Goal: Task Accomplishment & Management: Complete application form

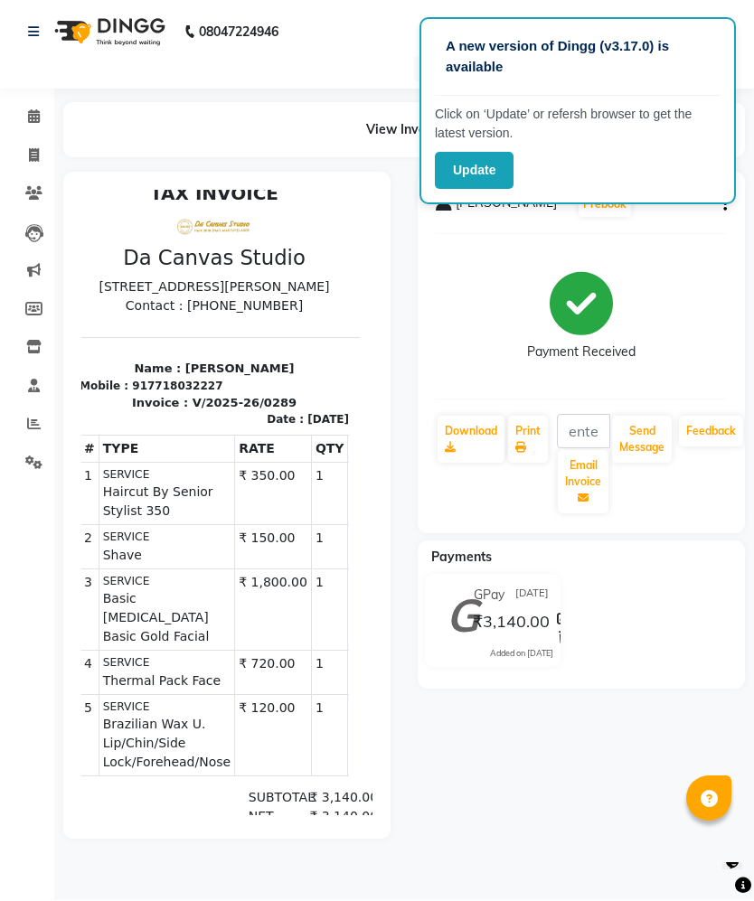
click at [25, 167] on link "Invoice" at bounding box center [26, 157] width 43 height 30
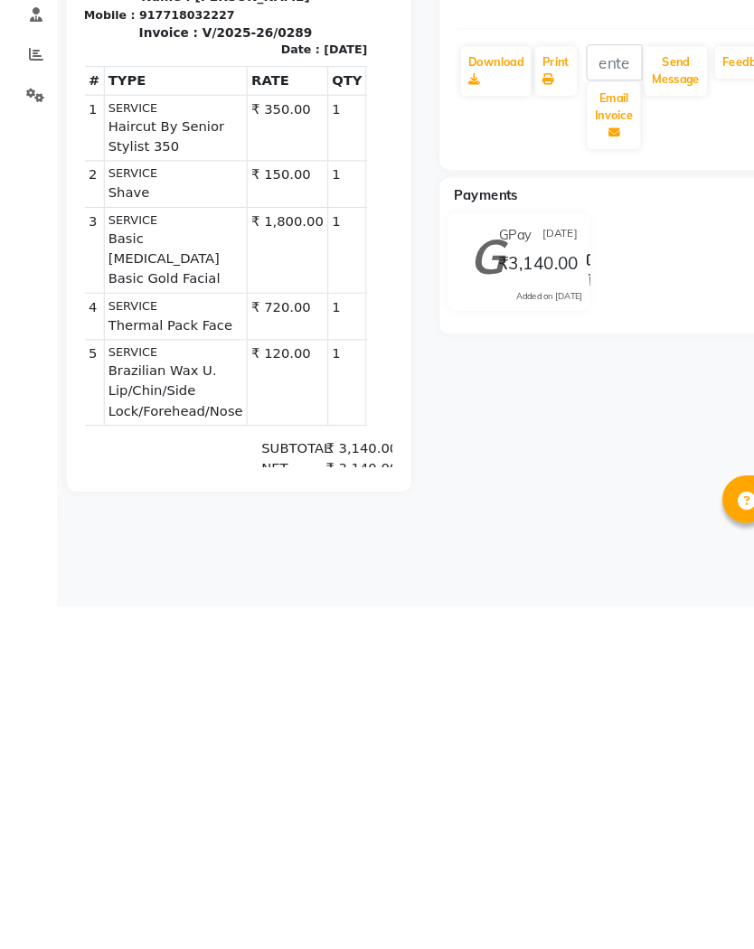
select select "7260"
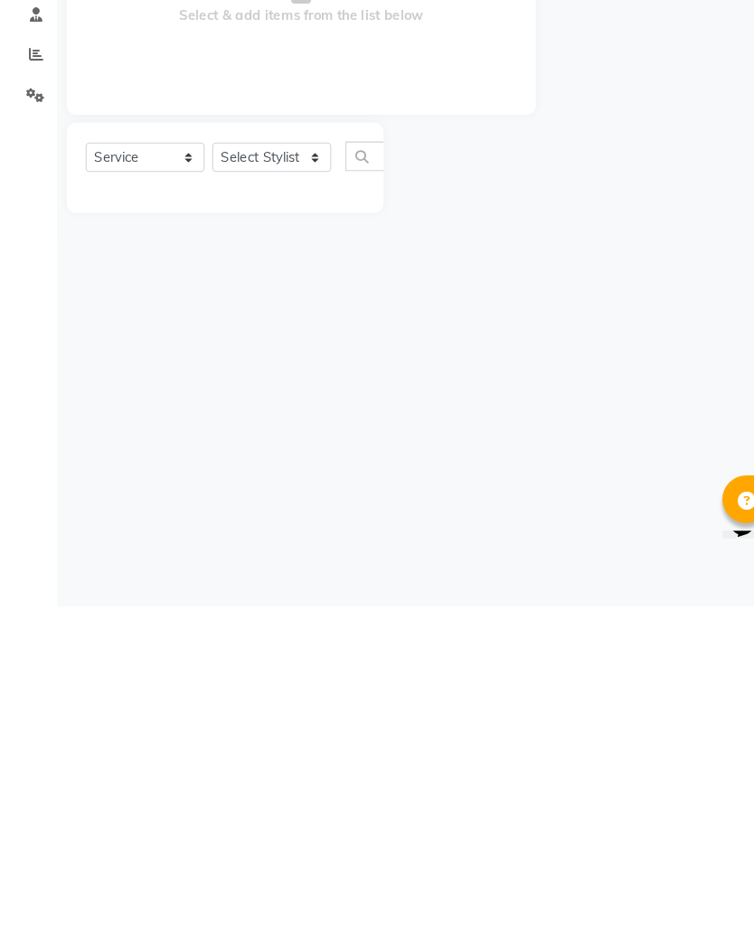
select select "membership"
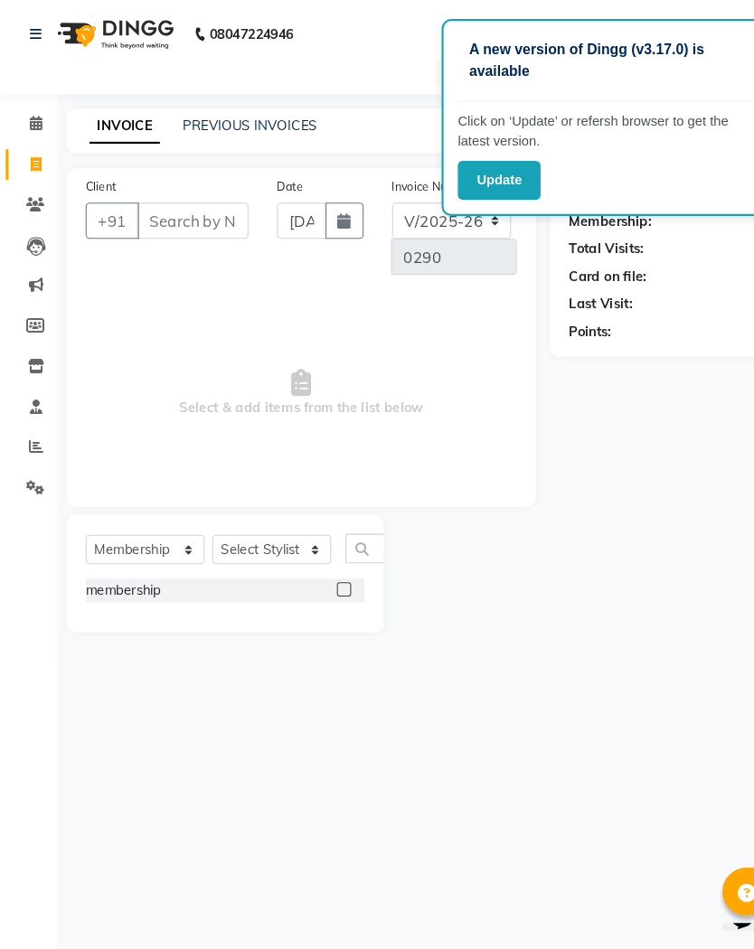
click at [184, 197] on input "Client" at bounding box center [183, 210] width 106 height 34
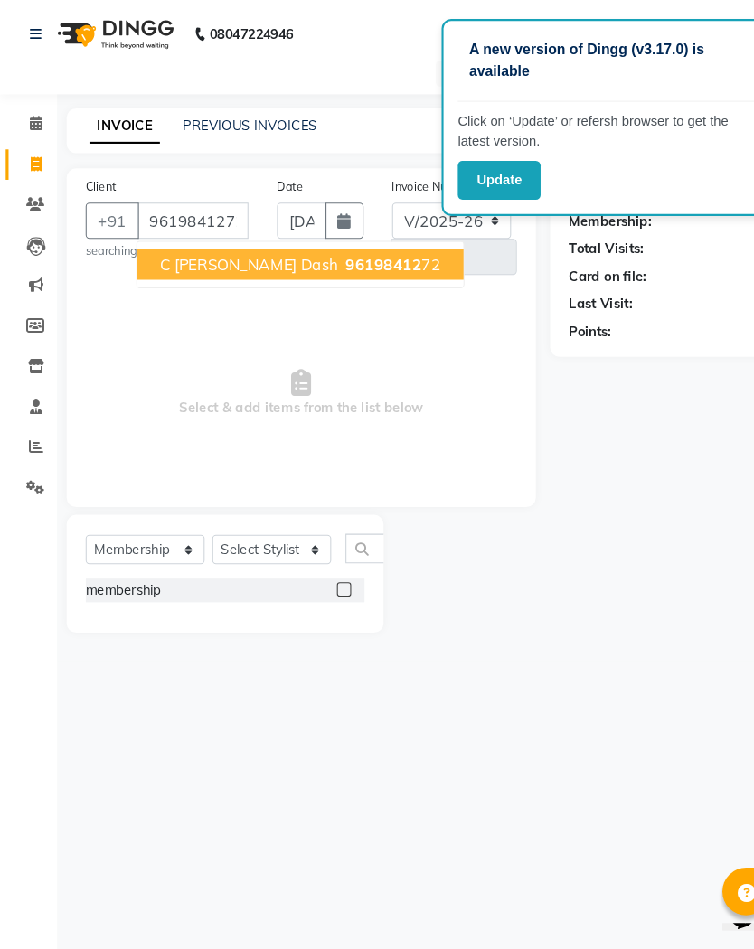
type input "9619841272"
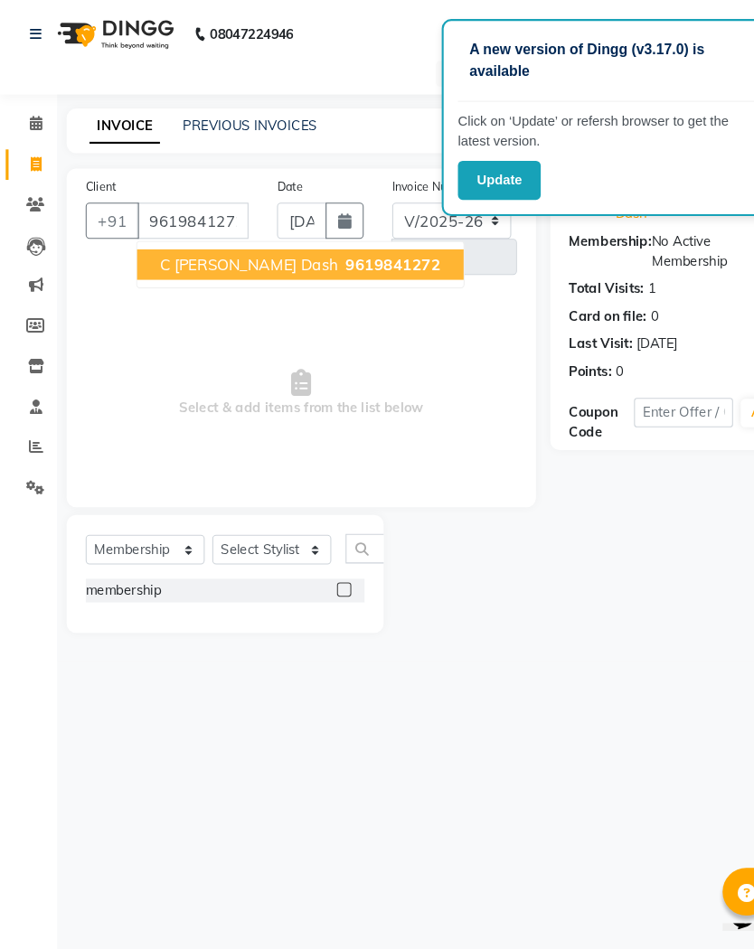
click at [328, 252] on span "9619841272" at bounding box center [373, 251] width 90 height 18
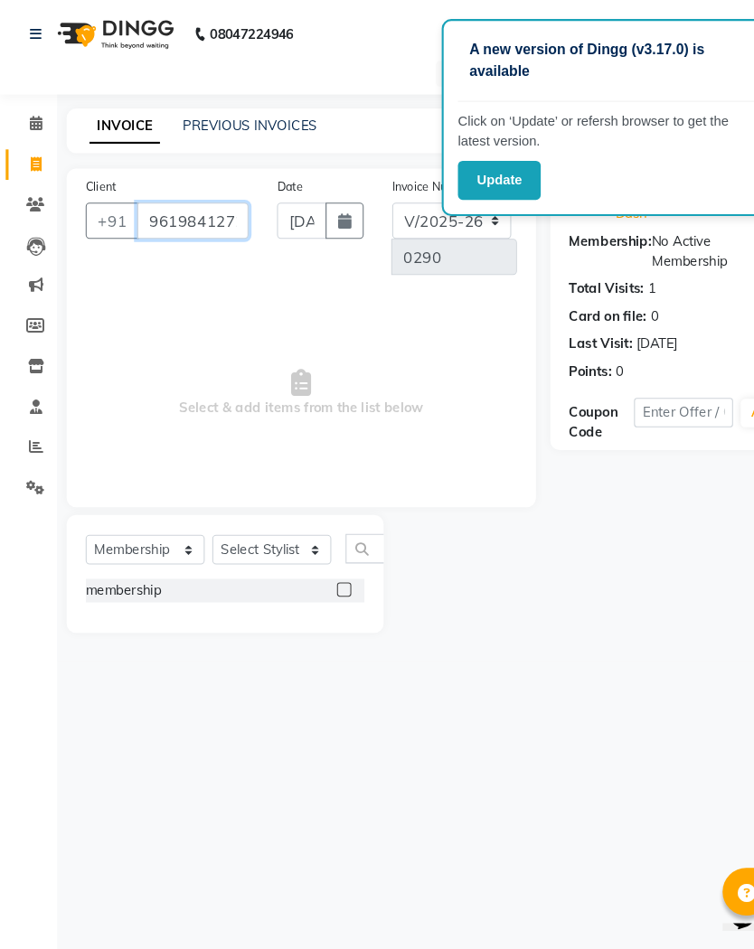
click at [205, 208] on input "9619841272" at bounding box center [183, 210] width 106 height 34
click at [207, 212] on input "9619841272" at bounding box center [183, 210] width 106 height 34
click at [214, 202] on input "9619841272" at bounding box center [183, 210] width 106 height 34
type input "01-09-0002"
click at [206, 214] on input "9619841272" at bounding box center [183, 210] width 106 height 34
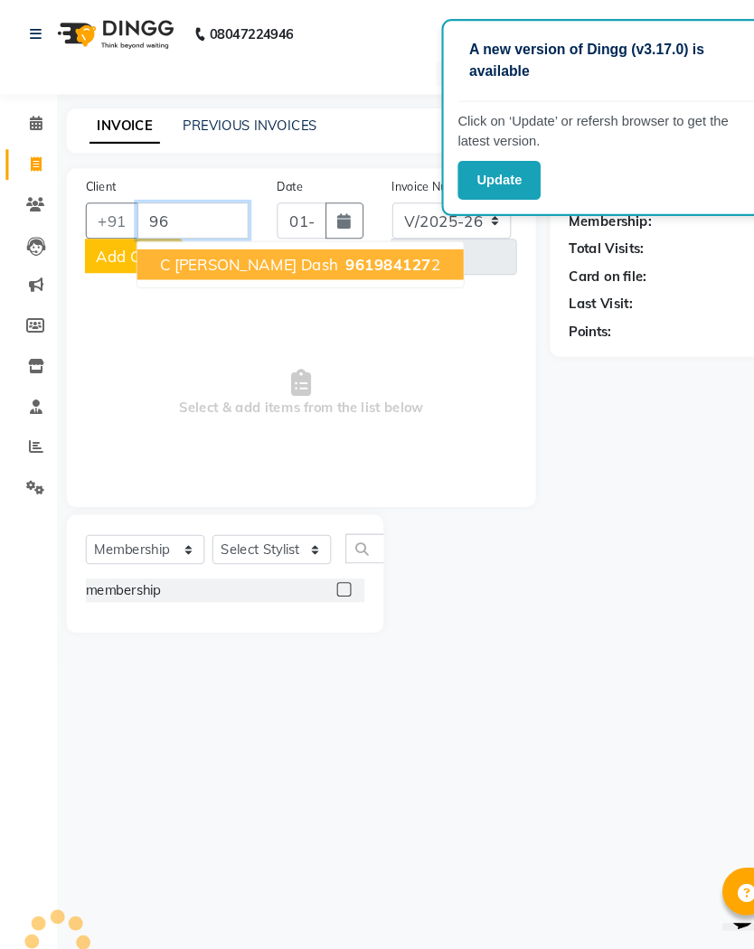
type input "9"
type input "9619841272"
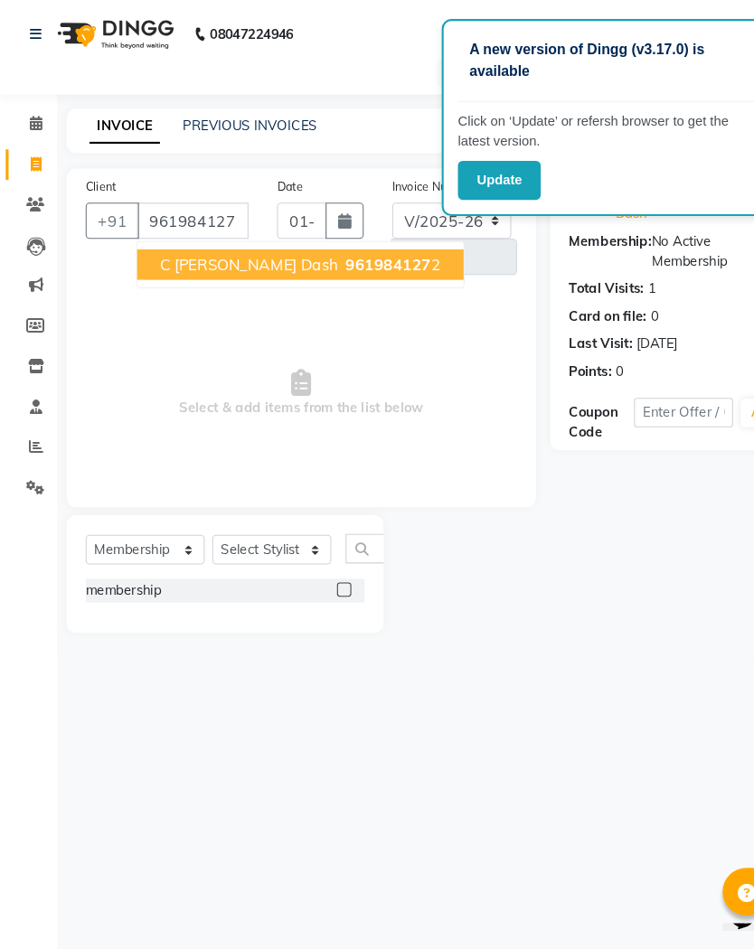
click at [328, 259] on span "961984127" at bounding box center [368, 251] width 81 height 18
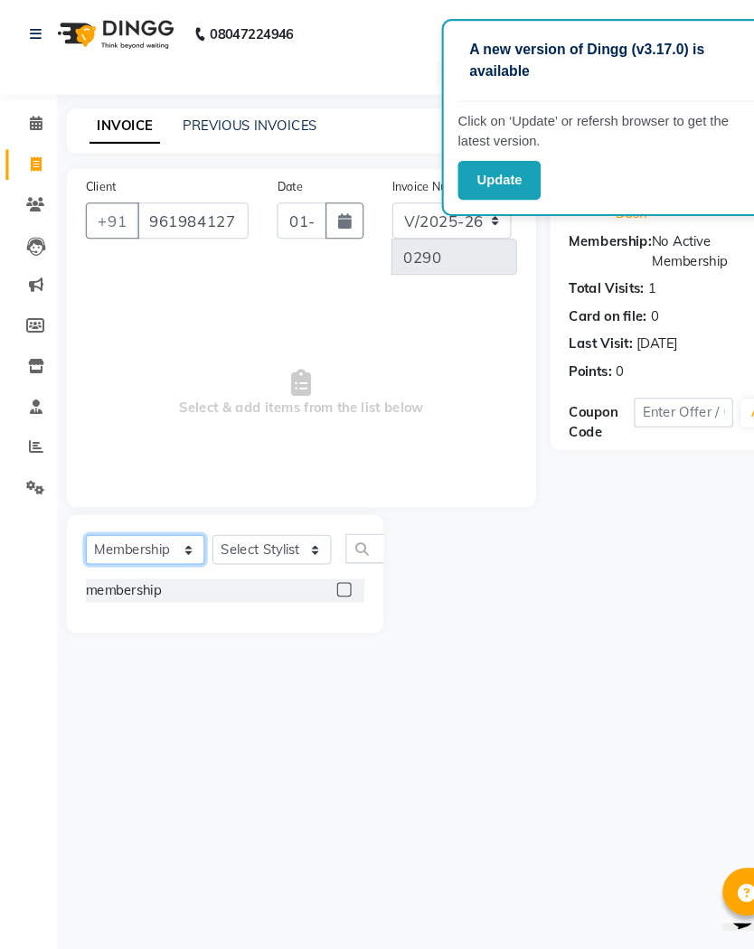
click at [139, 525] on select "Select Service Product Membership Package Voucher Prepaid Gift Card" at bounding box center [137, 522] width 113 height 28
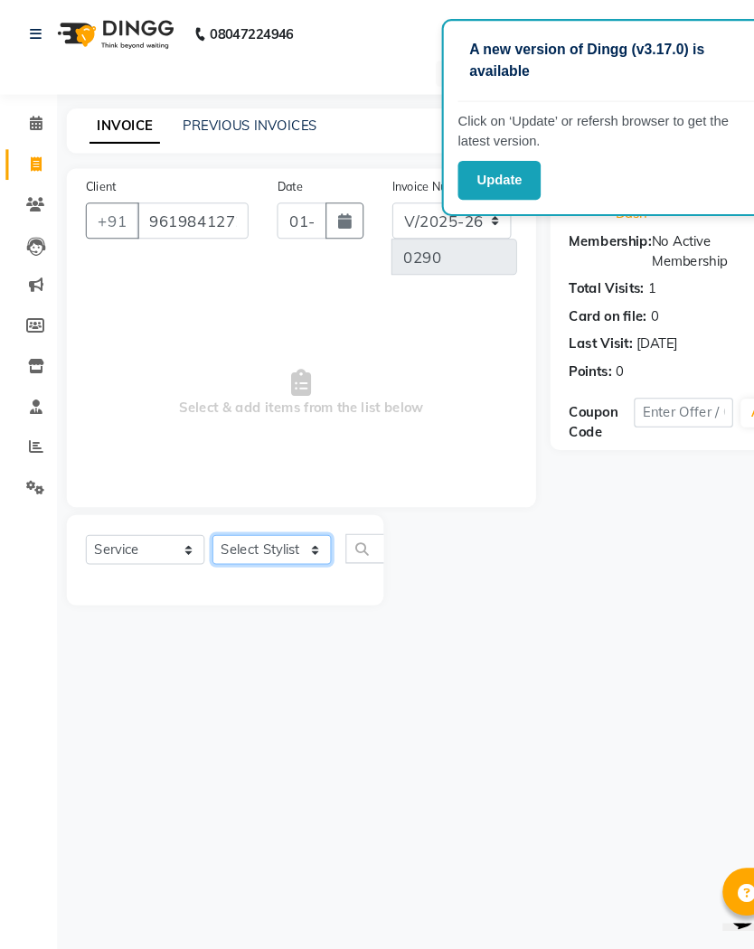
click at [280, 523] on select "Select Stylist Aarti Aasma [PERSON_NAME] [PERSON_NAME] [PERSON_NAME] [PERSON_NA…" at bounding box center [258, 522] width 113 height 28
click at [174, 525] on select "Select Service Product Membership Package Voucher Prepaid Gift Card" at bounding box center [137, 522] width 113 height 28
select select "membership"
click at [303, 516] on select "Select Stylist Aarti Aasma [PERSON_NAME] [PERSON_NAME] [PERSON_NAME] [PERSON_NA…" at bounding box center [258, 522] width 113 height 28
select select "62374"
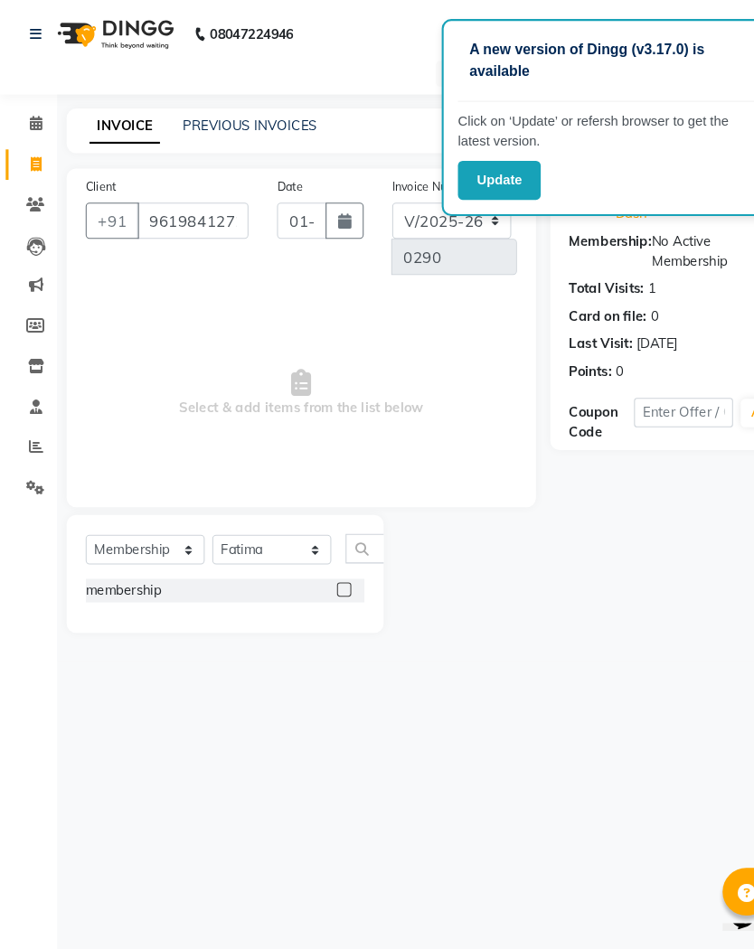
click at [471, 324] on span "Select & add items from the list below" at bounding box center [286, 373] width 410 height 181
click at [660, 378] on input "text" at bounding box center [648, 392] width 93 height 28
click at [636, 491] on div "Name: C Bhavna Dash Membership: No Active Membership Total Visits: 1 Card on fi…" at bounding box center [641, 380] width 236 height 441
click at [454, 544] on div at bounding box center [442, 545] width 157 height 112
click at [489, 156] on button "Update" at bounding box center [474, 171] width 79 height 37
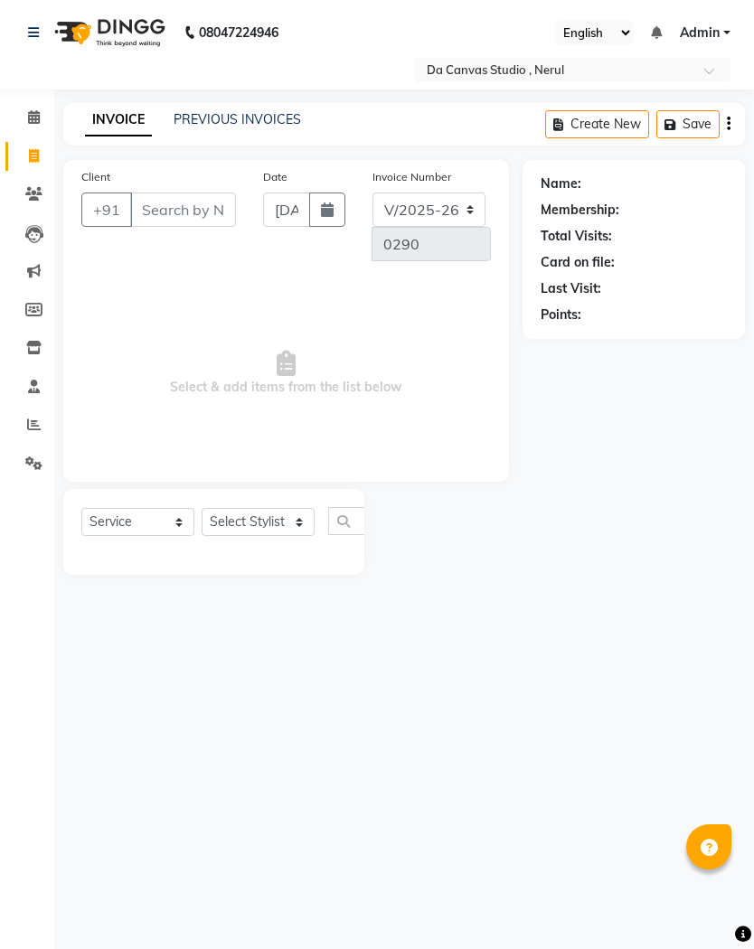
select select "7260"
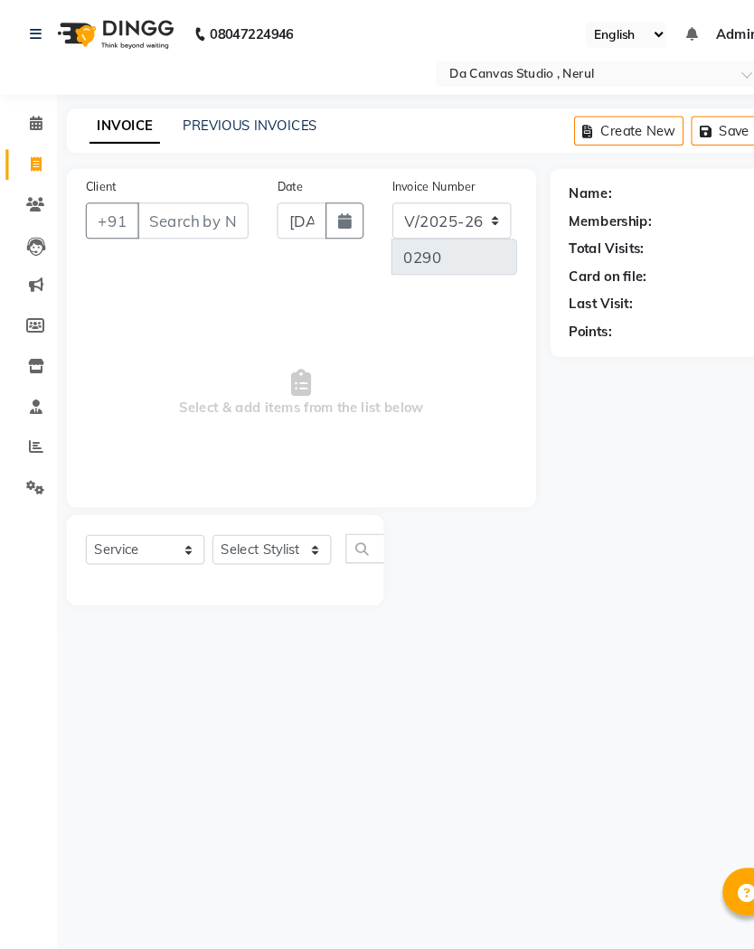
select select "membership"
click at [182, 202] on input "Client" at bounding box center [183, 210] width 106 height 34
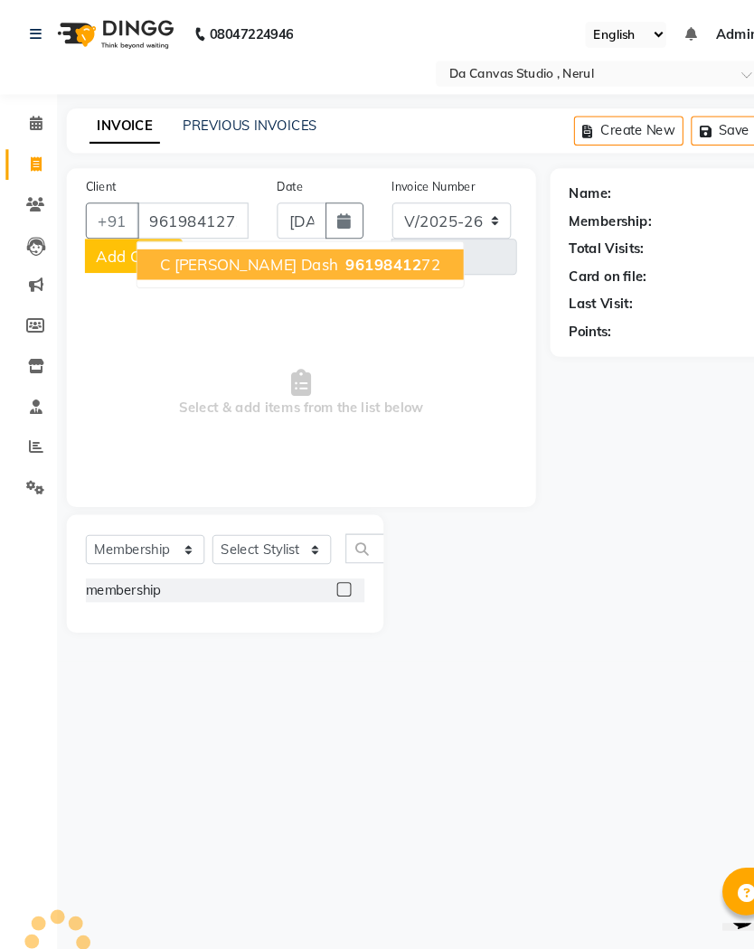
type input "9619841272"
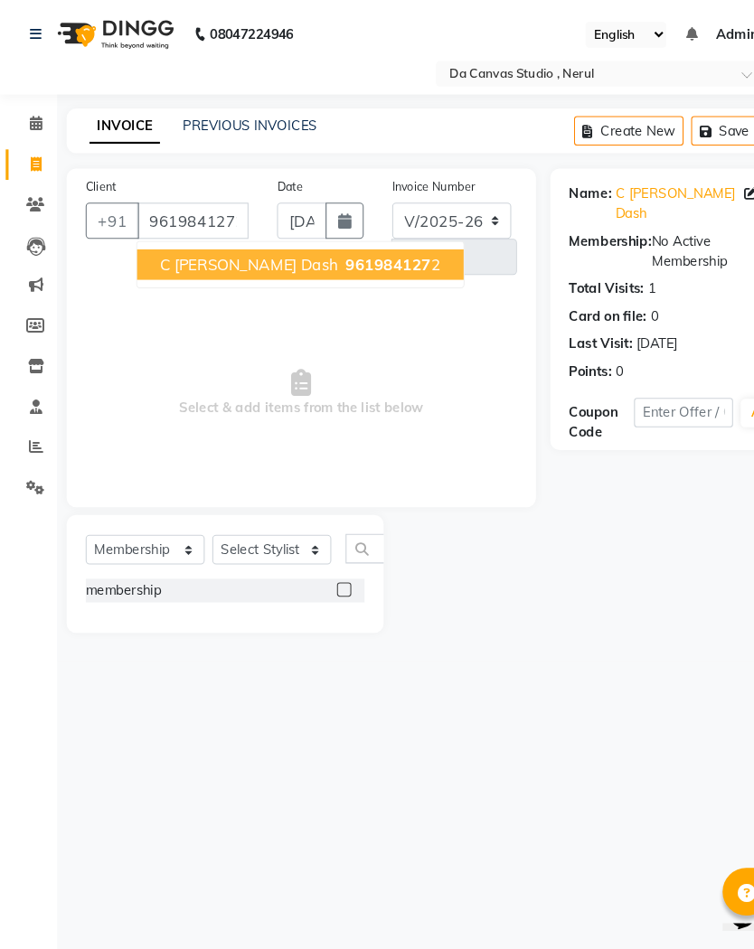
click at [219, 254] on span "C [PERSON_NAME] Dash" at bounding box center [236, 251] width 169 height 18
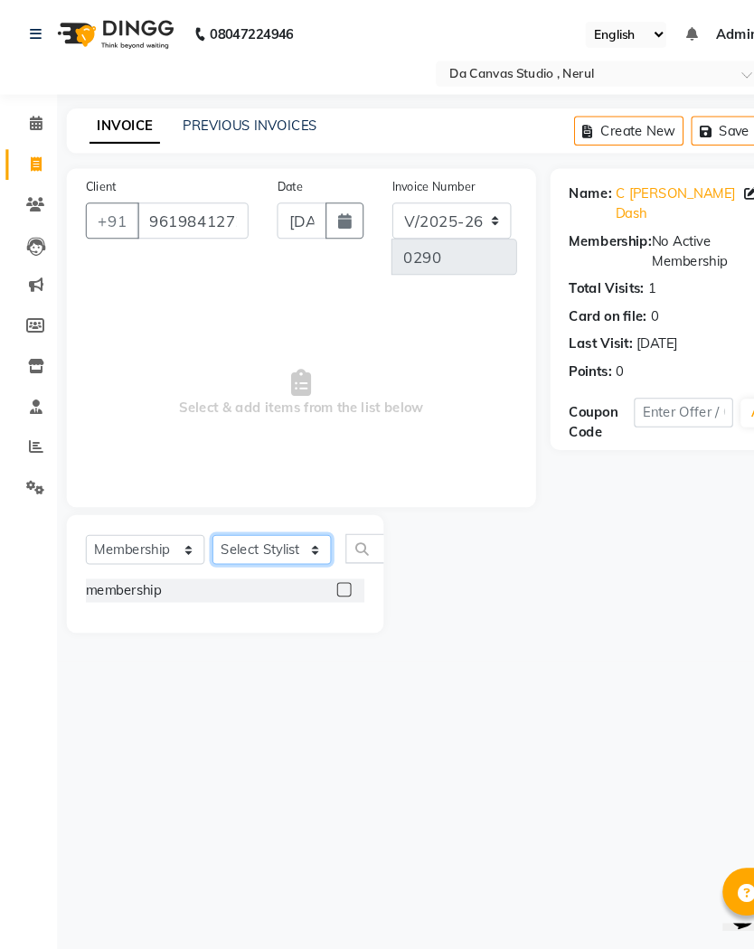
click at [259, 523] on select "Select Stylist Aarti Aasma [PERSON_NAME] [PERSON_NAME] [PERSON_NAME] [PERSON_NA…" at bounding box center [258, 522] width 113 height 28
select select "62374"
click at [307, 558] on div "membership" at bounding box center [213, 561] width 265 height 23
click at [314, 560] on div "membership" at bounding box center [213, 561] width 265 height 23
click at [331, 556] on label at bounding box center [327, 560] width 14 height 14
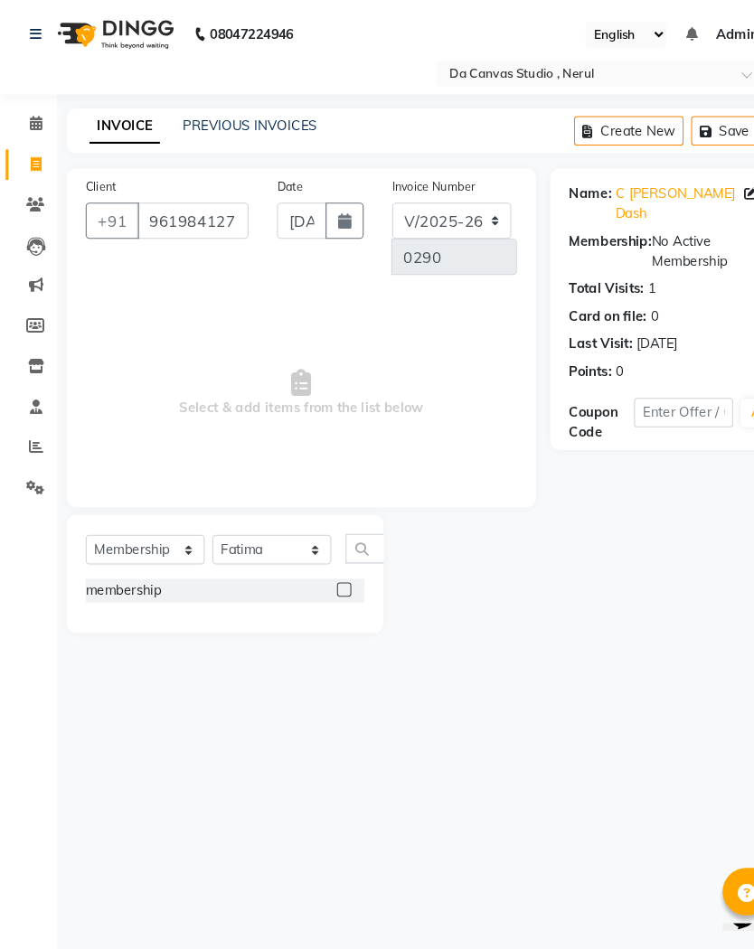
click at [331, 556] on input "checkbox" at bounding box center [326, 561] width 12 height 12
select select "select"
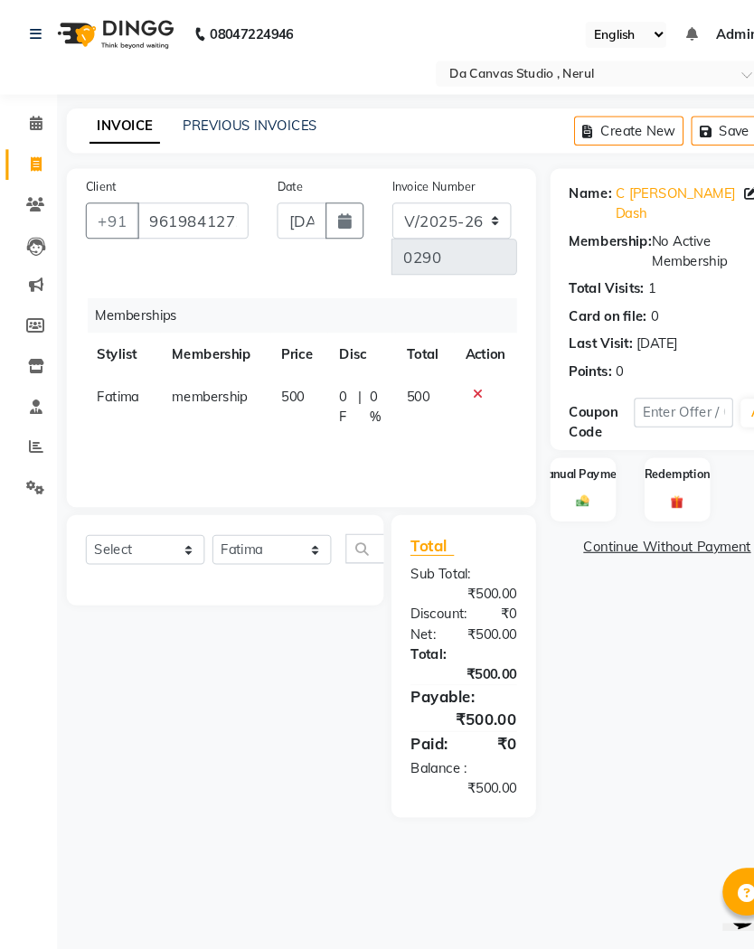
click at [557, 469] on img at bounding box center [553, 476] width 20 height 14
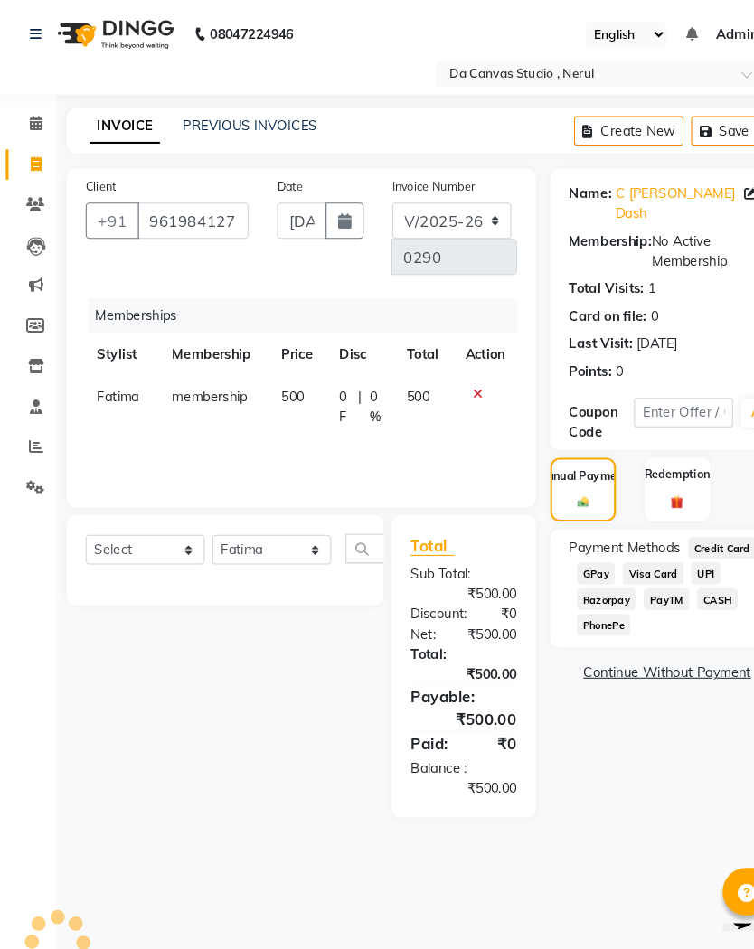
click at [566, 540] on span "GPay" at bounding box center [566, 544] width 37 height 21
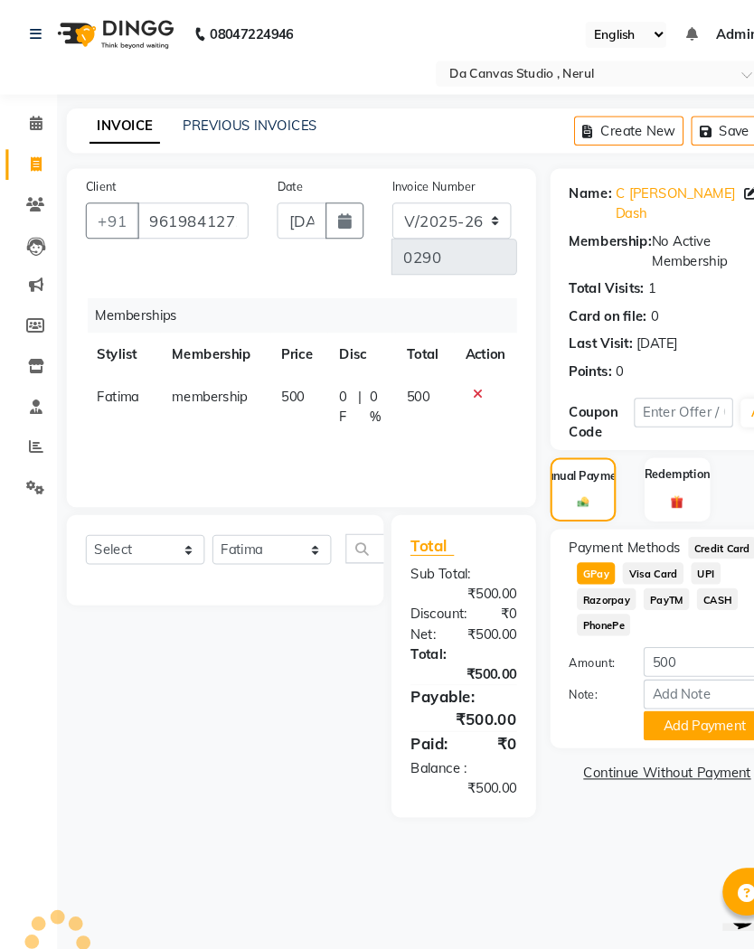
click at [645, 683] on button "Add Payment" at bounding box center [669, 689] width 116 height 28
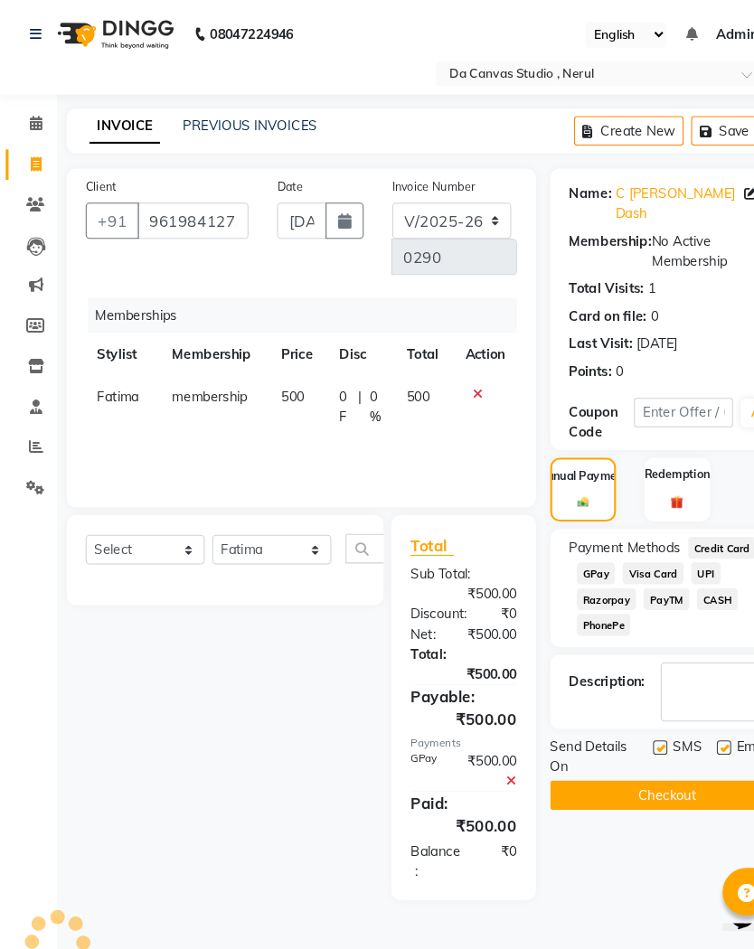
click at [639, 759] on button "Checkout" at bounding box center [634, 755] width 222 height 28
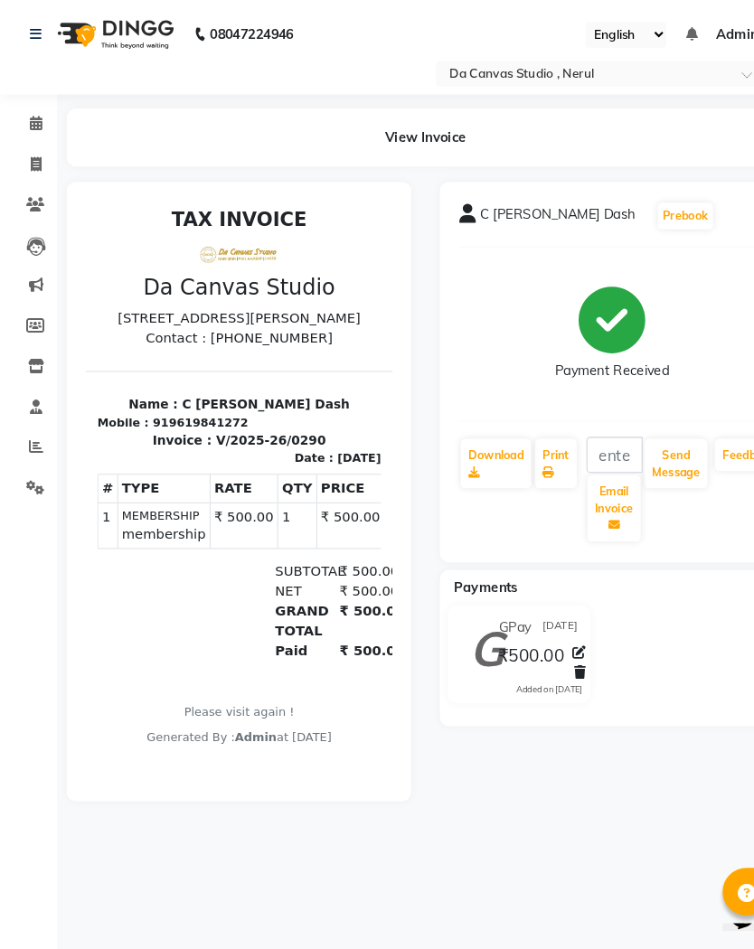
click at [35, 150] on icon at bounding box center [34, 156] width 10 height 14
select select "service"
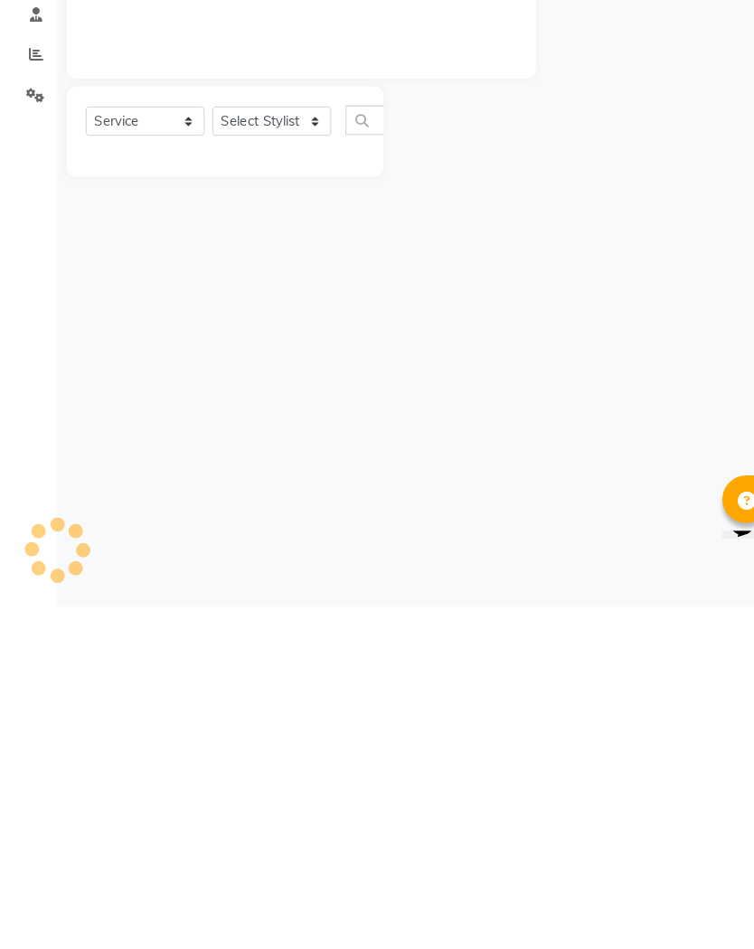
type input "0291"
select select "7260"
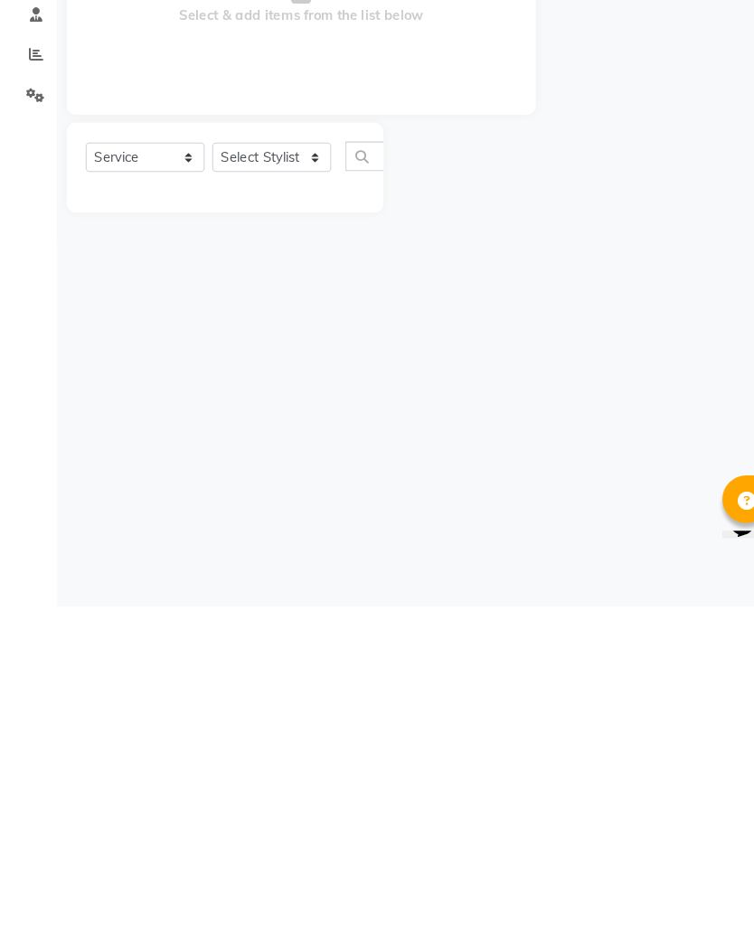
select select "membership"
click at [141, 508] on select "Select Service Product Membership Package Voucher Prepaid Gift Card" at bounding box center [137, 522] width 113 height 28
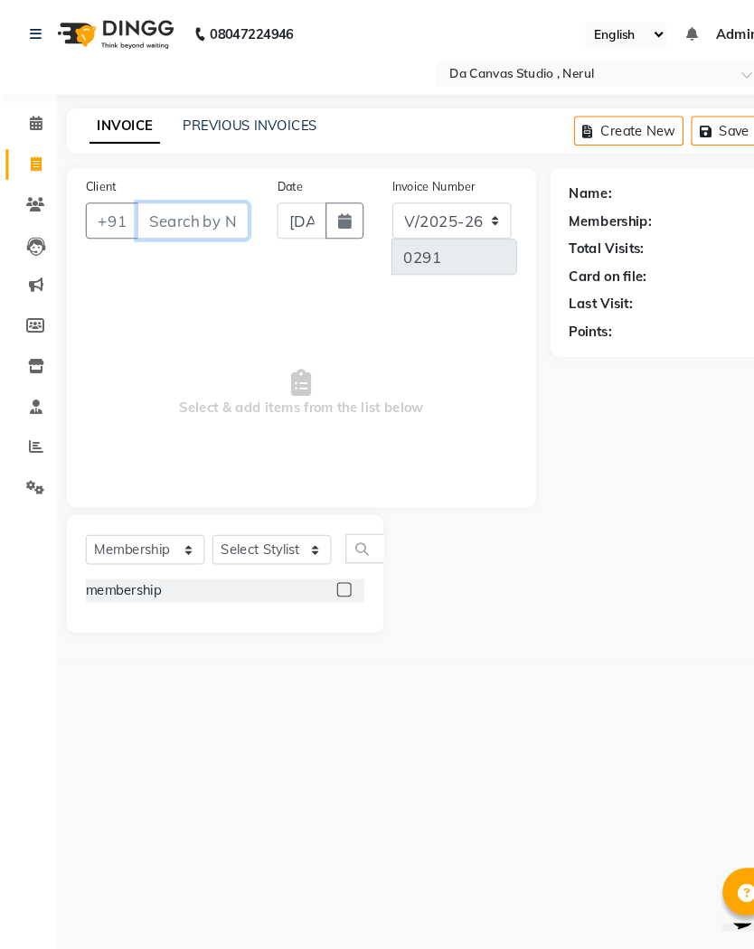
click at [187, 212] on input "Client" at bounding box center [183, 210] width 106 height 34
click at [189, 206] on input "Client" at bounding box center [183, 210] width 106 height 34
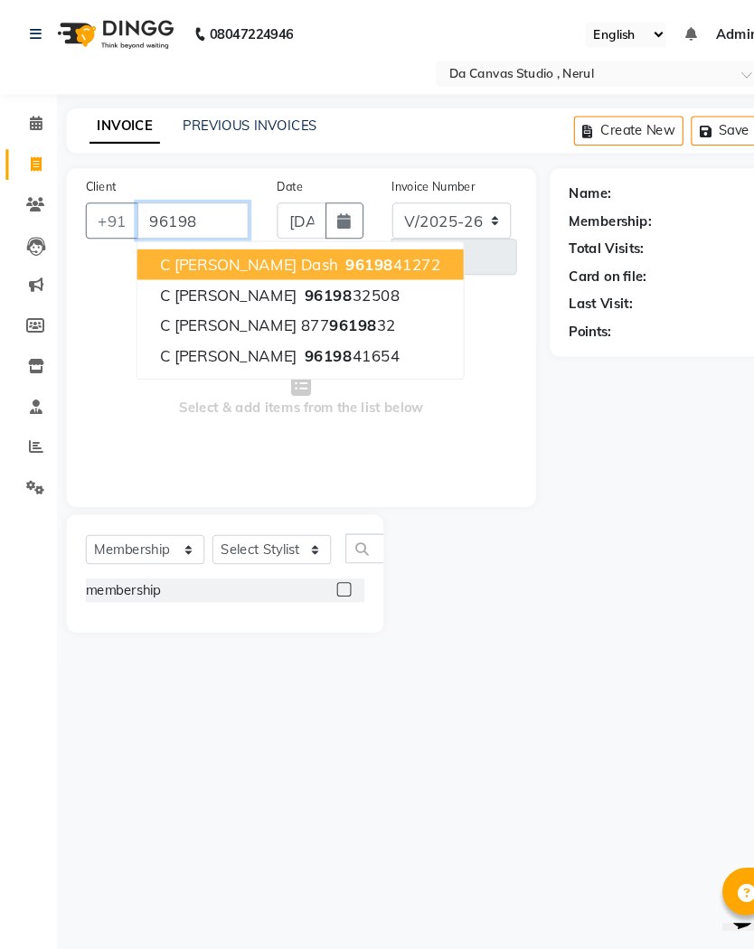
click at [328, 254] on span "96198" at bounding box center [350, 251] width 45 height 18
type input "9619841272"
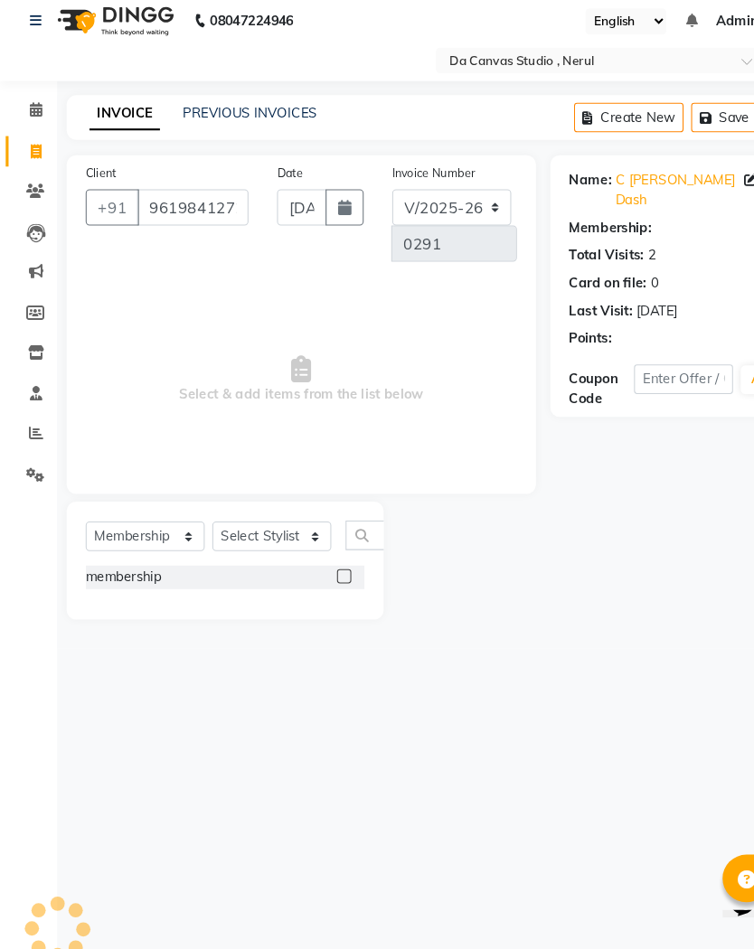
select select "1: Object"
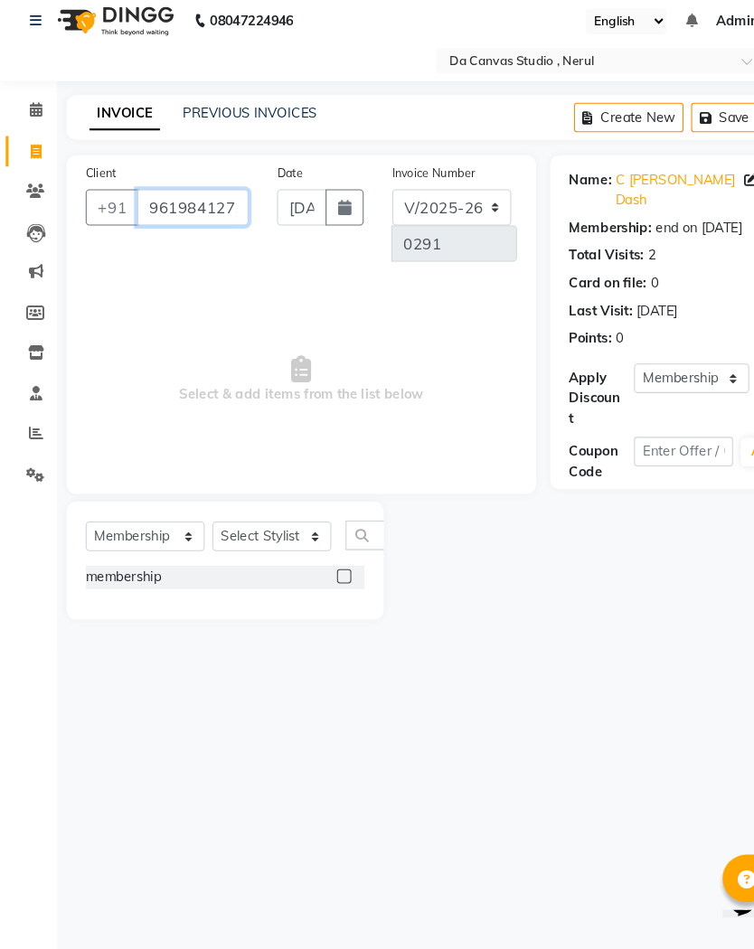
click at [213, 200] on input "9619841272" at bounding box center [183, 210] width 106 height 34
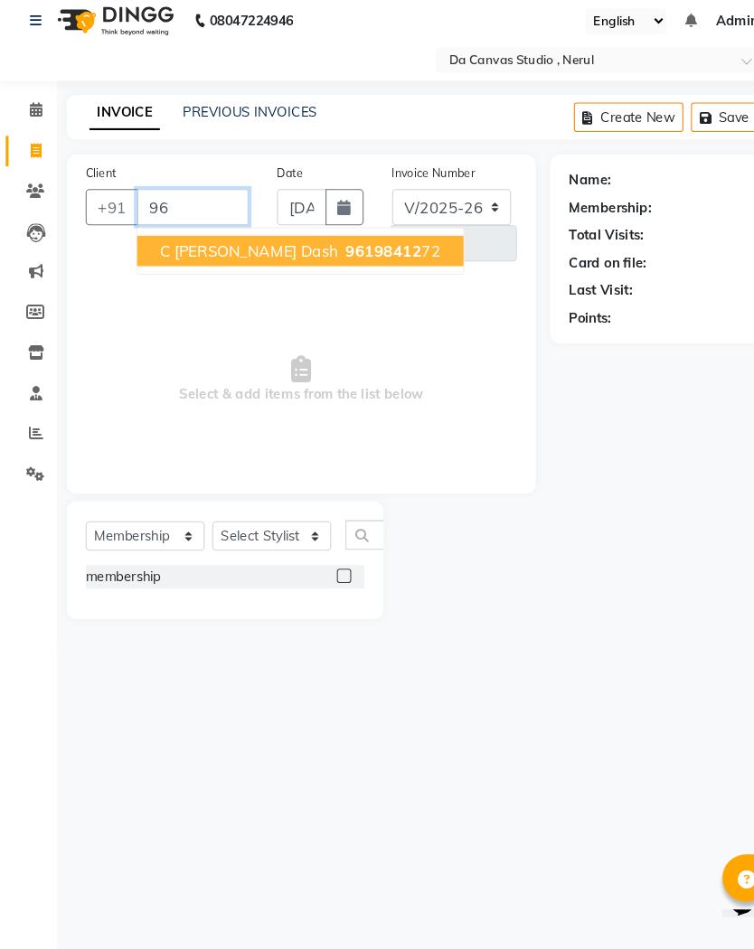
type input "9"
type input "9619841272"
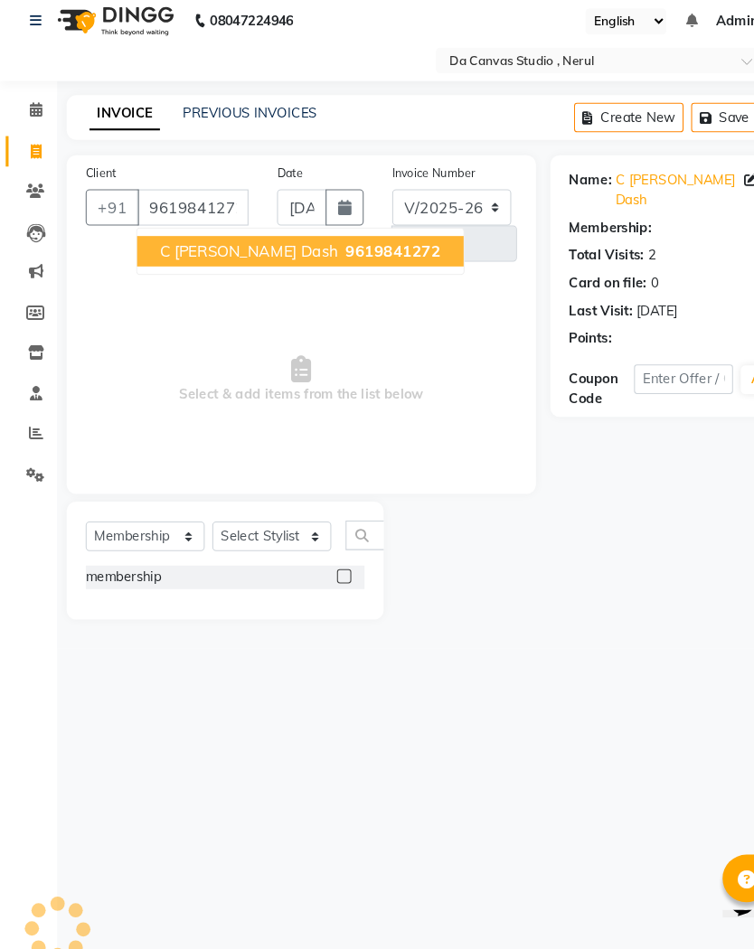
select select "1: Object"
click at [328, 242] on span "9619841272" at bounding box center [373, 251] width 90 height 18
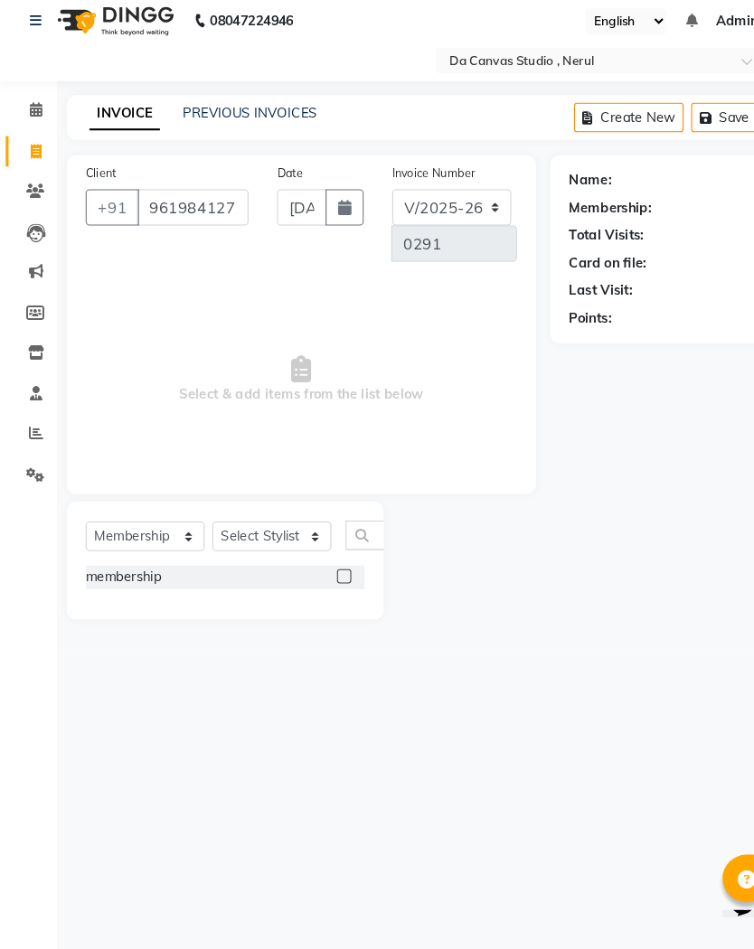
select select "1: Object"
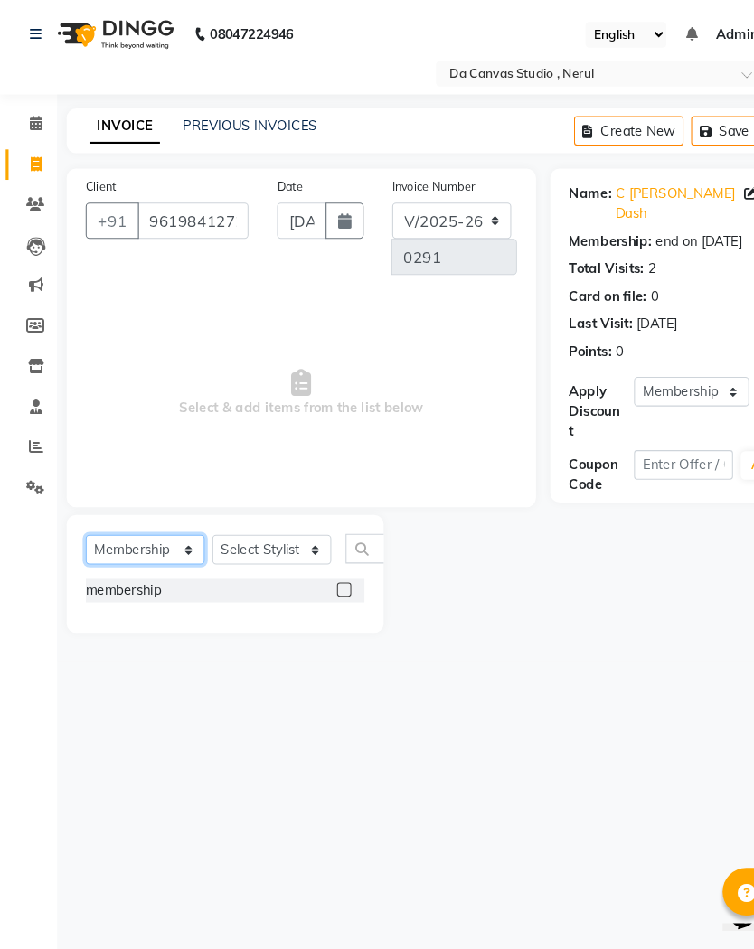
click at [176, 516] on select "Select Service Product Membership Package Voucher Prepaid Gift Card" at bounding box center [137, 522] width 113 height 28
click at [152, 516] on select "Select Service Product Membership Package Voucher Prepaid Gift Card" at bounding box center [137, 522] width 113 height 28
select select "service"
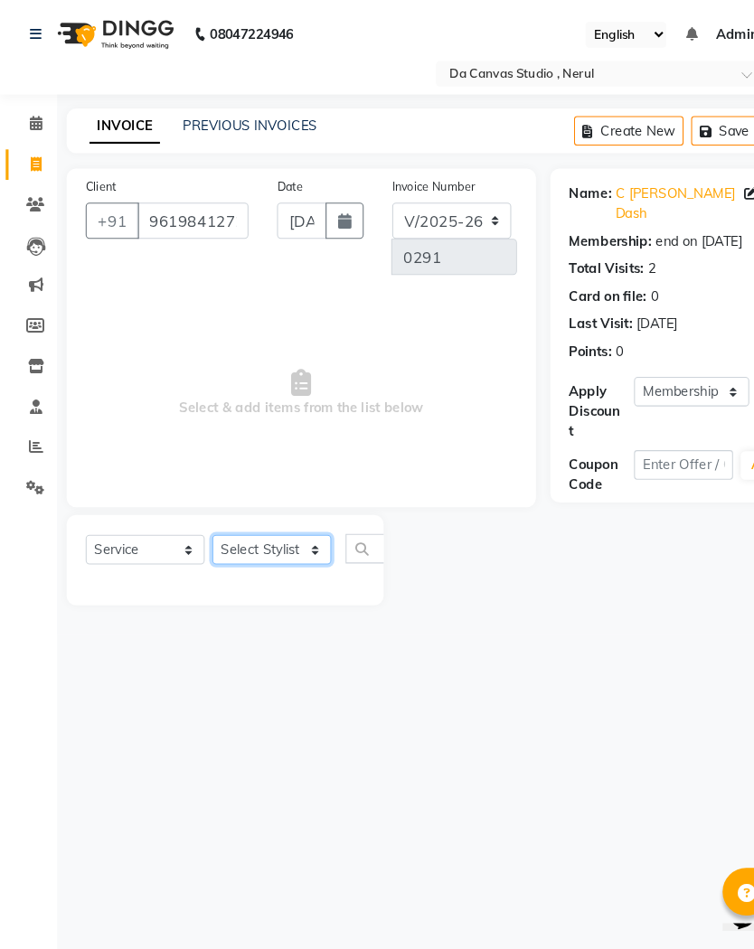
click at [271, 520] on select "Select Stylist Aarti Aasma [PERSON_NAME] [PERSON_NAME] [PERSON_NAME] [PERSON_NA…" at bounding box center [258, 522] width 113 height 28
select select "62368"
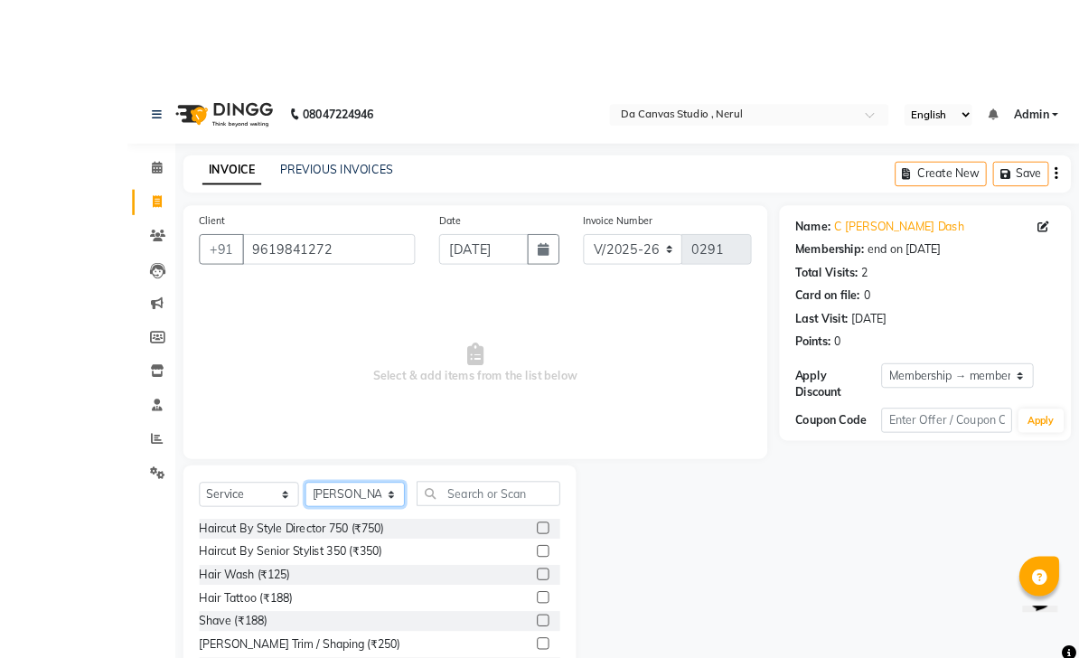
scroll to position [1, 0]
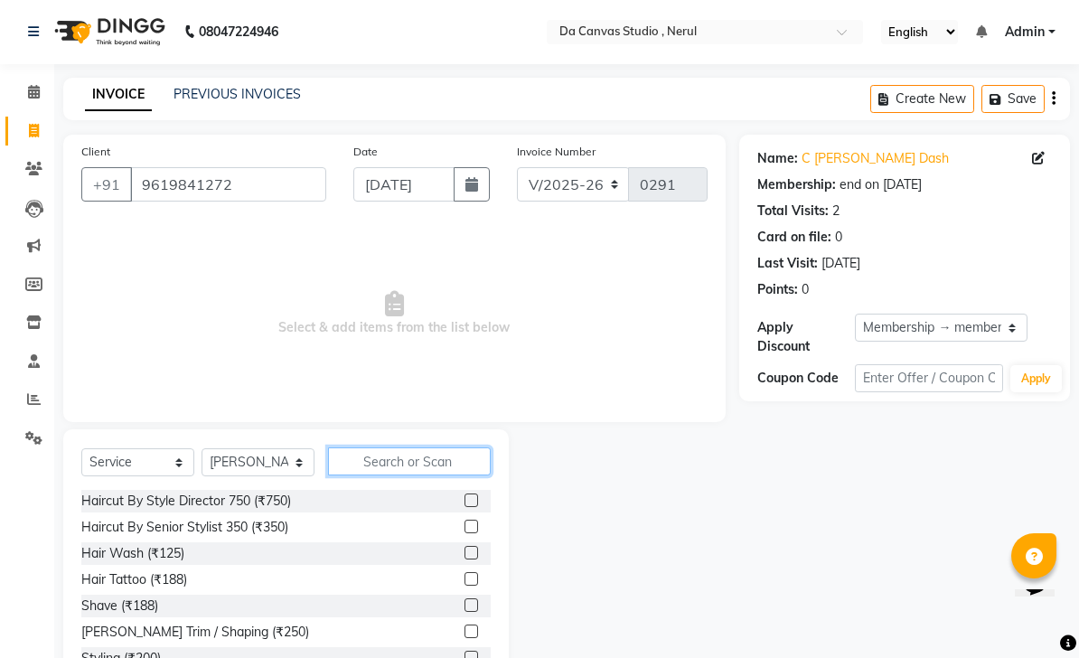
click at [429, 467] on input "text" at bounding box center [409, 462] width 163 height 28
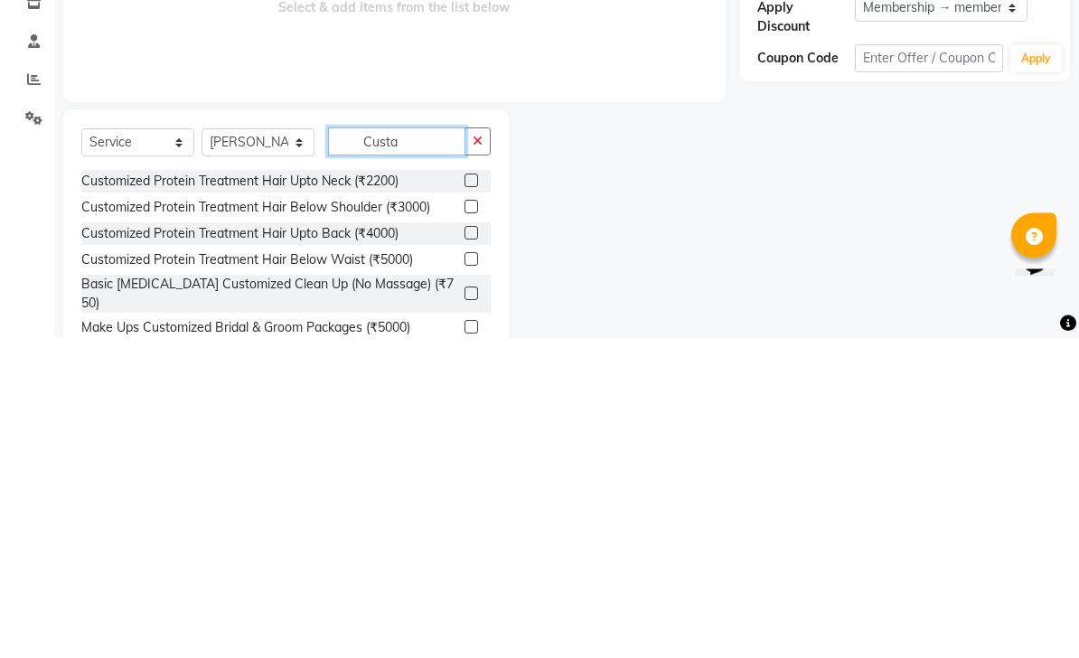
scroll to position [0, 0]
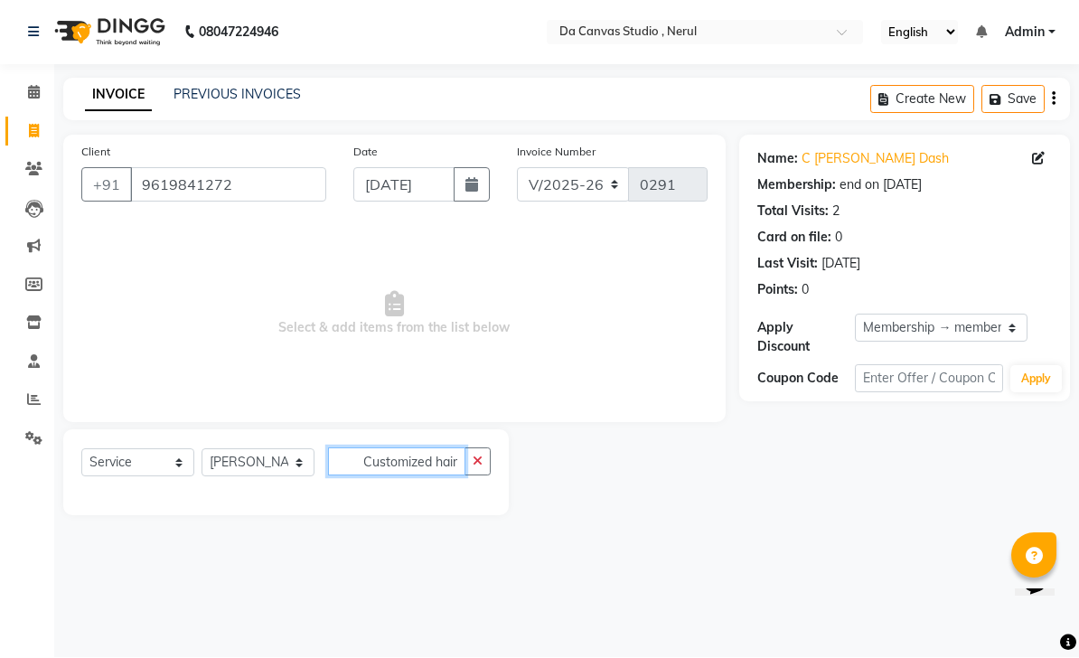
click at [420, 458] on input "Customized hair spa" at bounding box center [396, 462] width 137 height 28
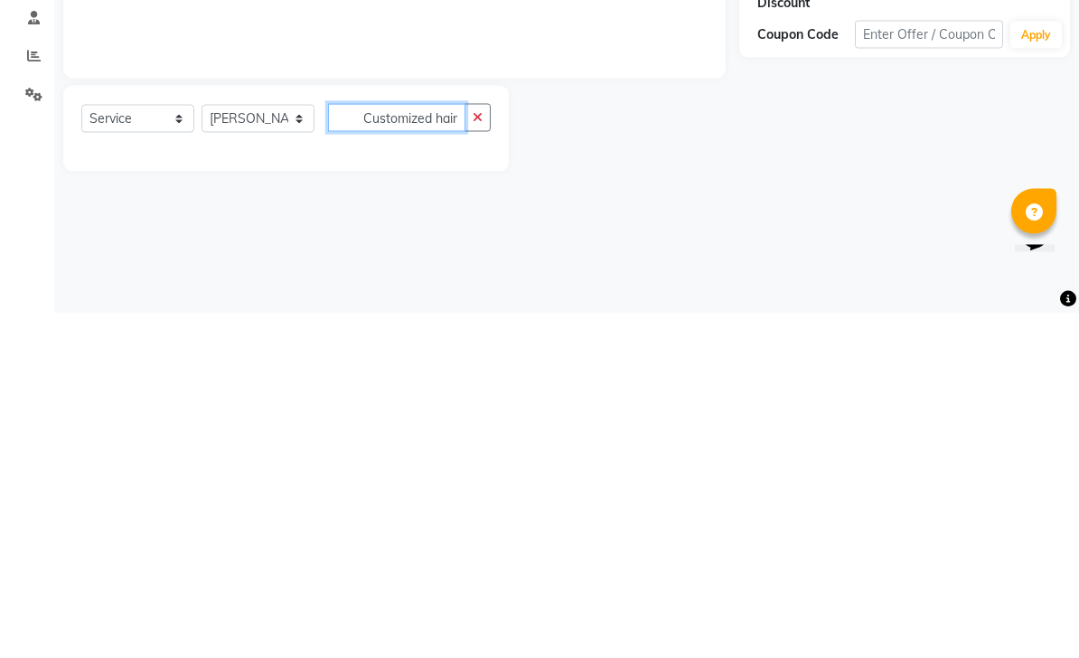
click at [372, 448] on input "Customized hair spa" at bounding box center [396, 462] width 137 height 28
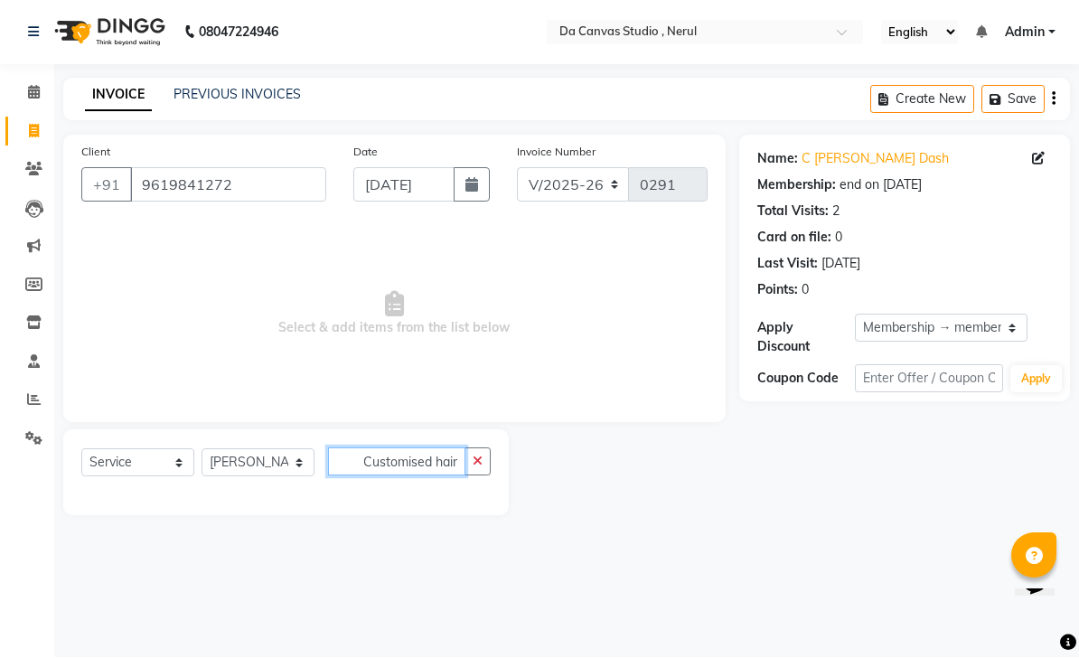
click at [427, 458] on input "Customised hair spa" at bounding box center [396, 462] width 137 height 28
click at [372, 453] on input "Customised hair spa" at bounding box center [396, 462] width 137 height 28
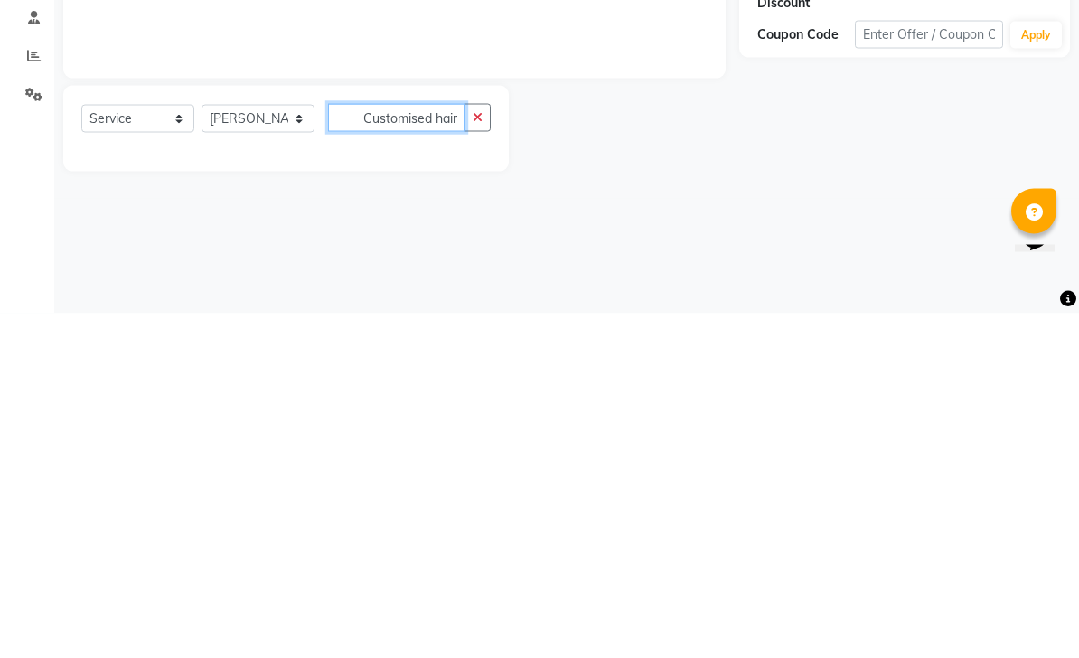
click at [379, 448] on input "Customised hair spa" at bounding box center [396, 462] width 137 height 28
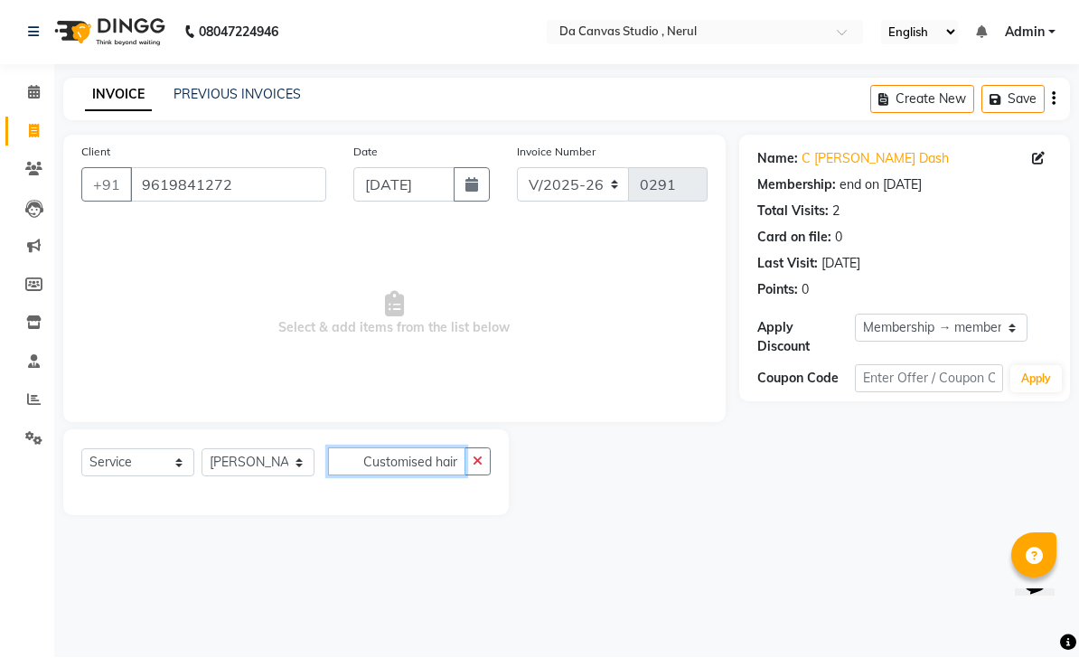
click at [429, 463] on input "Customised hair spa" at bounding box center [396, 462] width 137 height 28
type input "Customised protein spa"
click at [474, 467] on icon "button" at bounding box center [478, 462] width 10 height 13
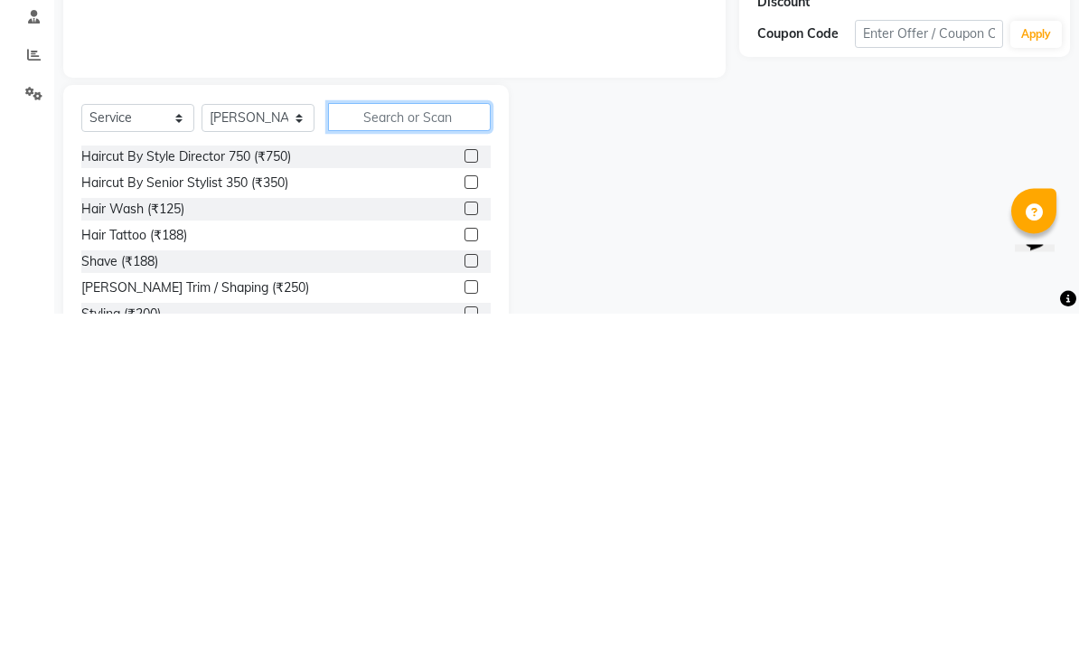
click at [424, 448] on input "text" at bounding box center [409, 462] width 163 height 28
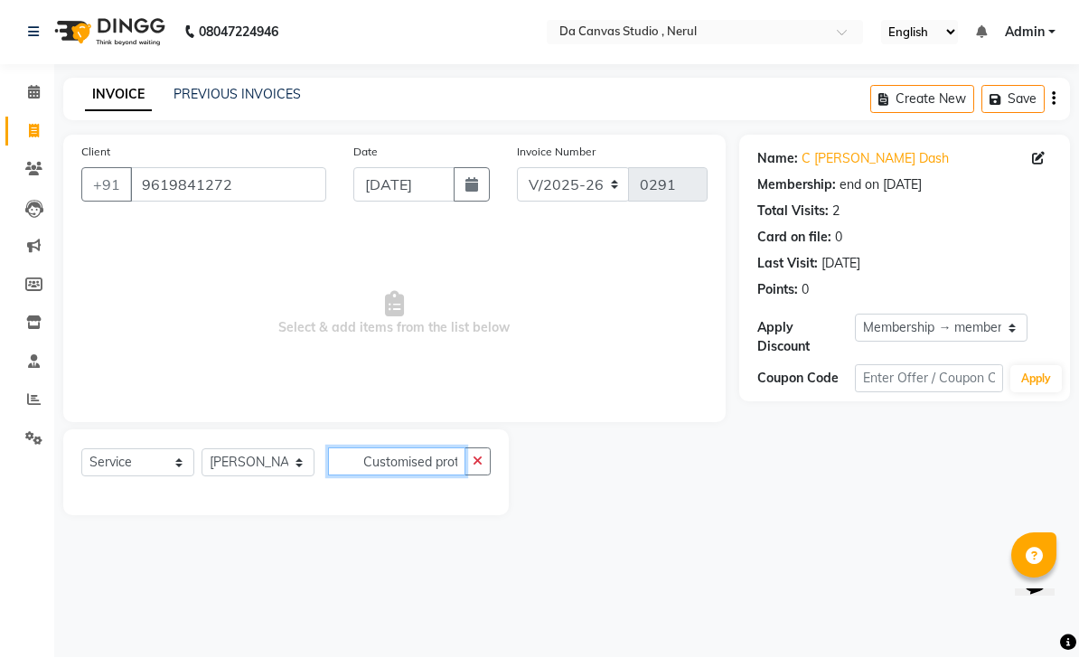
type input "Customised protein spa"
click at [487, 464] on button "button" at bounding box center [478, 462] width 26 height 28
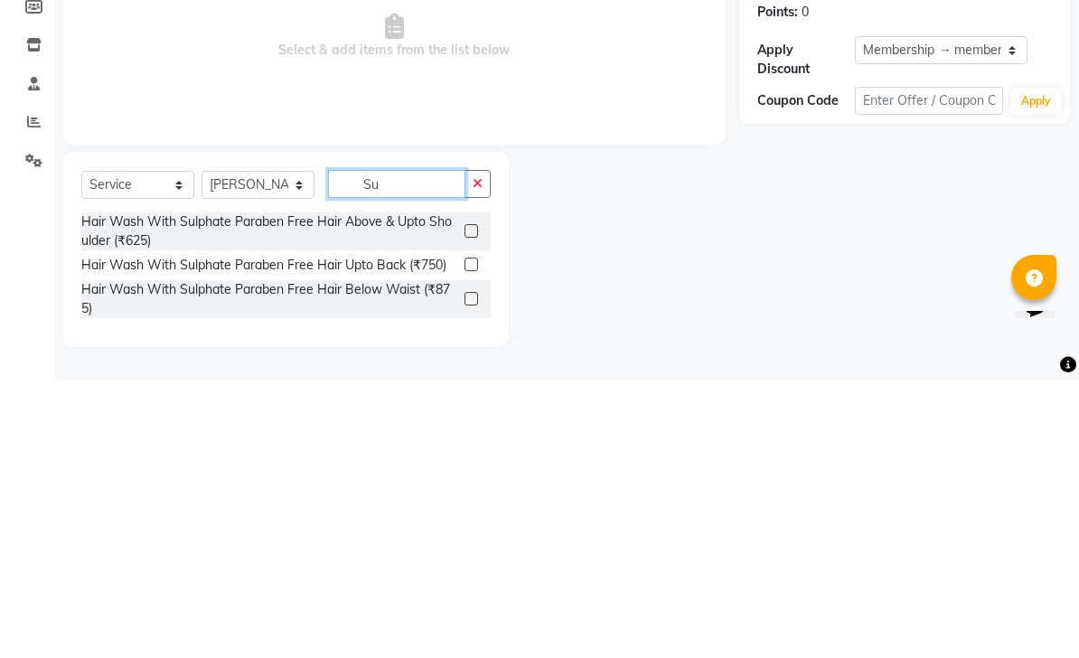
type input "S"
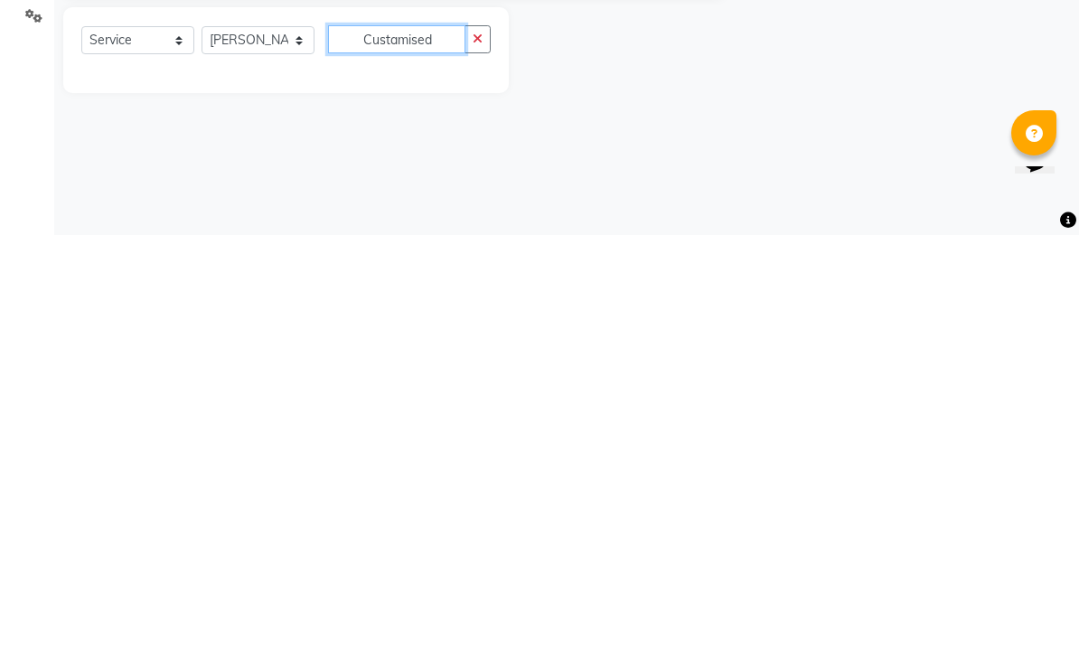
type input "Custamised"
click at [487, 448] on button "button" at bounding box center [478, 462] width 26 height 28
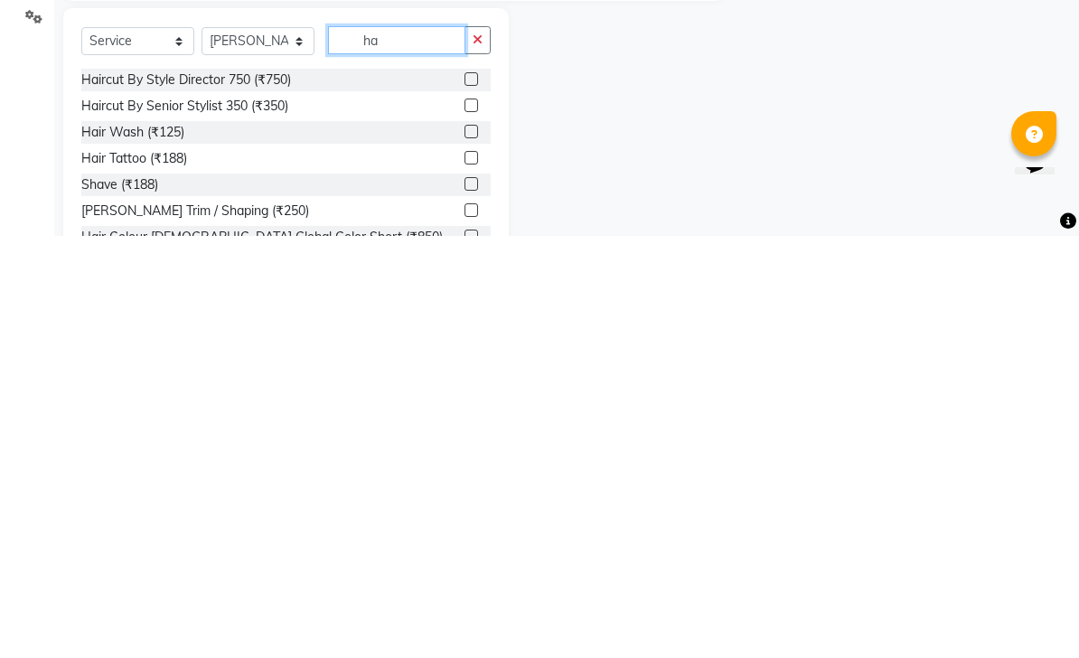
type input "h"
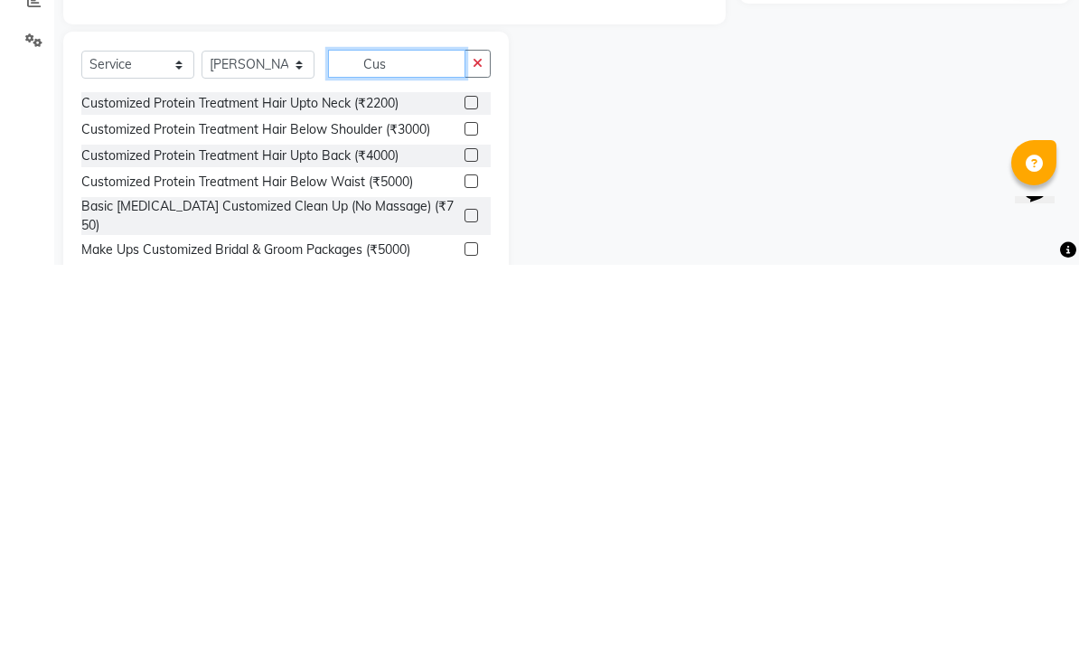
scroll to position [5, 0]
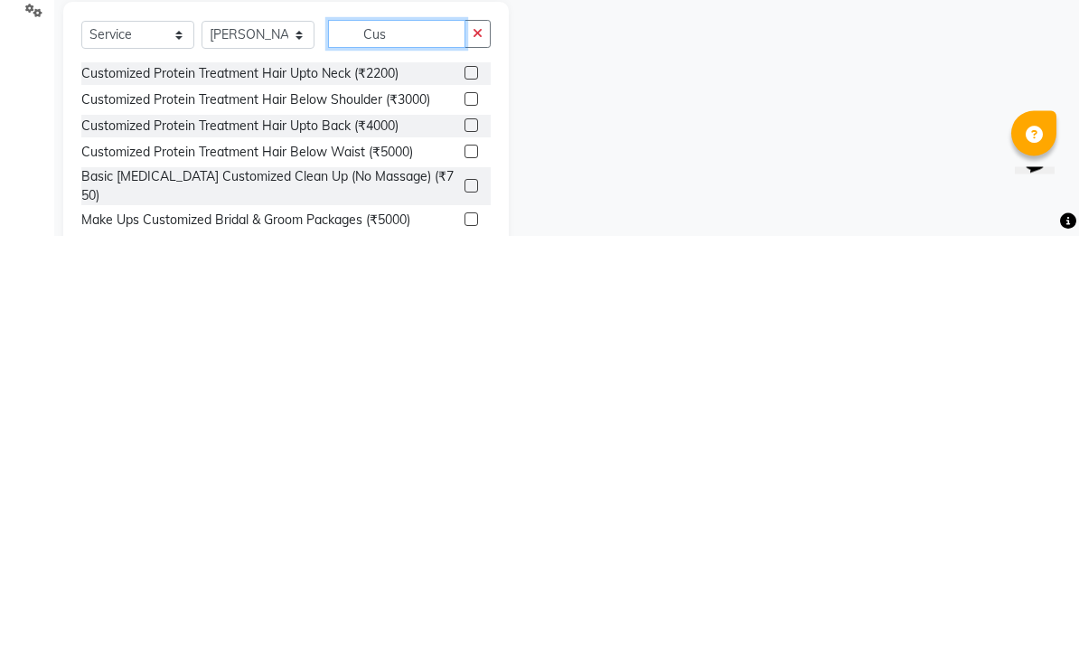
type input "Cus"
click at [470, 515] on label at bounding box center [472, 522] width 14 height 14
click at [470, 517] on input "checkbox" at bounding box center [471, 523] width 12 height 12
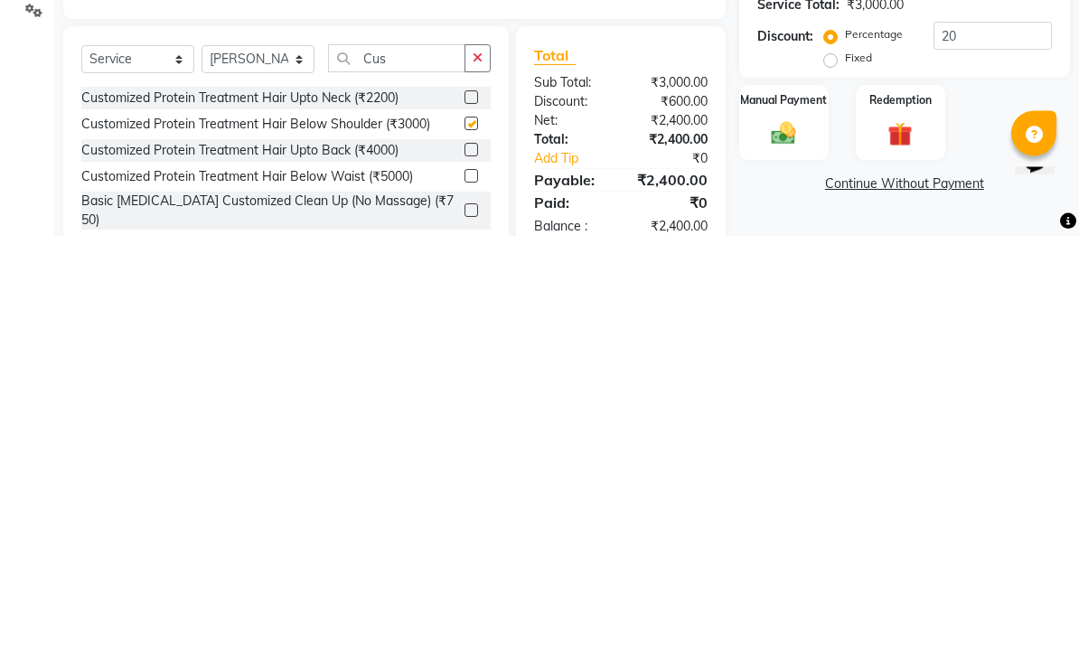
scroll to position [43, 0]
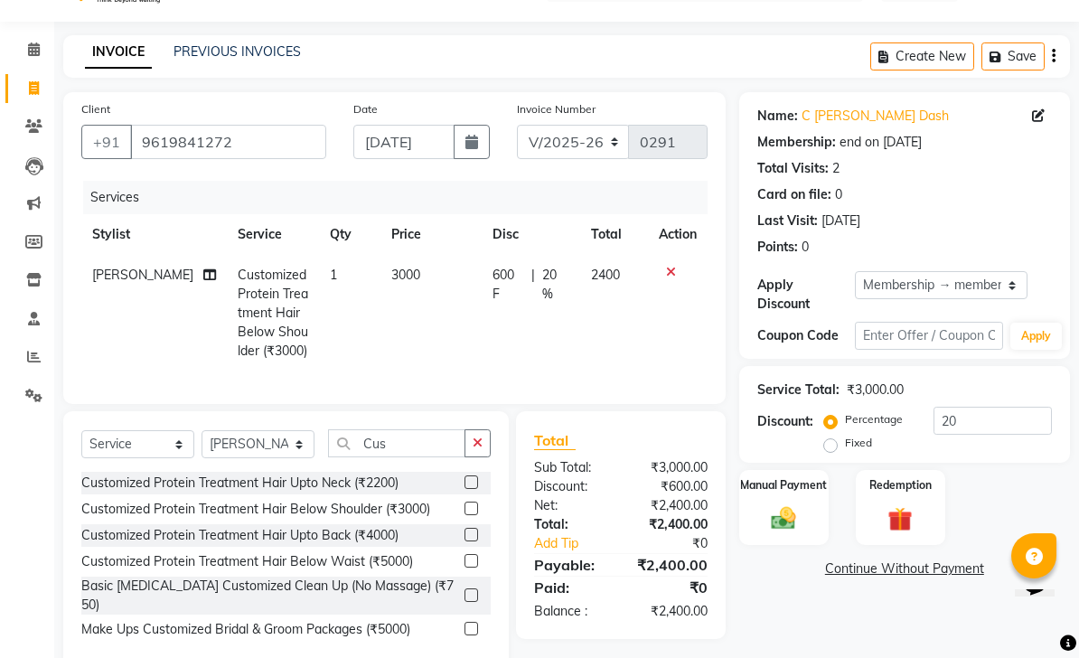
click at [479, 506] on div at bounding box center [478, 509] width 26 height 23
click at [470, 504] on label at bounding box center [472, 509] width 14 height 14
click at [470, 504] on input "checkbox" at bounding box center [471, 510] width 12 height 12
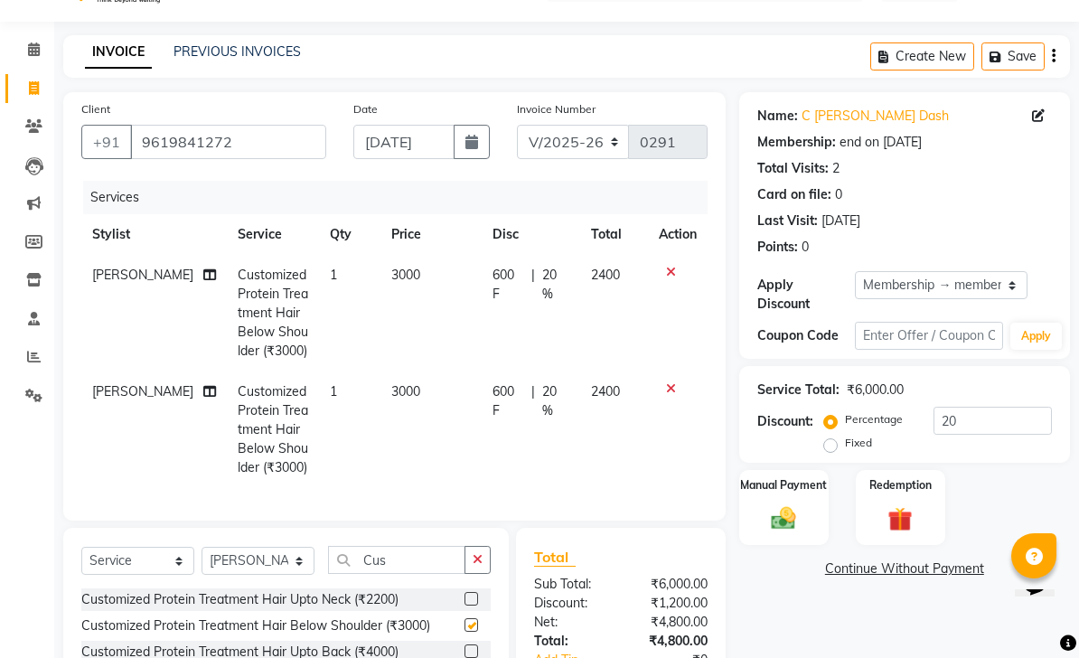
checkbox input "false"
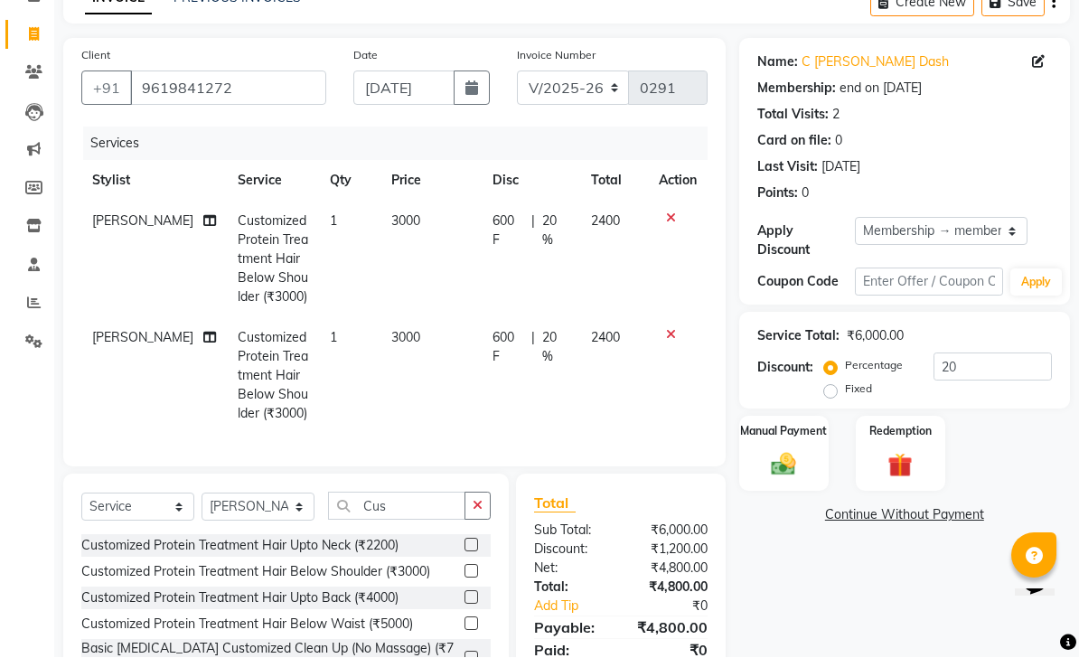
scroll to position [98, 0]
click at [666, 337] on icon at bounding box center [671, 334] width 10 height 13
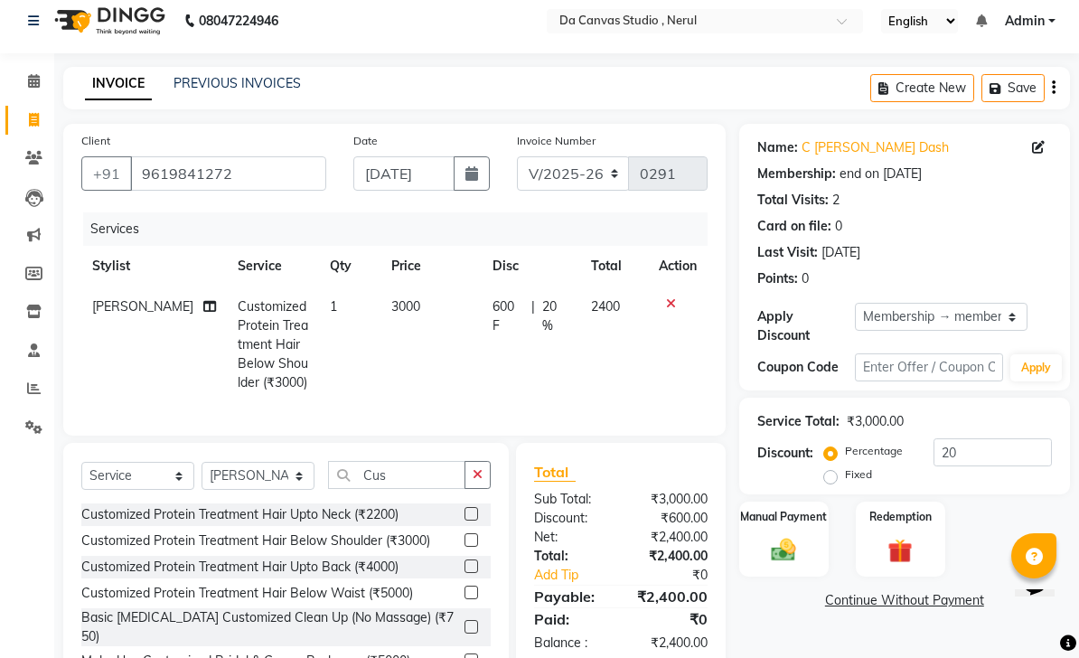
scroll to position [0, 0]
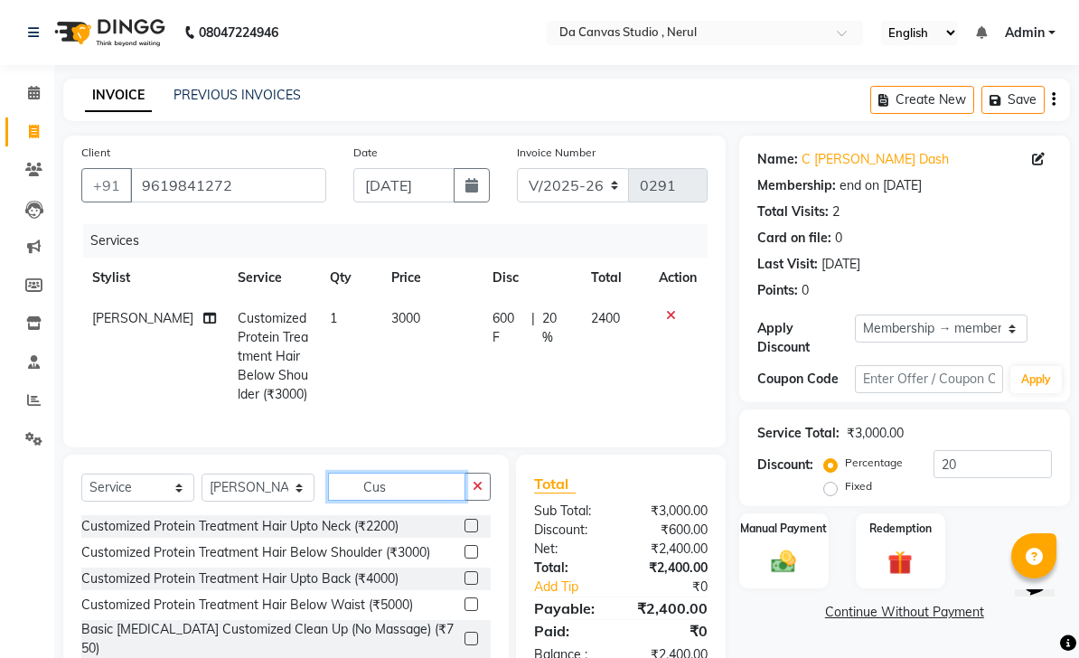
click at [409, 477] on input "Cus" at bounding box center [396, 487] width 137 height 28
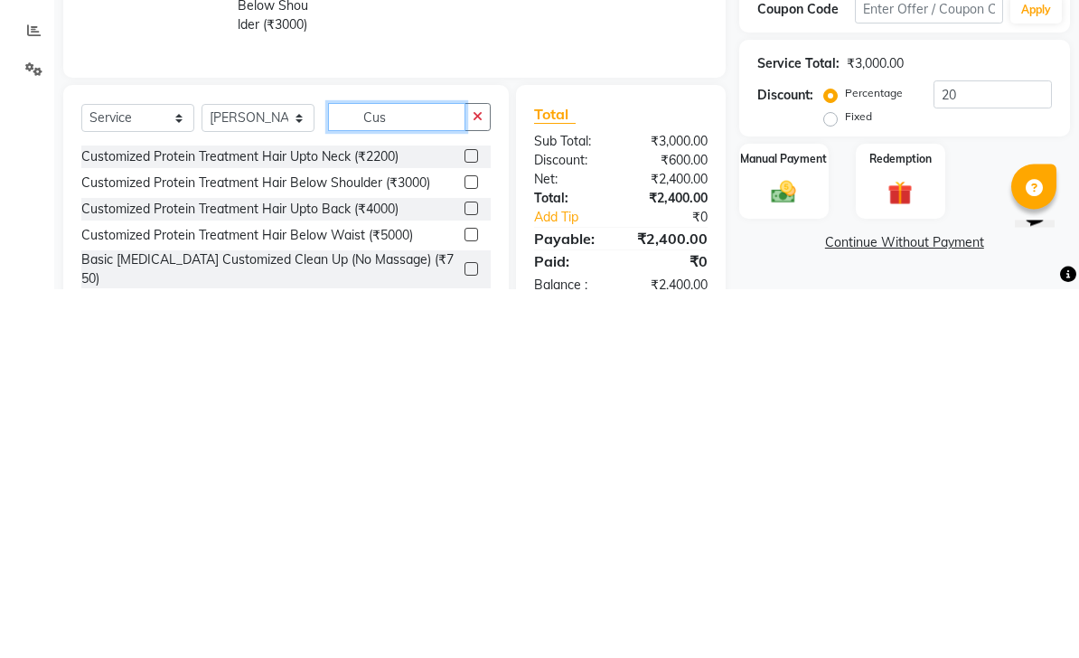
click at [419, 473] on input "Cus" at bounding box center [396, 487] width 137 height 28
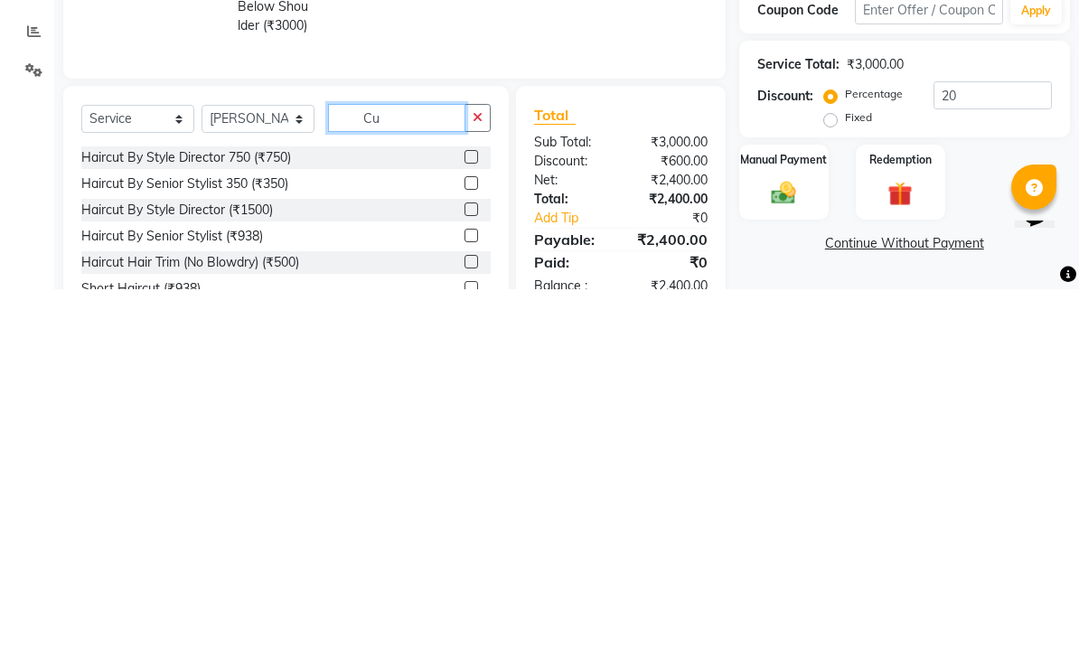
type input "C"
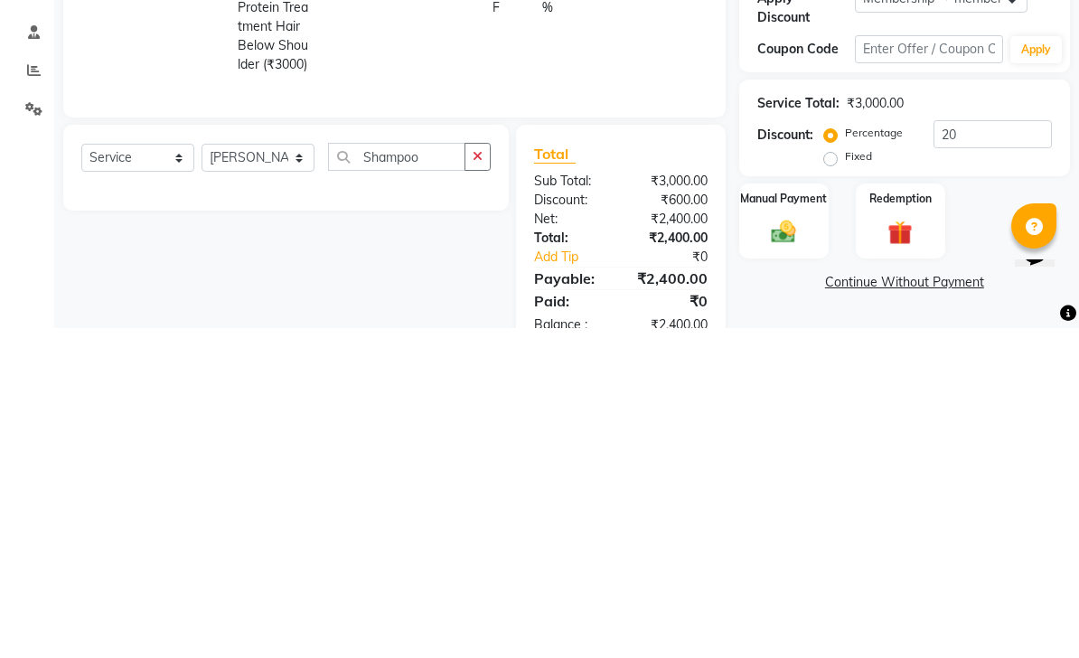
scroll to position [52, 0]
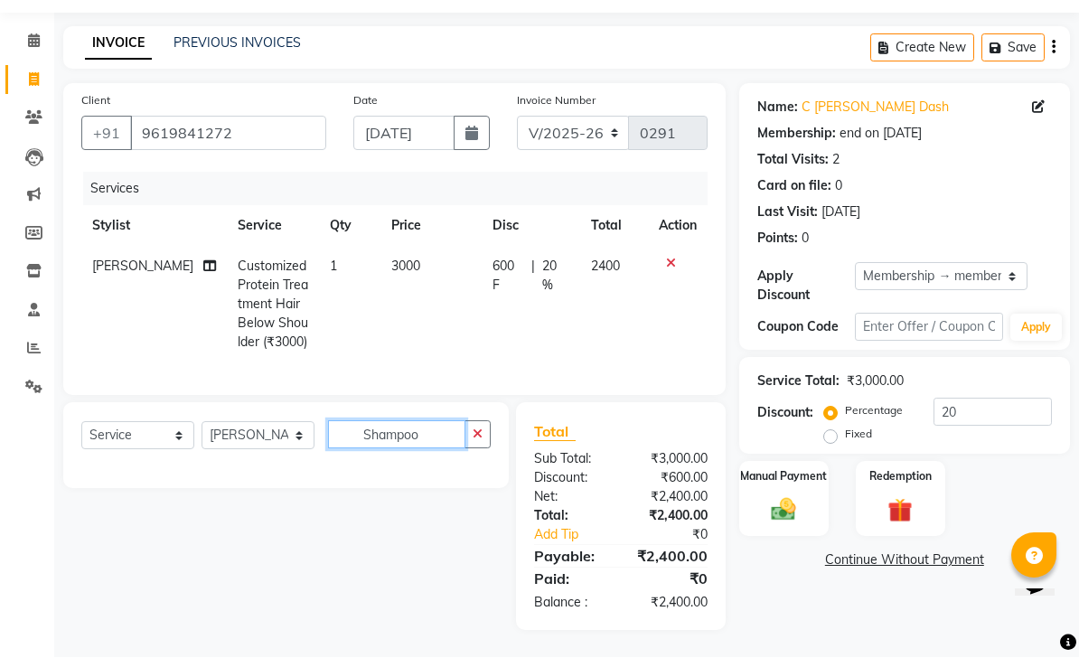
click at [420, 434] on input "Shampoo" at bounding box center [396, 435] width 137 height 28
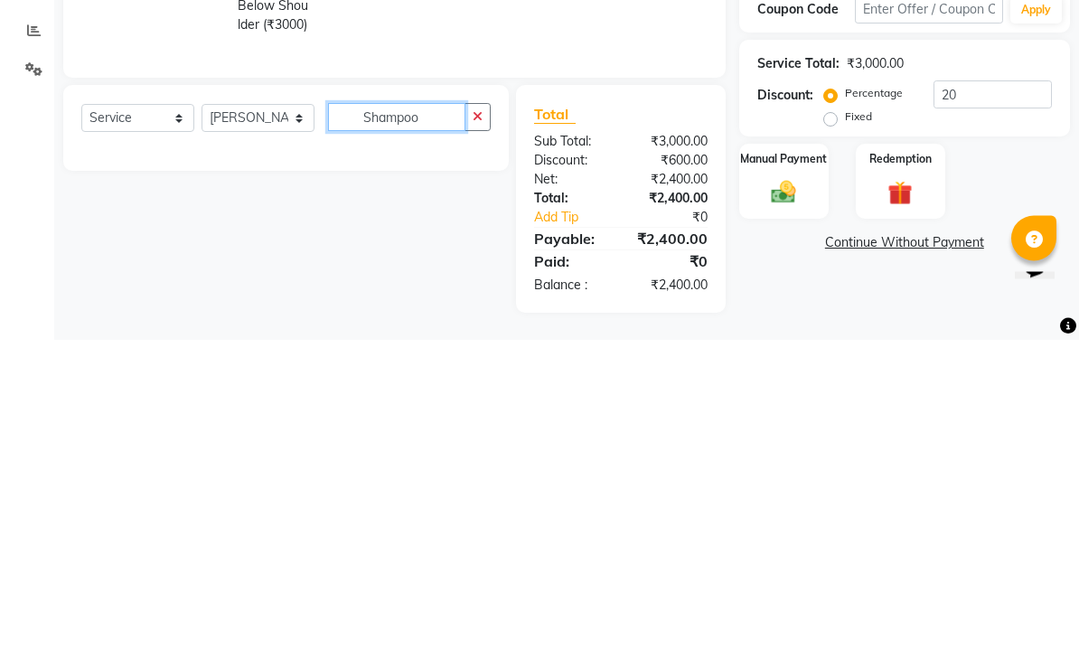
type input "Shampoo"
click at [483, 429] on icon "button" at bounding box center [478, 435] width 10 height 13
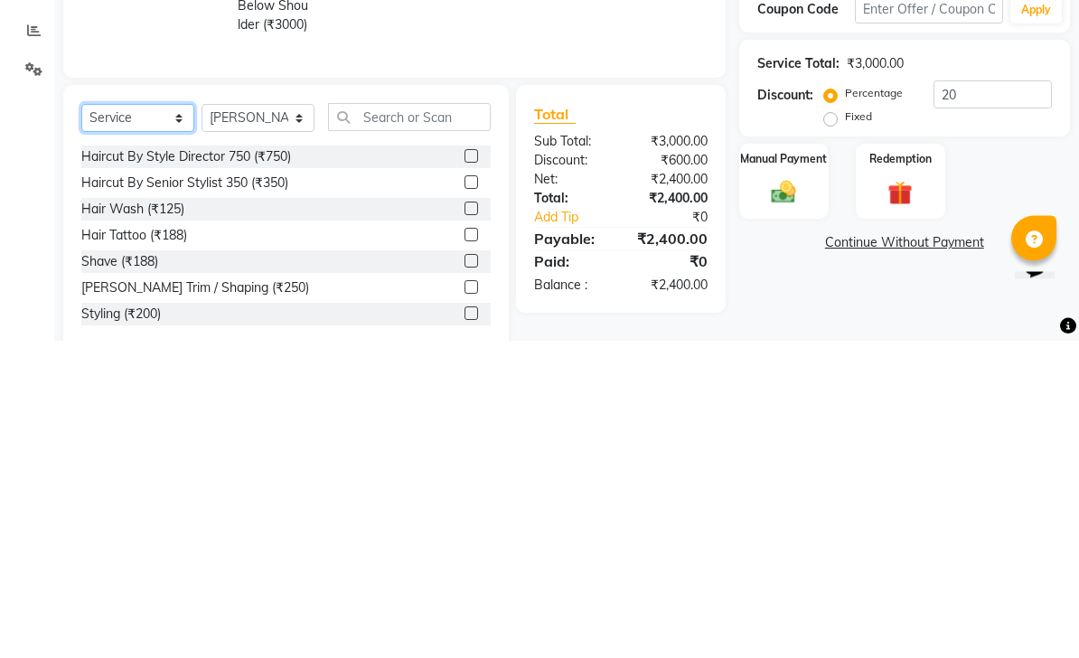
click at [153, 422] on select "Select Service Product Membership Package Voucher Prepaid Gift Card" at bounding box center [137, 436] width 113 height 28
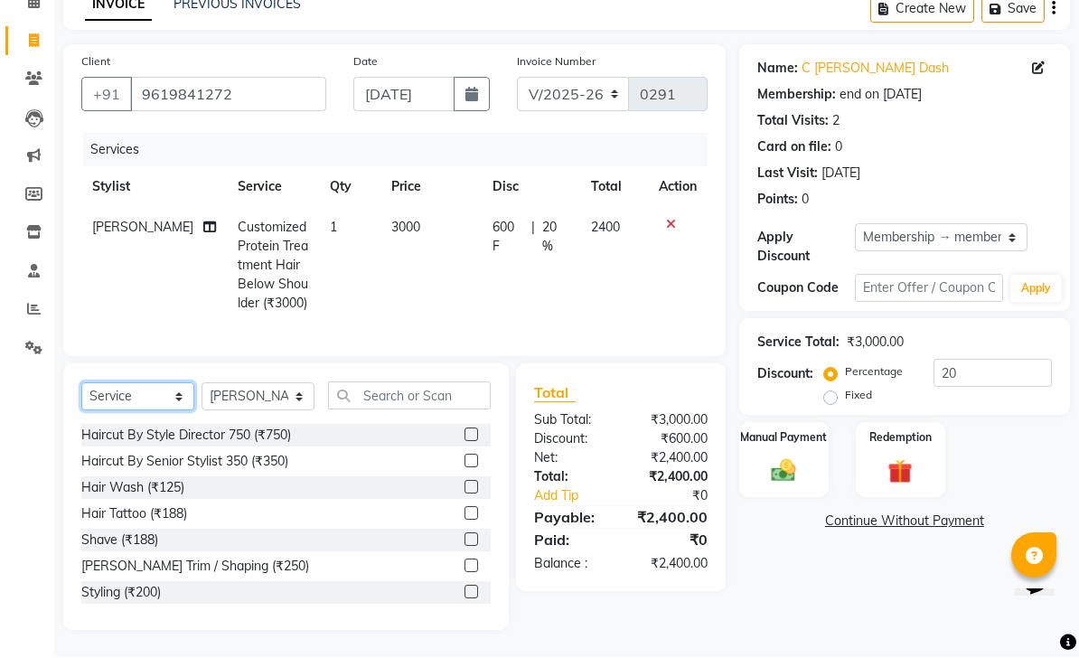
select select "product"
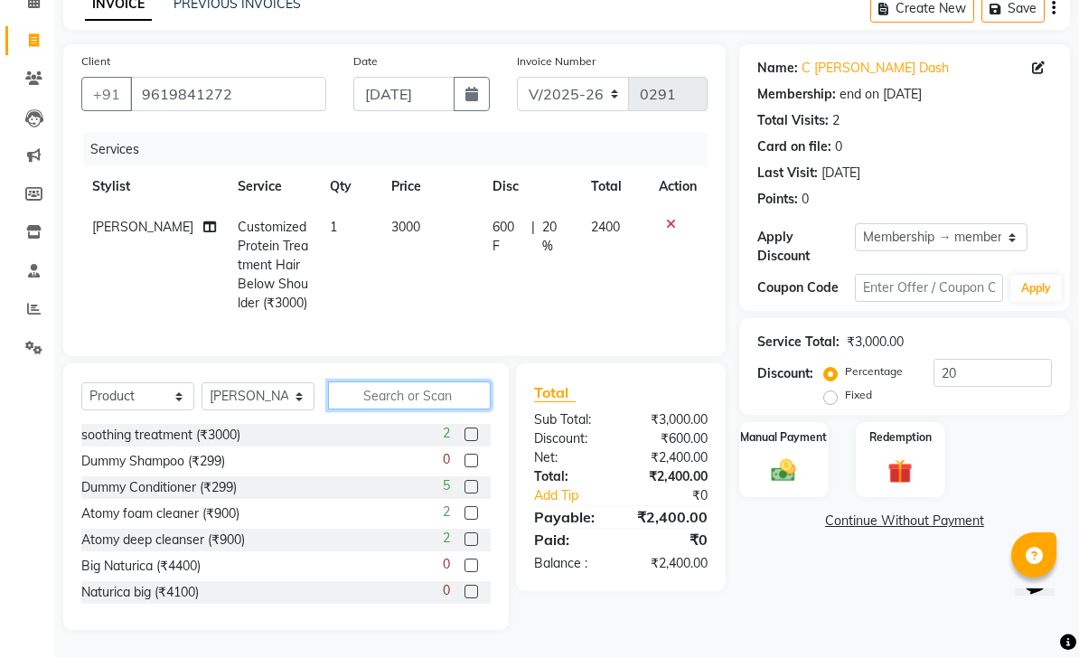
click at [425, 395] on input "text" at bounding box center [409, 396] width 163 height 28
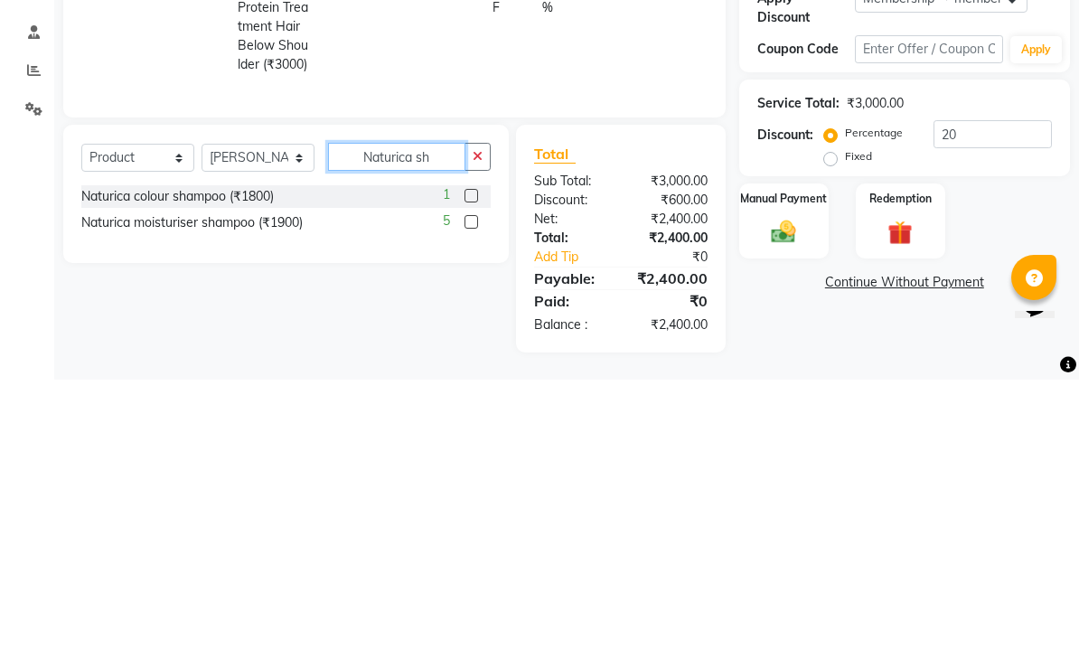
scroll to position [52, 0]
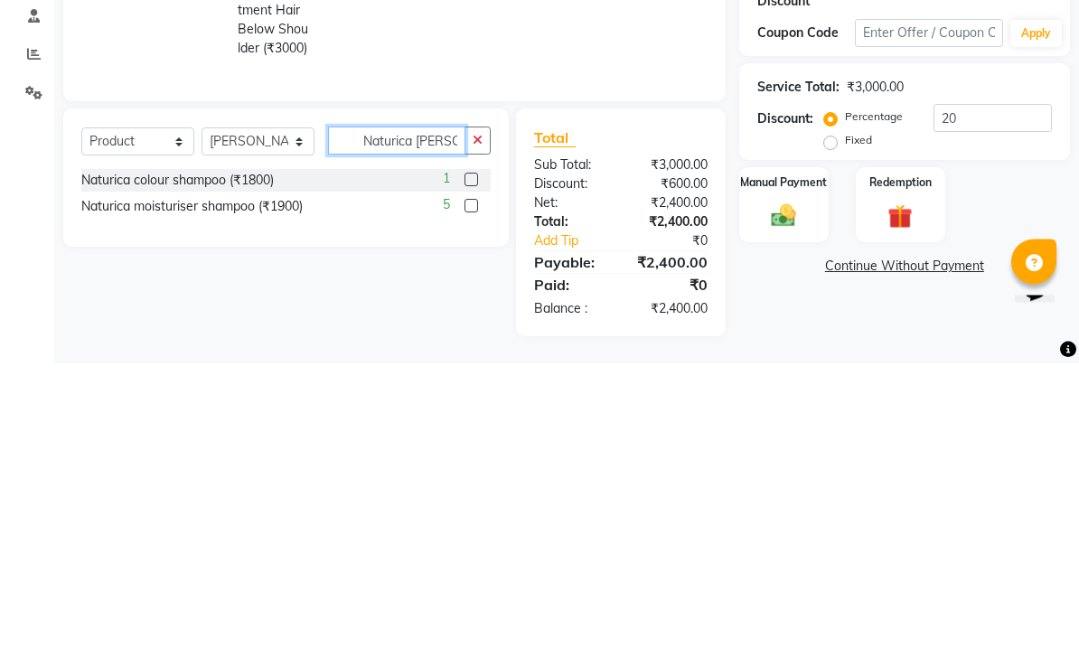
type input "Naturica [PERSON_NAME]"
click at [468, 494] on label at bounding box center [472, 501] width 14 height 14
click at [468, 495] on input "checkbox" at bounding box center [471, 501] width 12 height 12
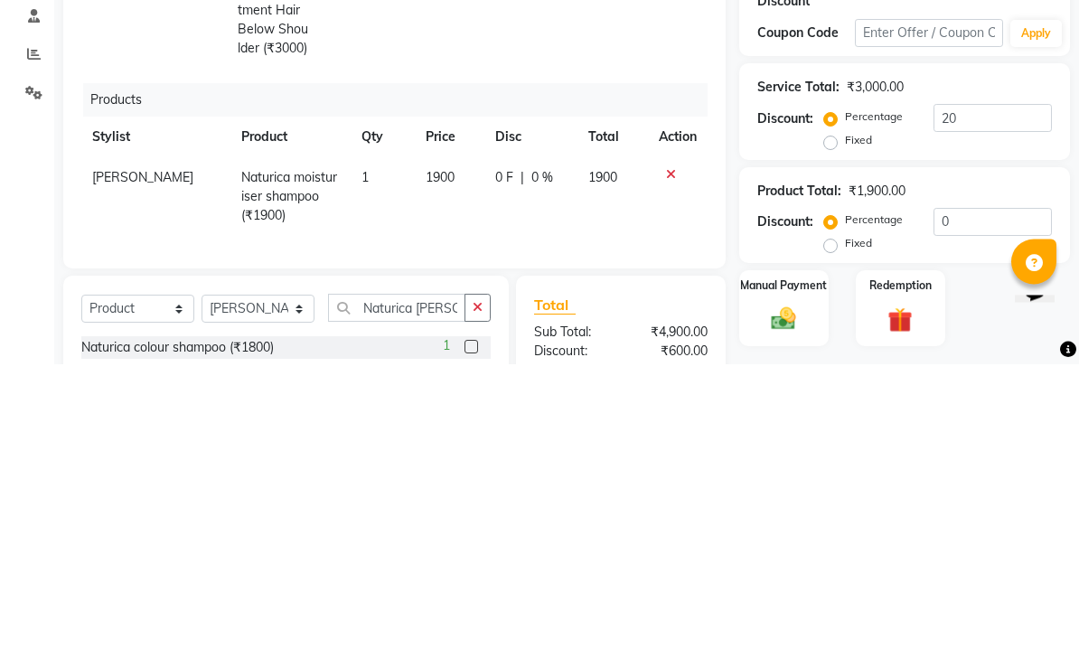
scroll to position [52, 0]
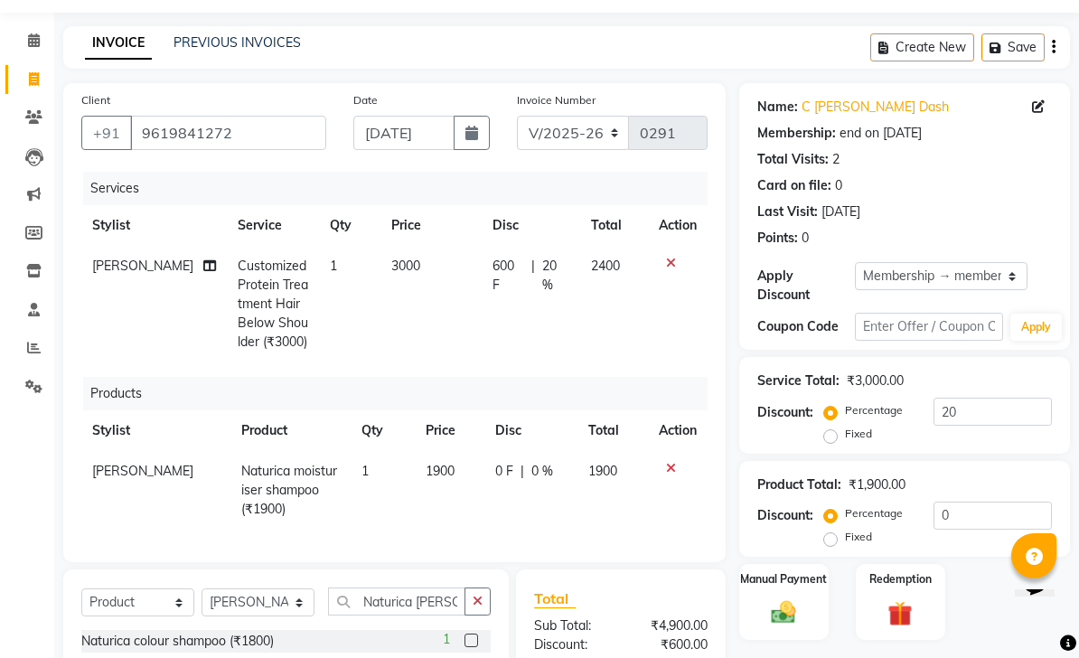
checkbox input "false"
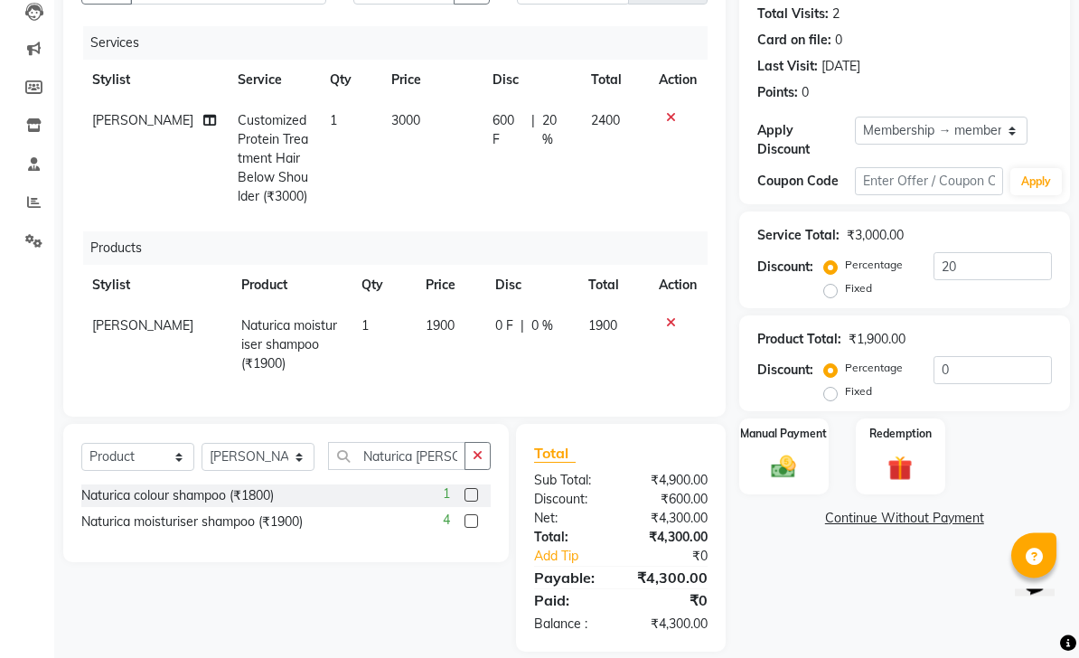
scroll to position [219, 0]
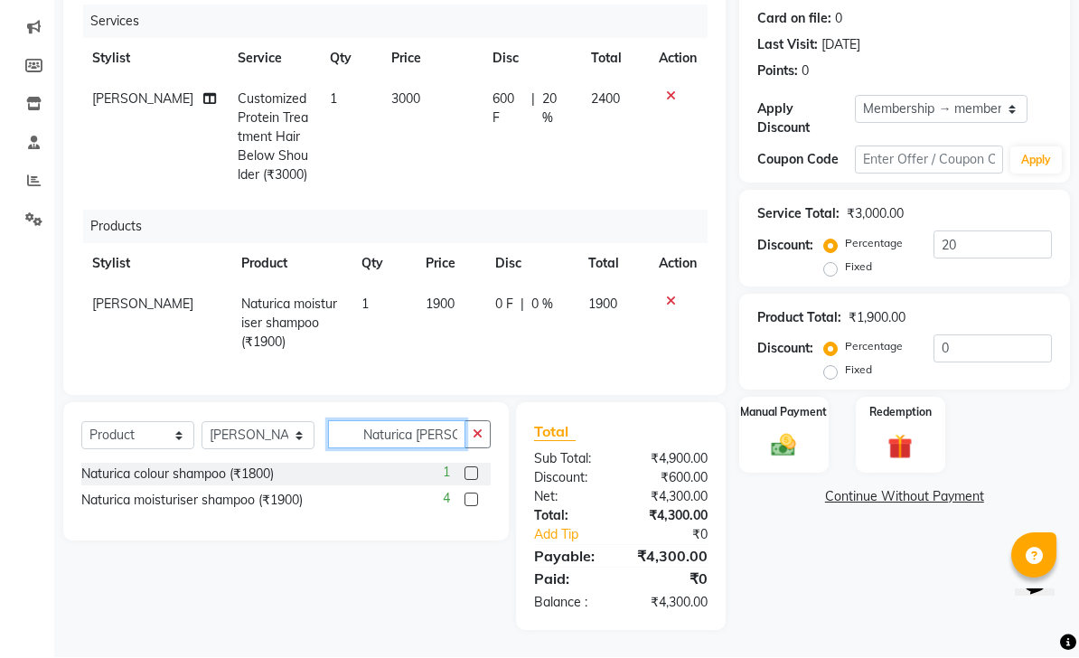
click at [443, 429] on input "Naturica [PERSON_NAME]" at bounding box center [396, 435] width 137 height 28
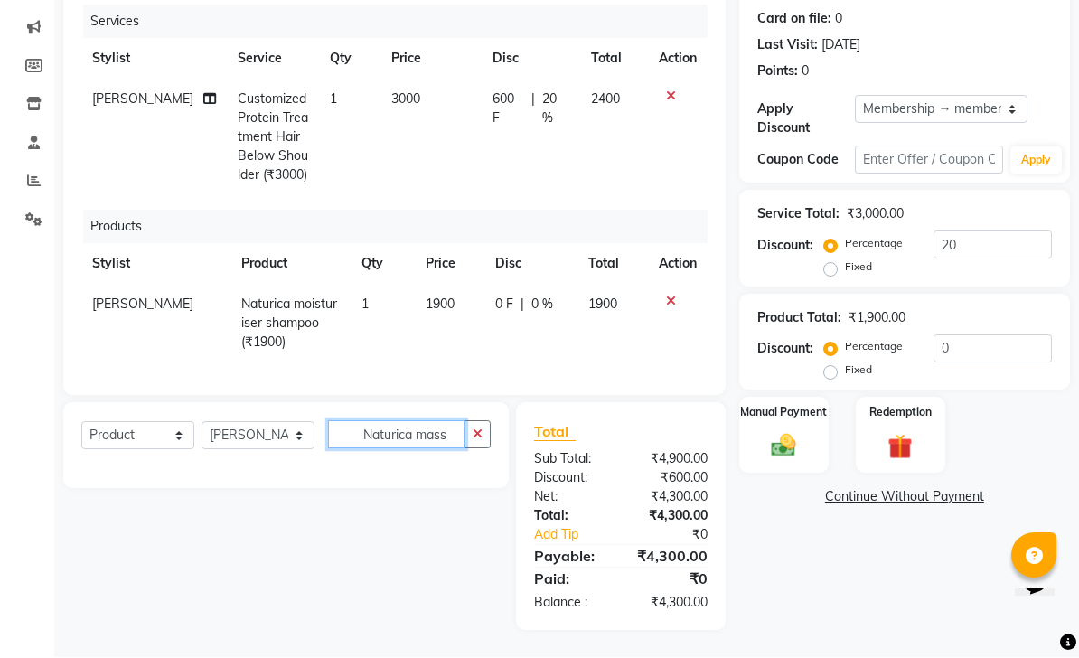
click at [438, 435] on input "Naturica mass" at bounding box center [396, 435] width 137 height 28
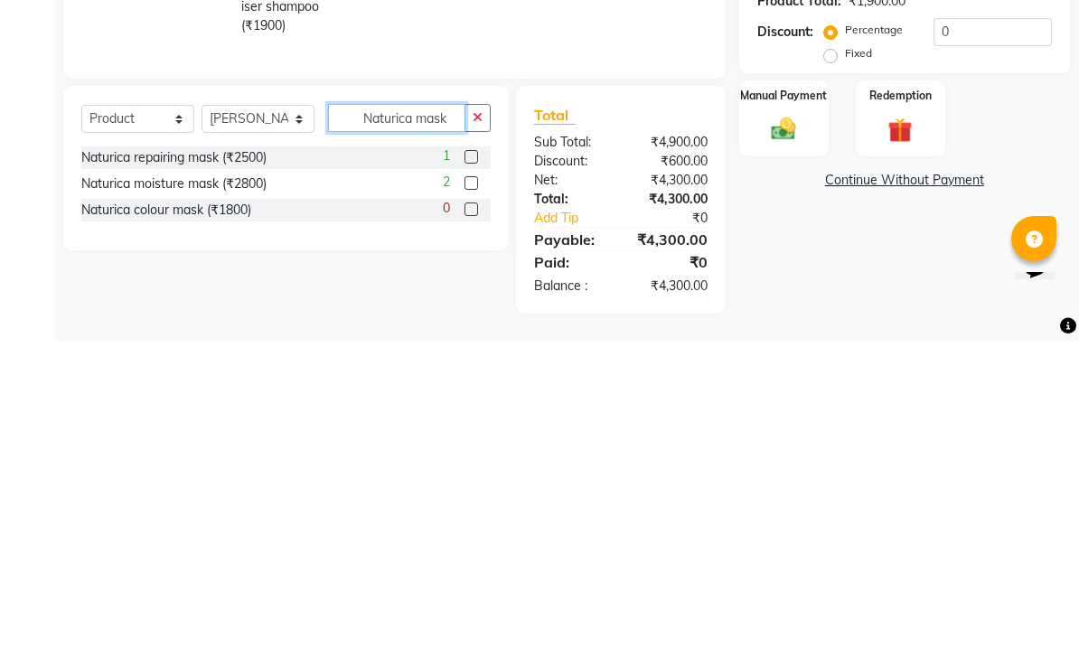
type input "Naturica mask"
click at [467, 494] on label at bounding box center [472, 501] width 14 height 14
click at [467, 495] on input "checkbox" at bounding box center [471, 501] width 12 height 12
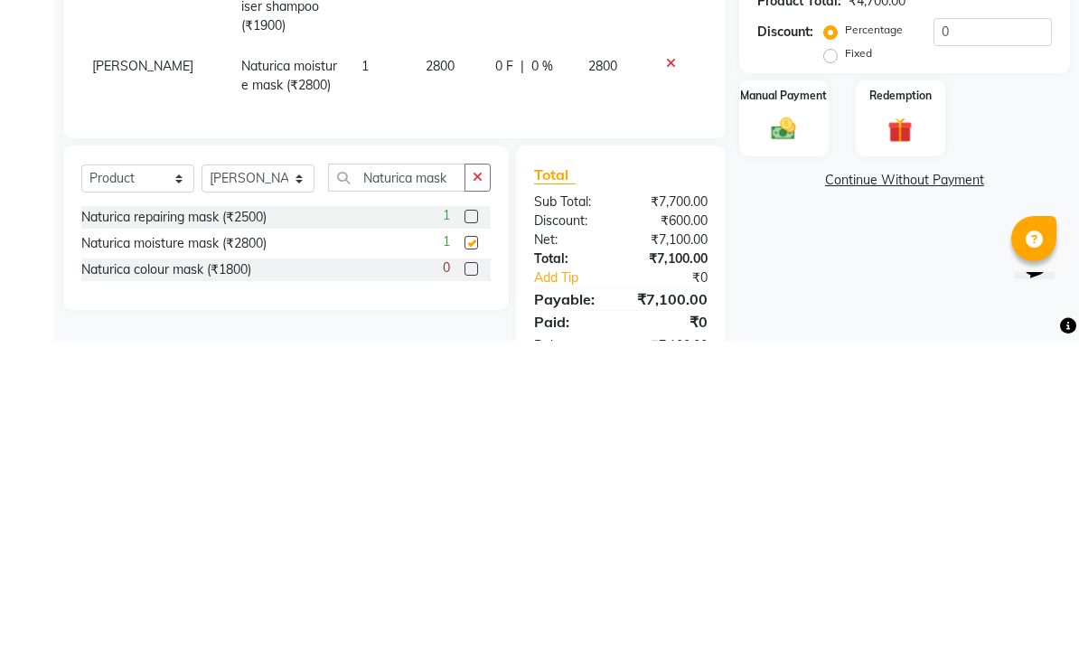
scroll to position [220, 0]
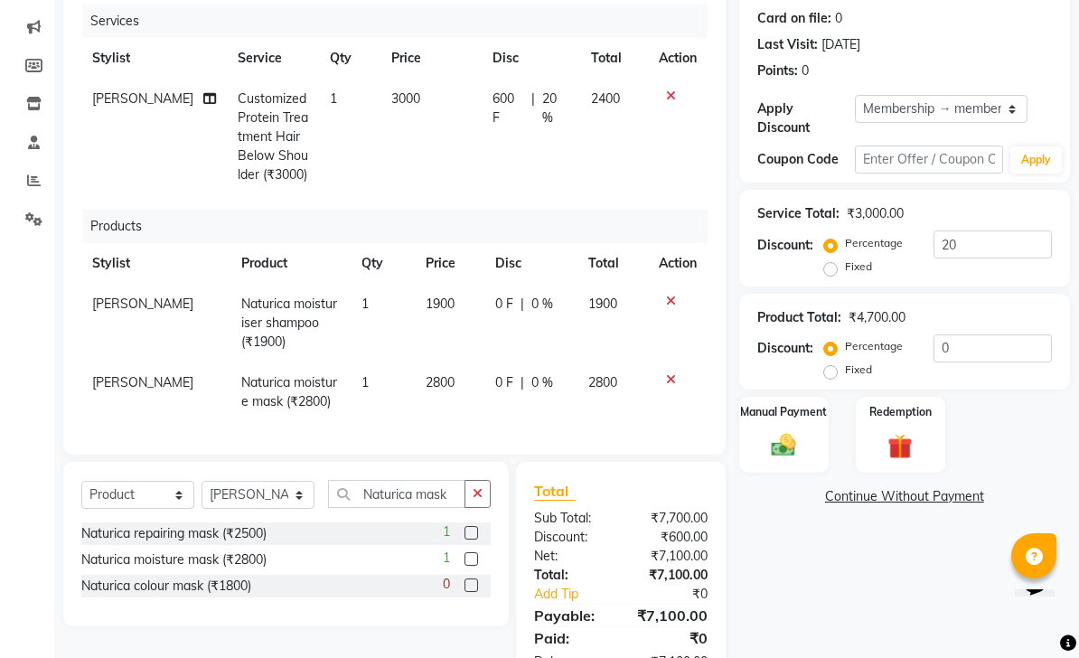
checkbox input "false"
click at [449, 483] on input "Naturica mask" at bounding box center [396, 494] width 137 height 28
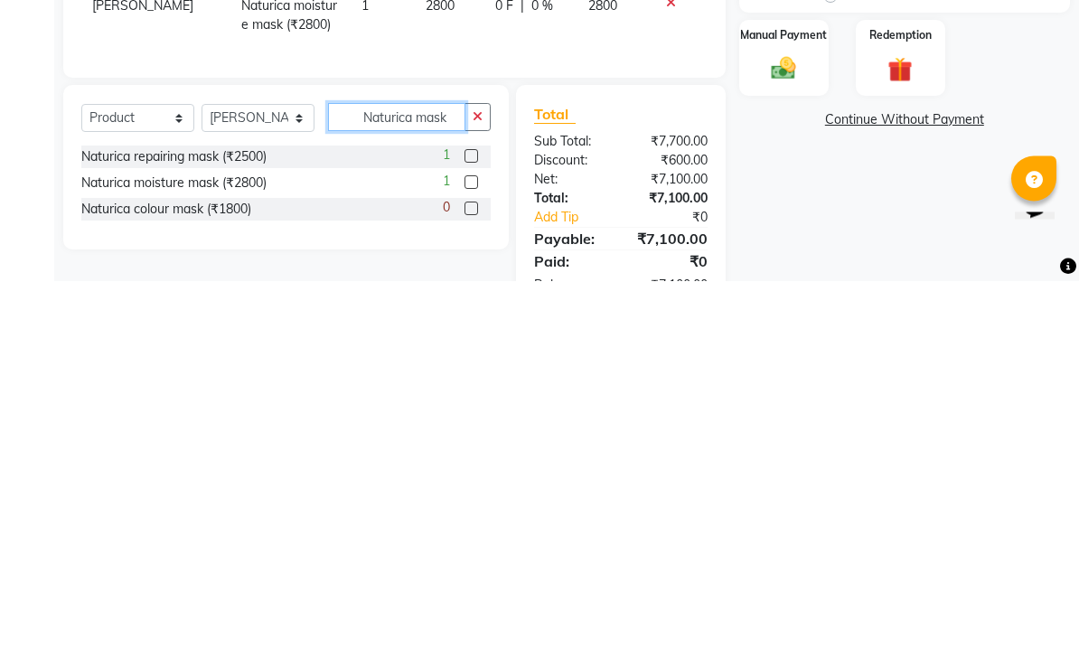
click at [443, 481] on input "Naturica mask" at bounding box center [396, 495] width 137 height 28
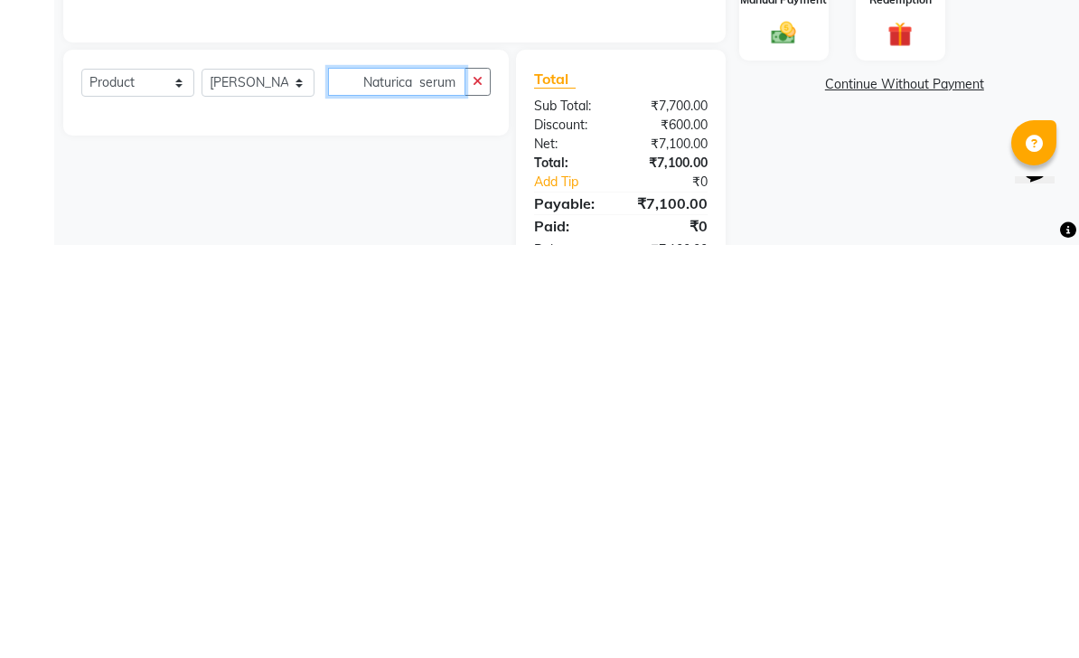
click at [454, 481] on input "Naturica serum" at bounding box center [396, 495] width 137 height 28
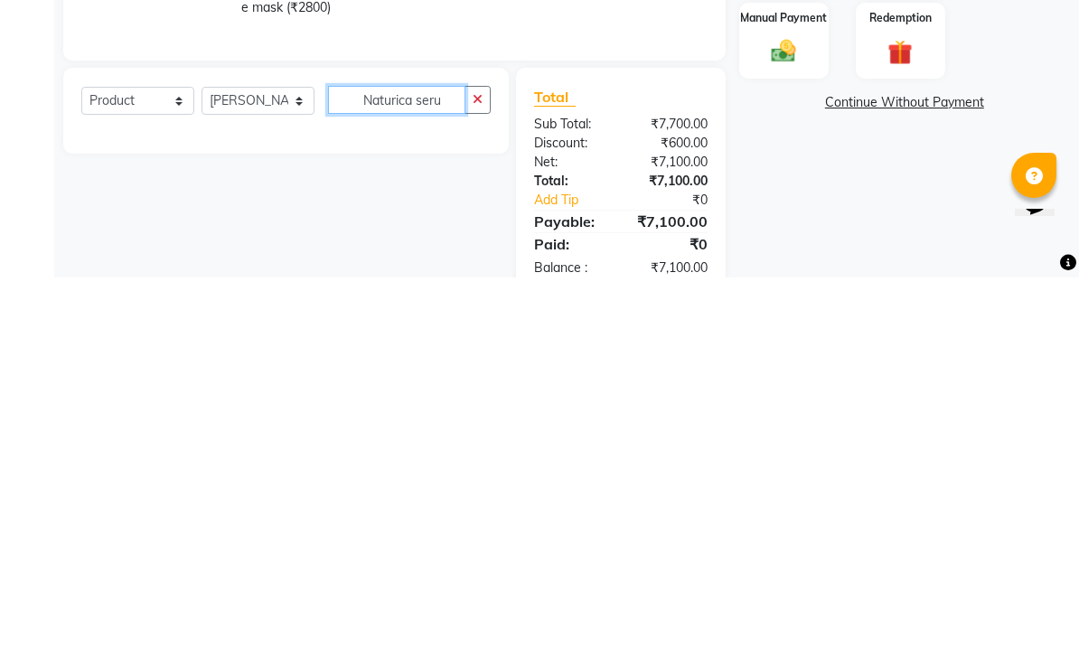
scroll to position [233, 0]
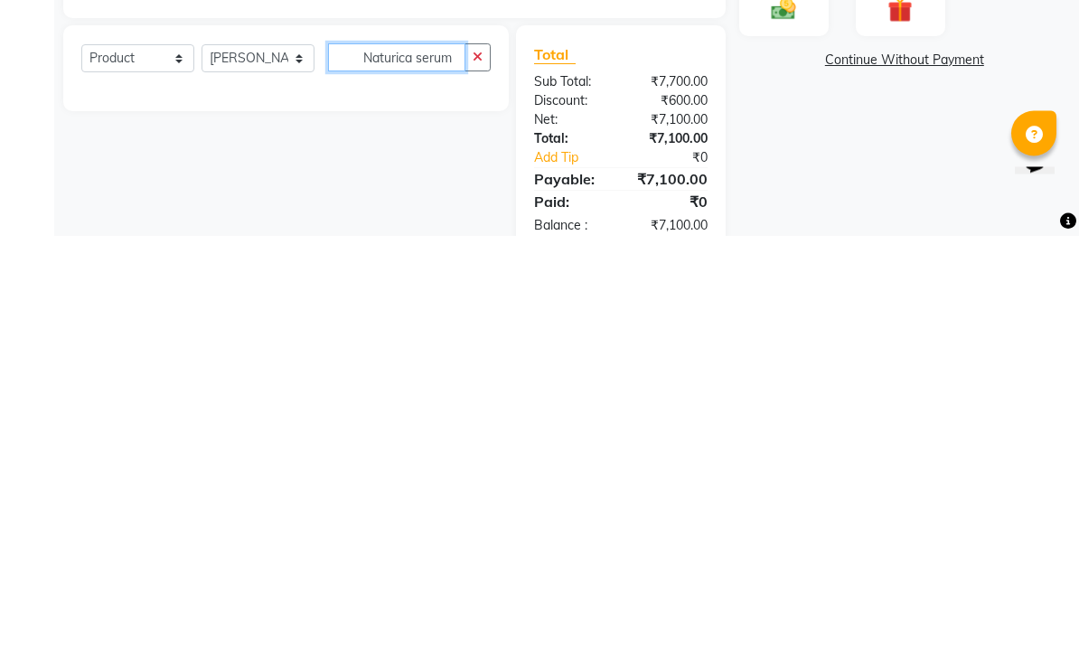
click at [410, 467] on input "Naturica serum" at bounding box center [396, 481] width 137 height 28
click at [436, 467] on input "Spins serum" at bounding box center [396, 481] width 137 height 28
type input "S"
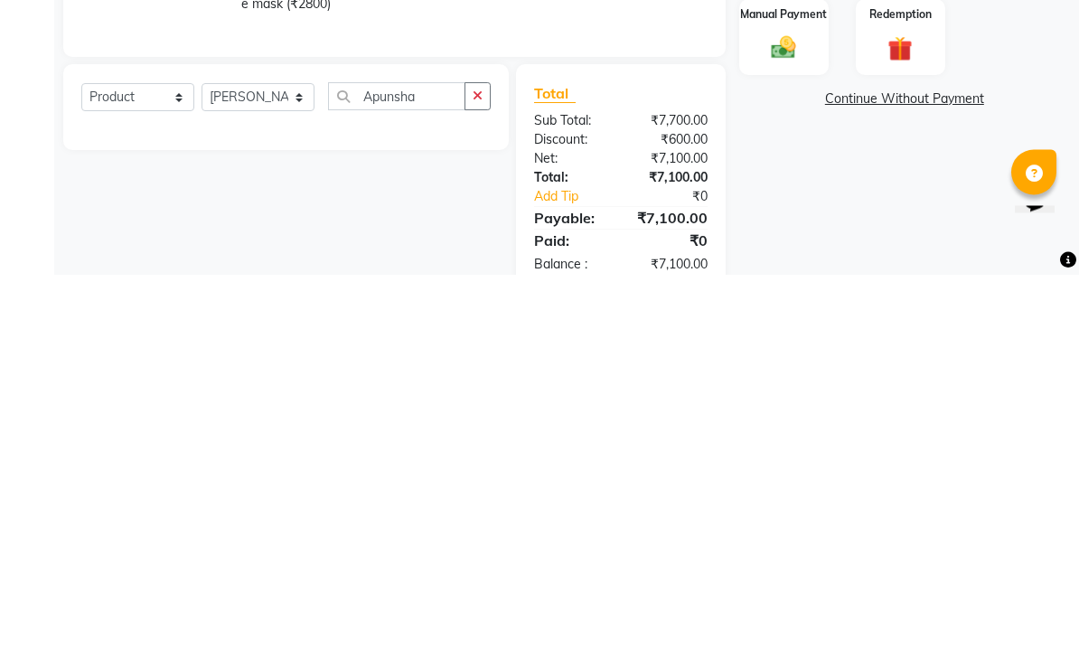
scroll to position [278, 0]
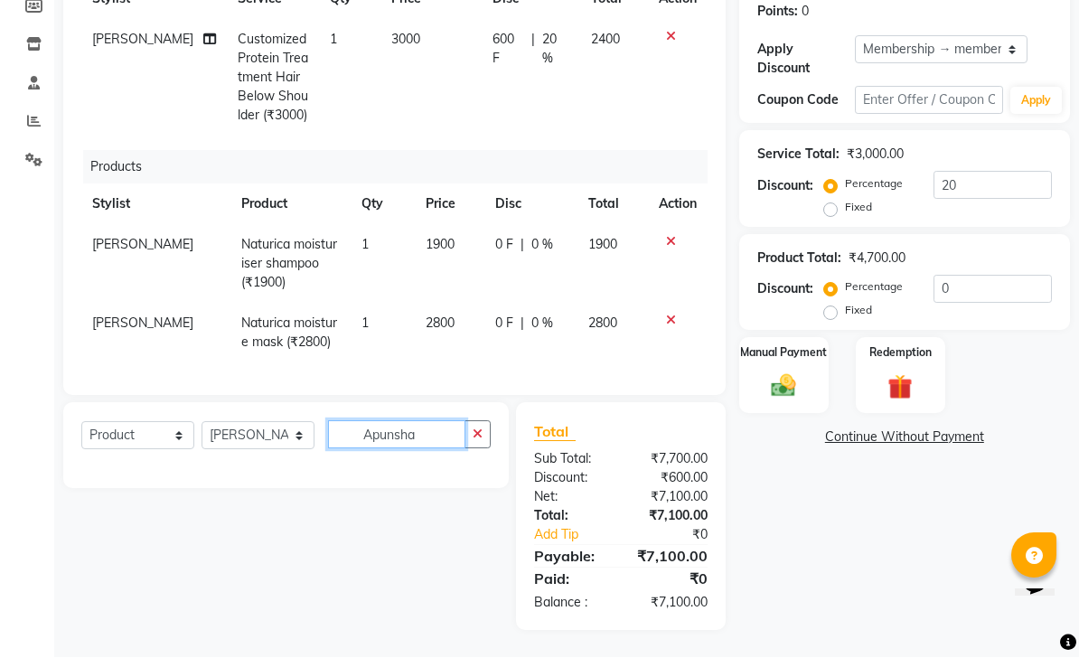
click at [429, 423] on input "Apunsha" at bounding box center [396, 435] width 137 height 28
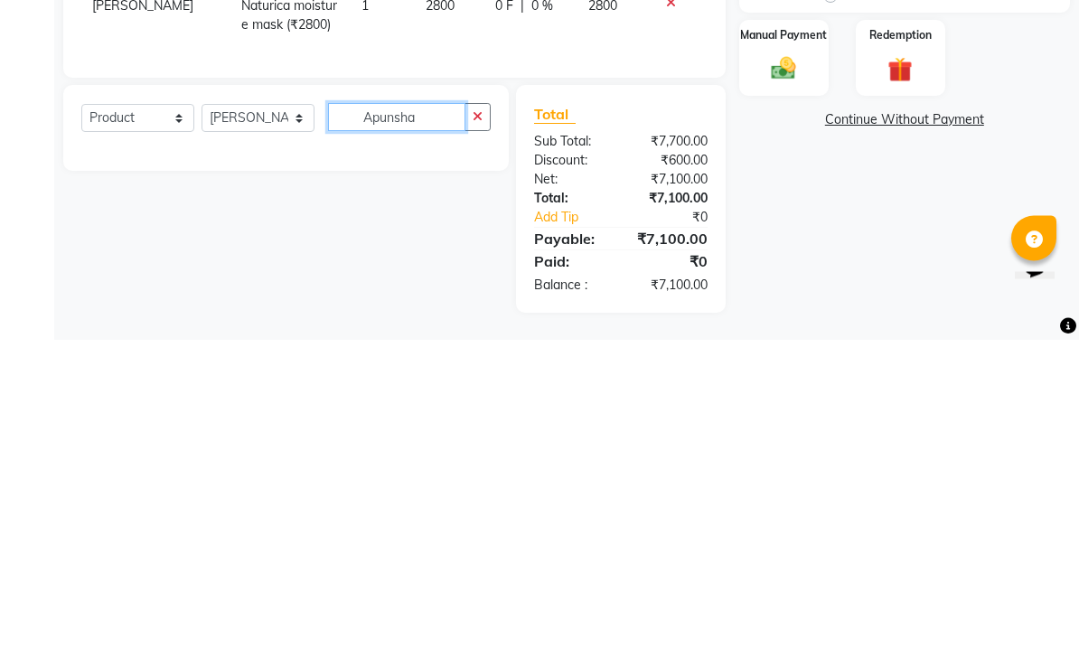
click at [425, 421] on input "Apunsha" at bounding box center [396, 435] width 137 height 28
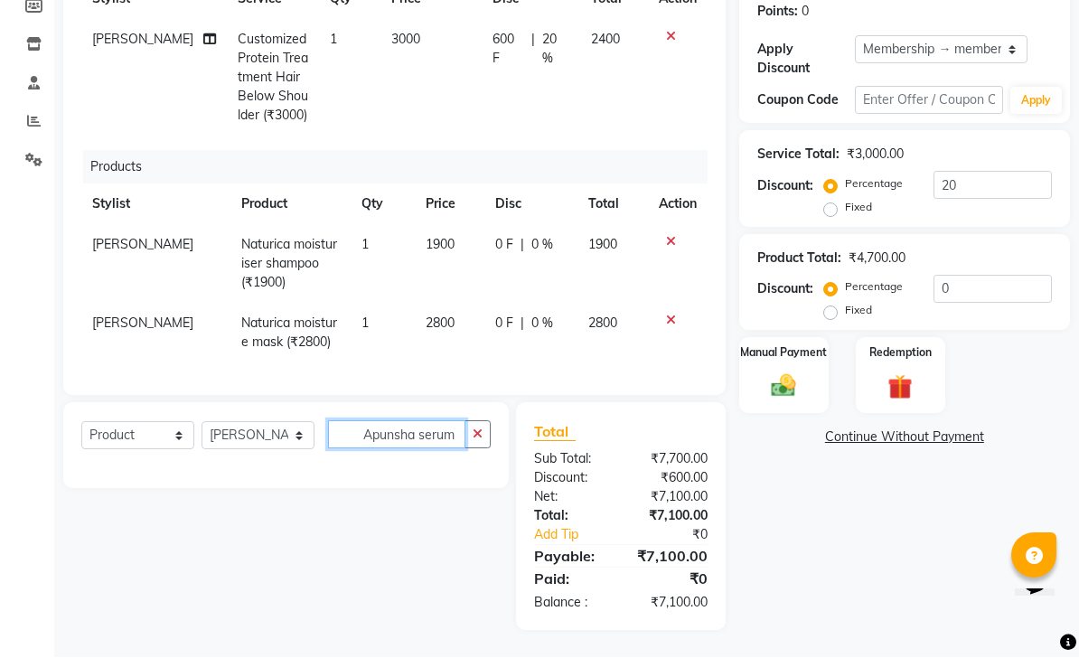
click at [378, 430] on input "Apunsha serum" at bounding box center [396, 435] width 137 height 28
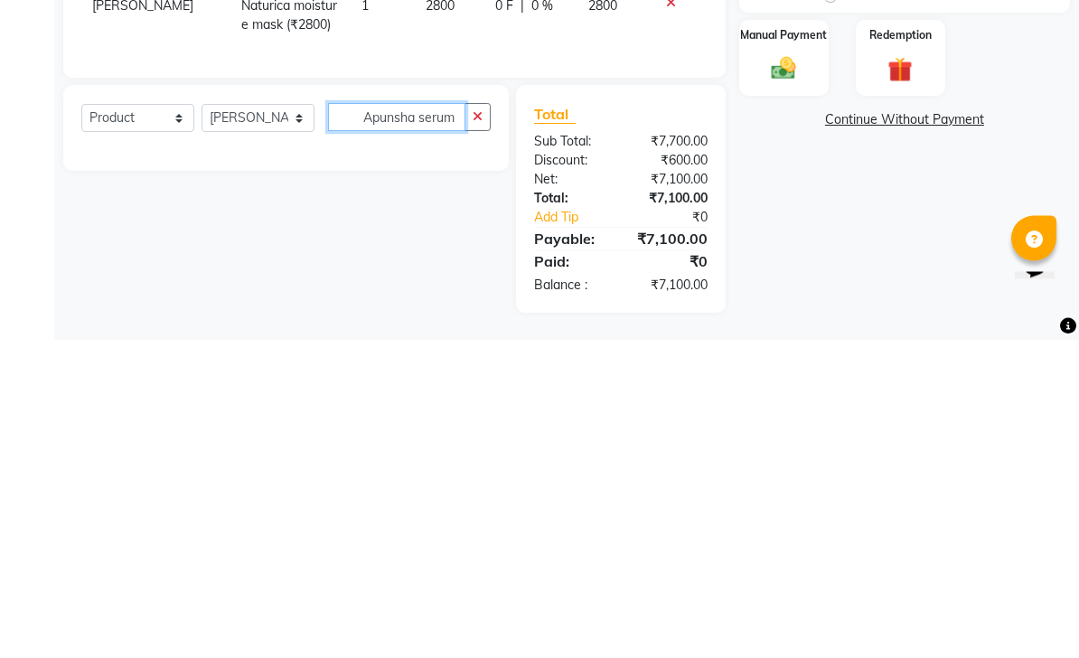
click at [376, 421] on input "Apunsha serum" at bounding box center [396, 435] width 137 height 28
click at [416, 421] on input "Opunsha serum" at bounding box center [396, 435] width 137 height 28
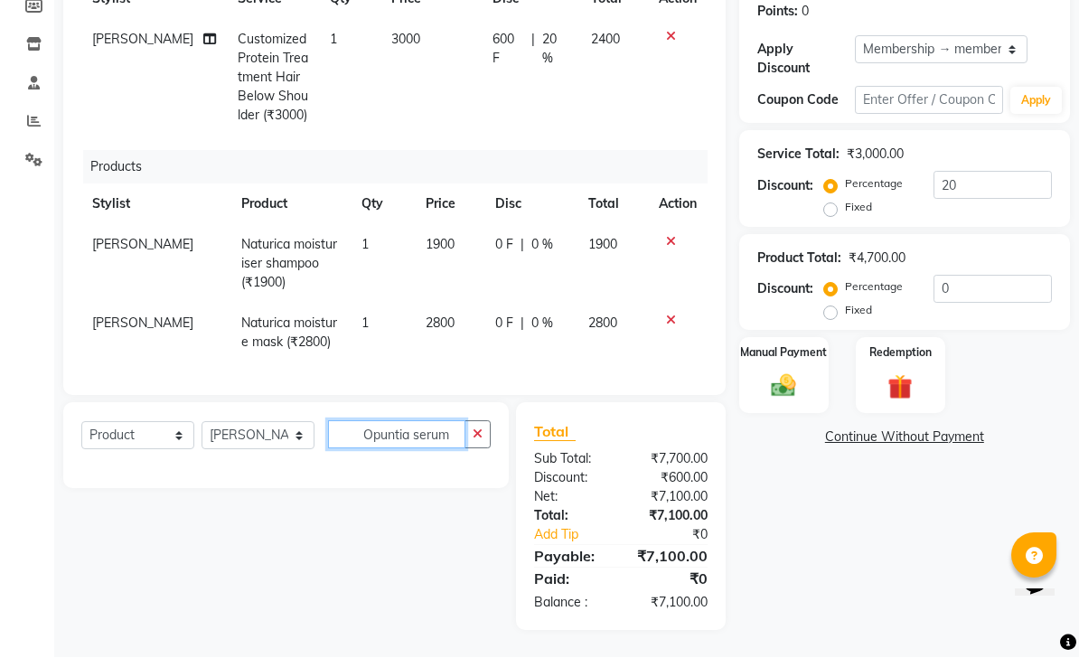
click at [456, 437] on input "Opuntia serum" at bounding box center [396, 435] width 137 height 28
type input "Opuntia oil"
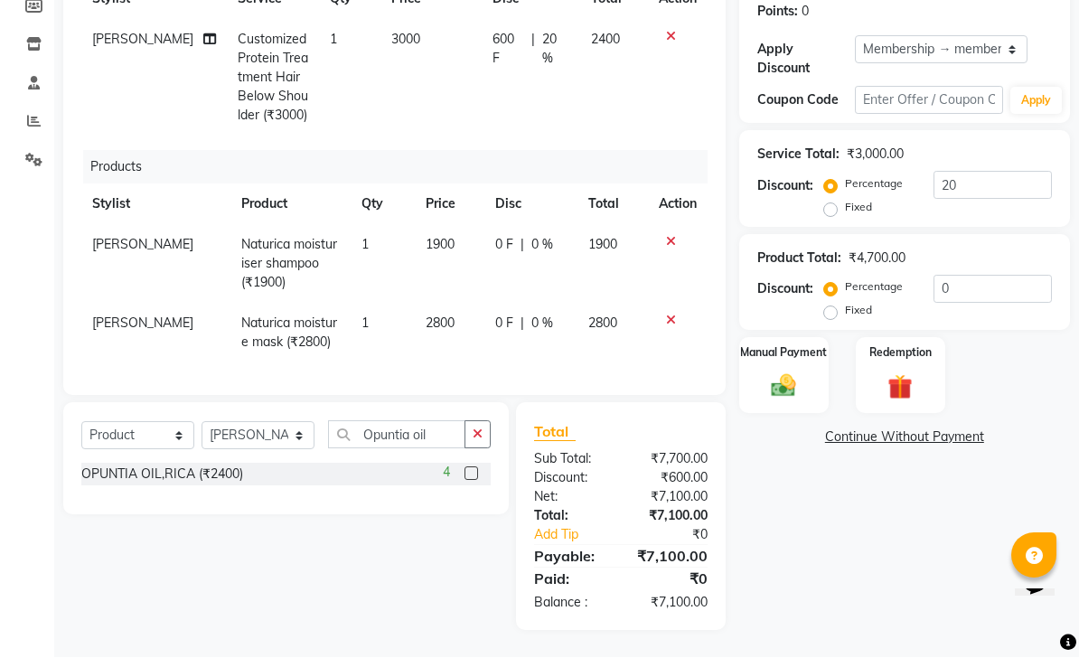
click at [310, 466] on div "OPUNTIA OIL,RICA (₹2400) 4" at bounding box center [286, 475] width 410 height 23
click at [474, 472] on label at bounding box center [472, 474] width 14 height 14
click at [474, 472] on input "checkbox" at bounding box center [471, 475] width 12 height 12
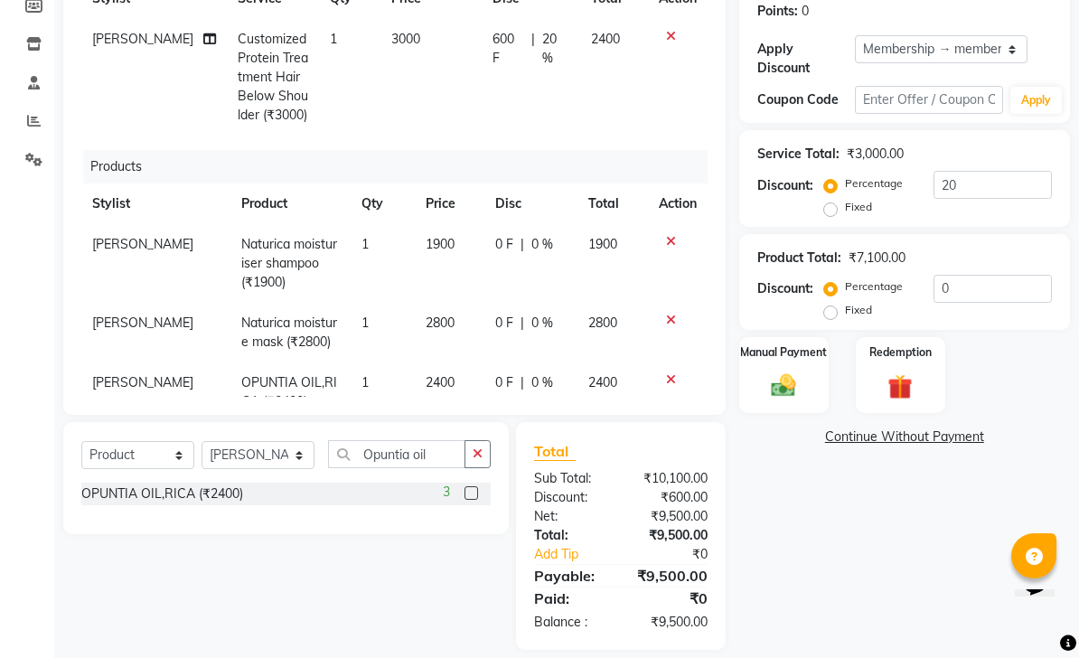
checkbox input "false"
click at [504, 205] on th "Disc" at bounding box center [531, 204] width 93 height 41
click at [534, 239] on span "0 %" at bounding box center [543, 244] width 22 height 19
select select "62368"
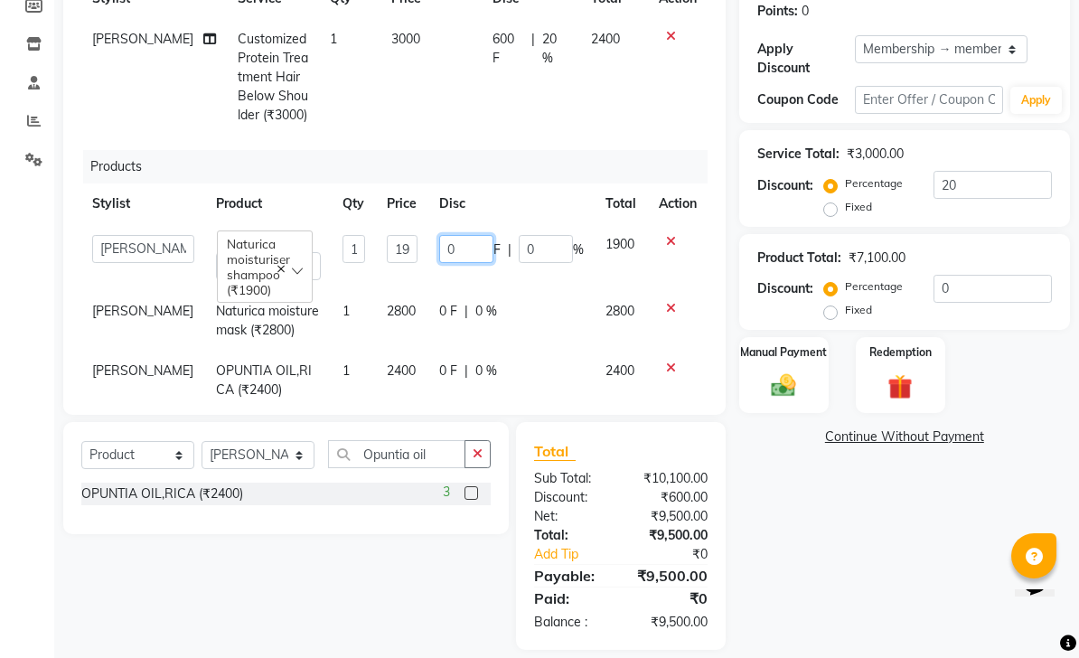
click at [457, 250] on input "0" at bounding box center [466, 249] width 54 height 28
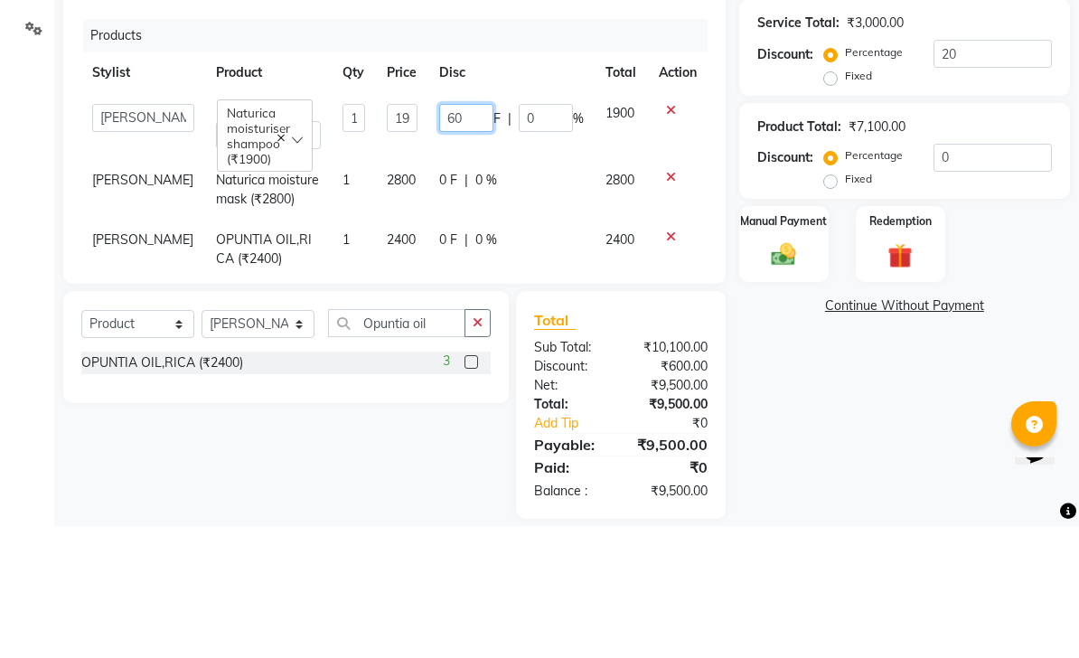
type input "600"
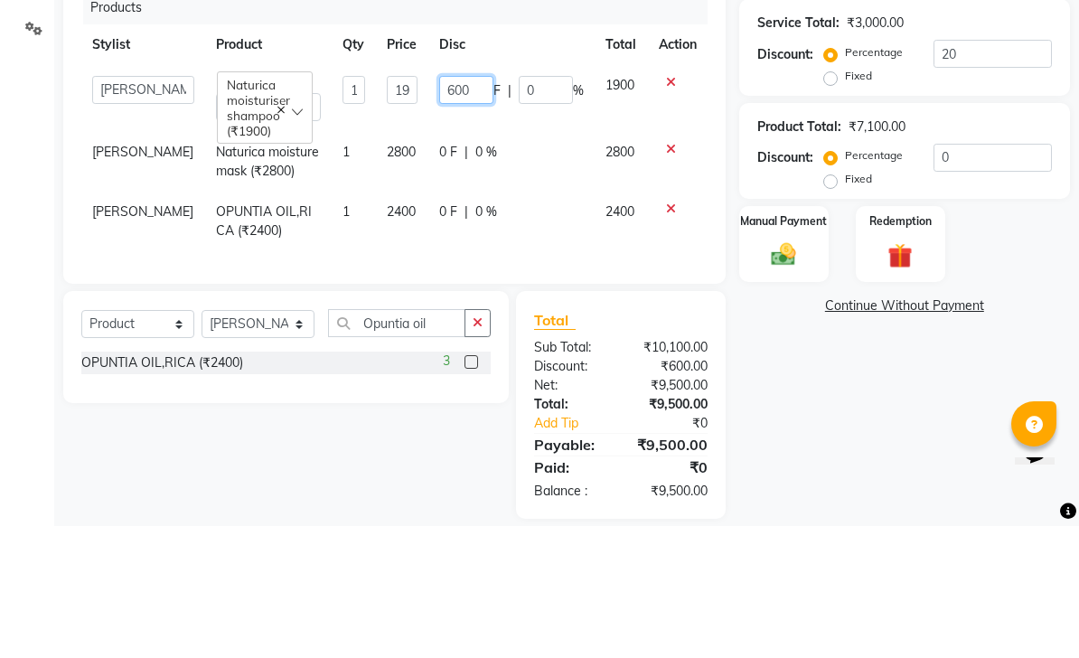
scroll to position [28, 0]
click at [581, 324] on tr "[PERSON_NAME] OPUNTIA OIL,RICA (₹2400) 1 2400 0 F | 0 % 2400" at bounding box center [394, 354] width 627 height 60
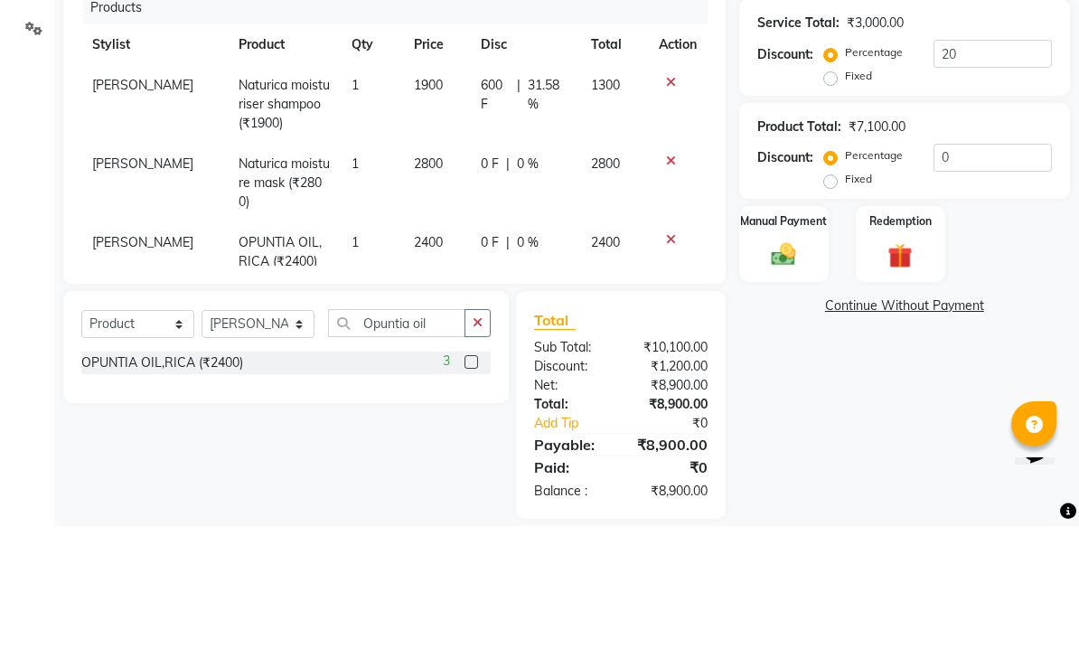
scroll to position [298, 0]
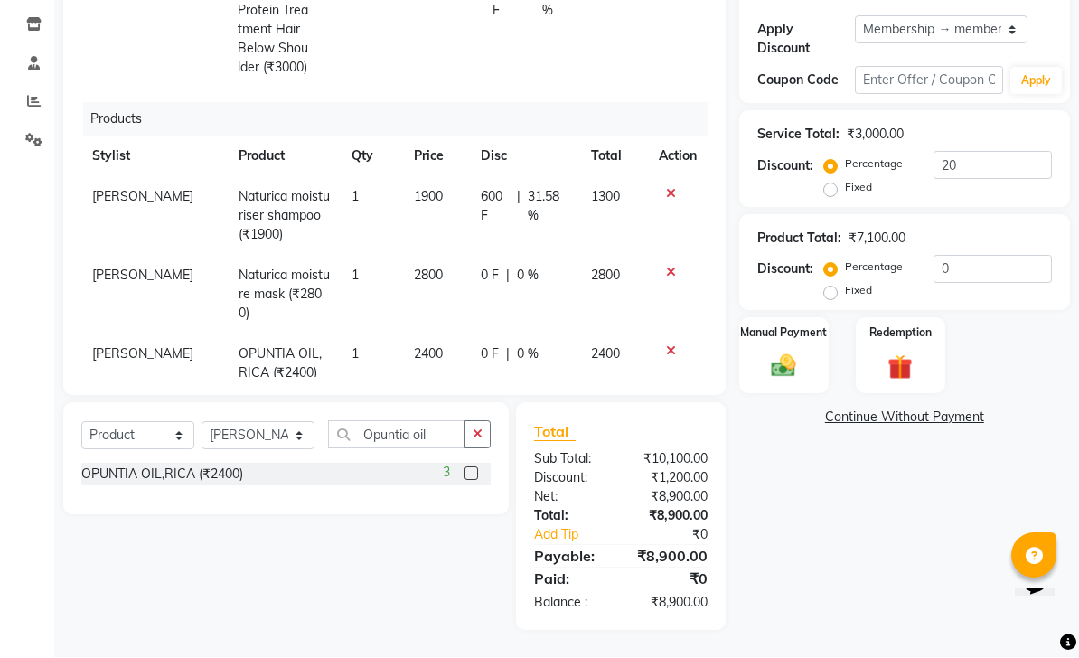
click at [496, 197] on span "600 F" at bounding box center [495, 207] width 29 height 38
select select "62368"
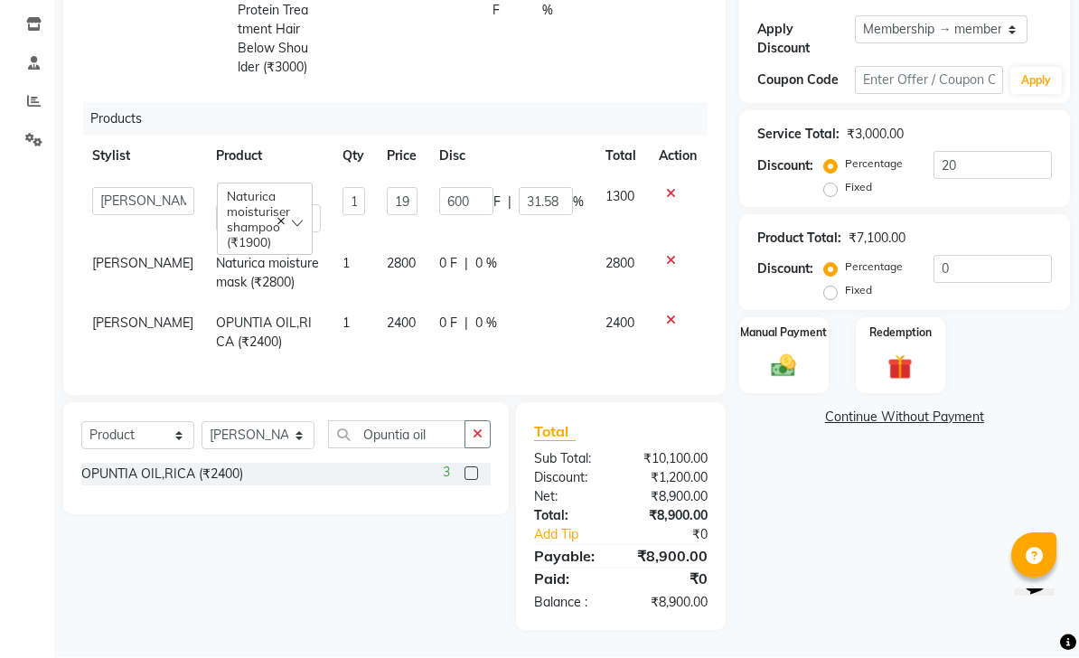
scroll to position [11, 0]
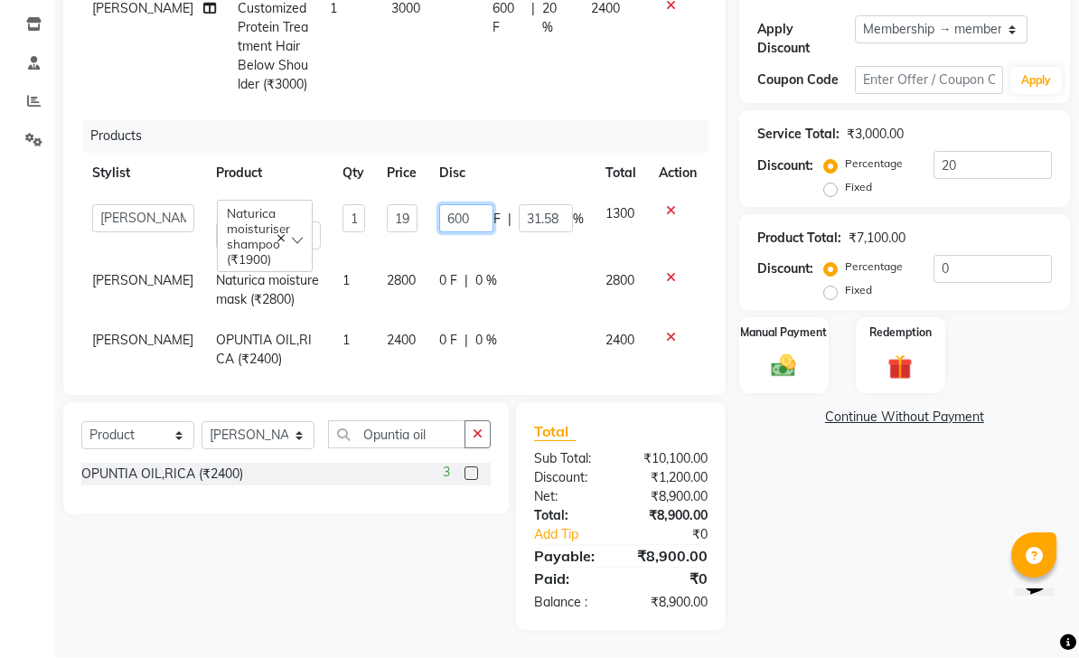
click at [465, 221] on input "600" at bounding box center [466, 219] width 54 height 28
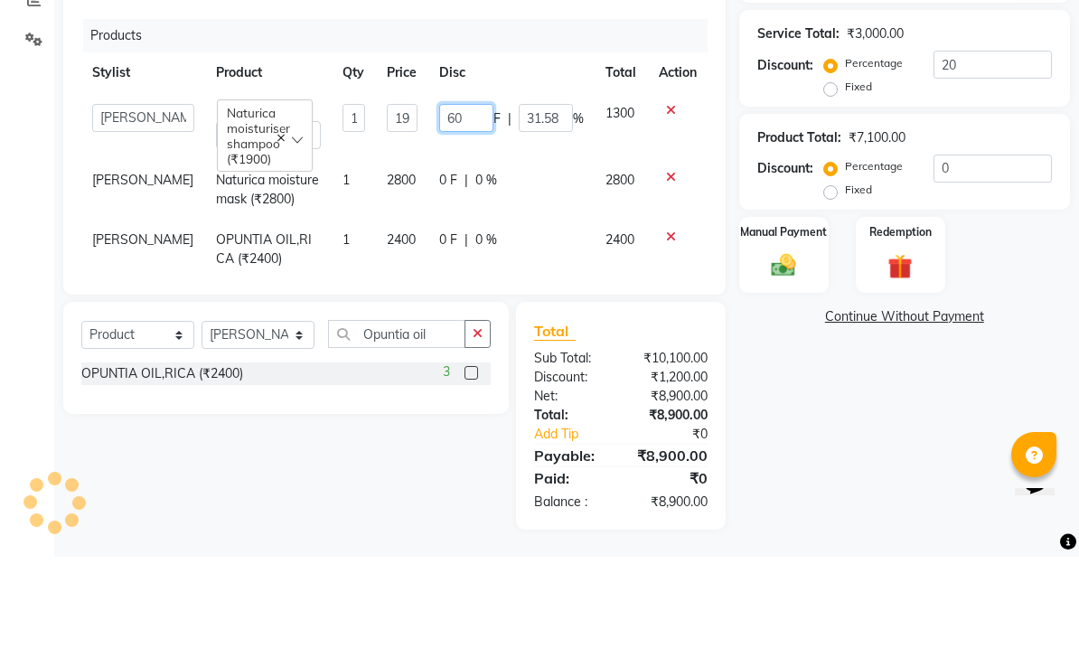
type input "6"
type input "0"
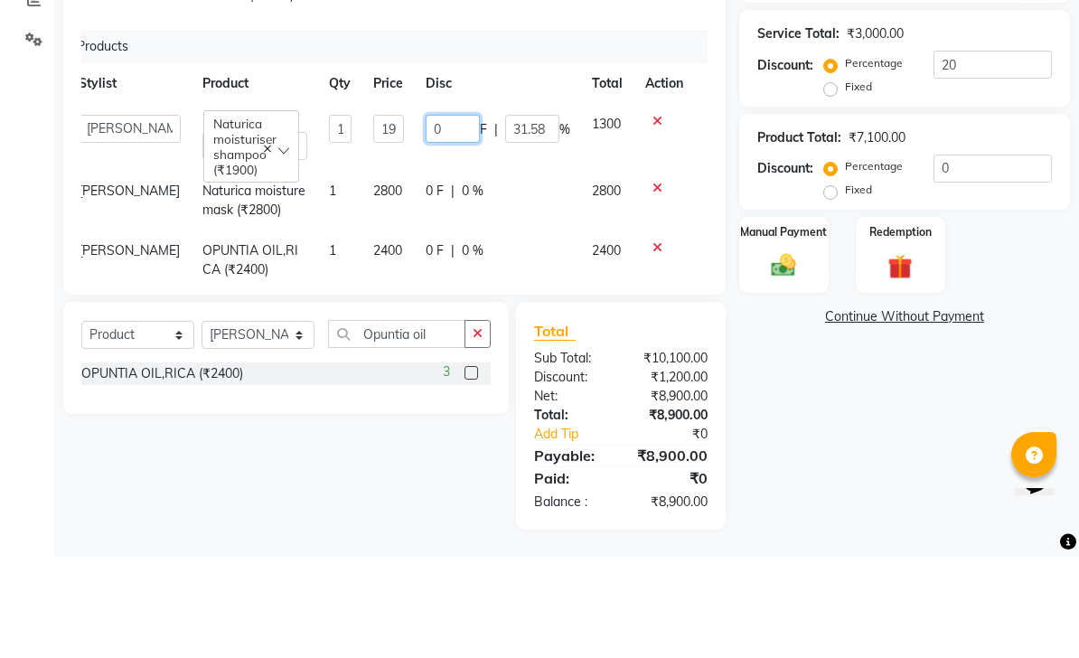
scroll to position [0, 14]
click at [510, 272] on td "0 F | 0 %" at bounding box center [498, 302] width 166 height 60
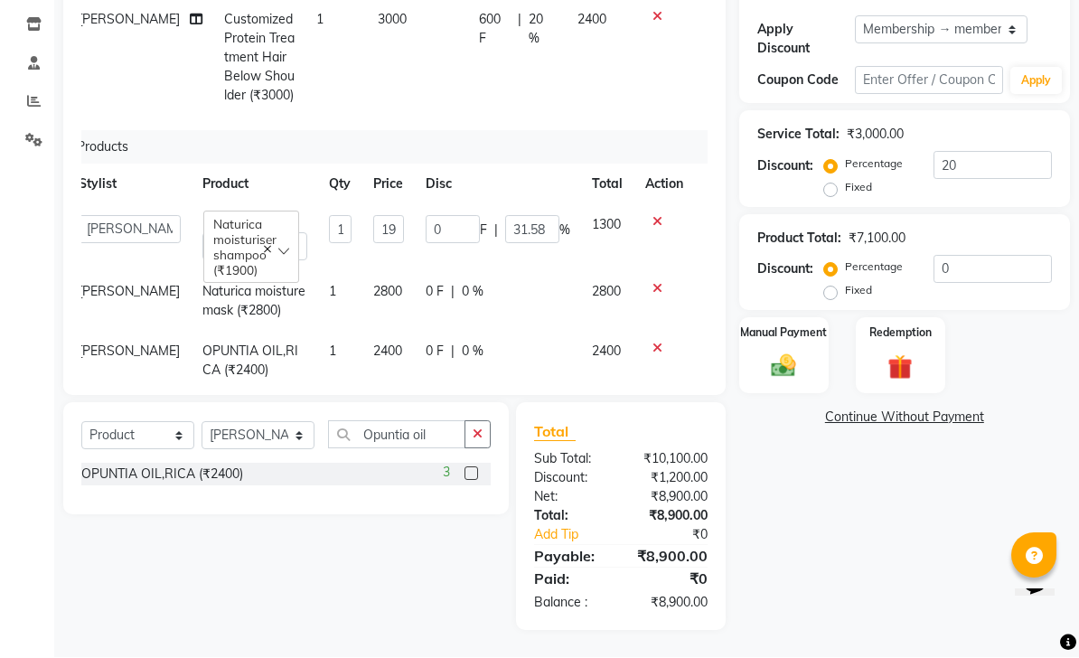
select select "62368"
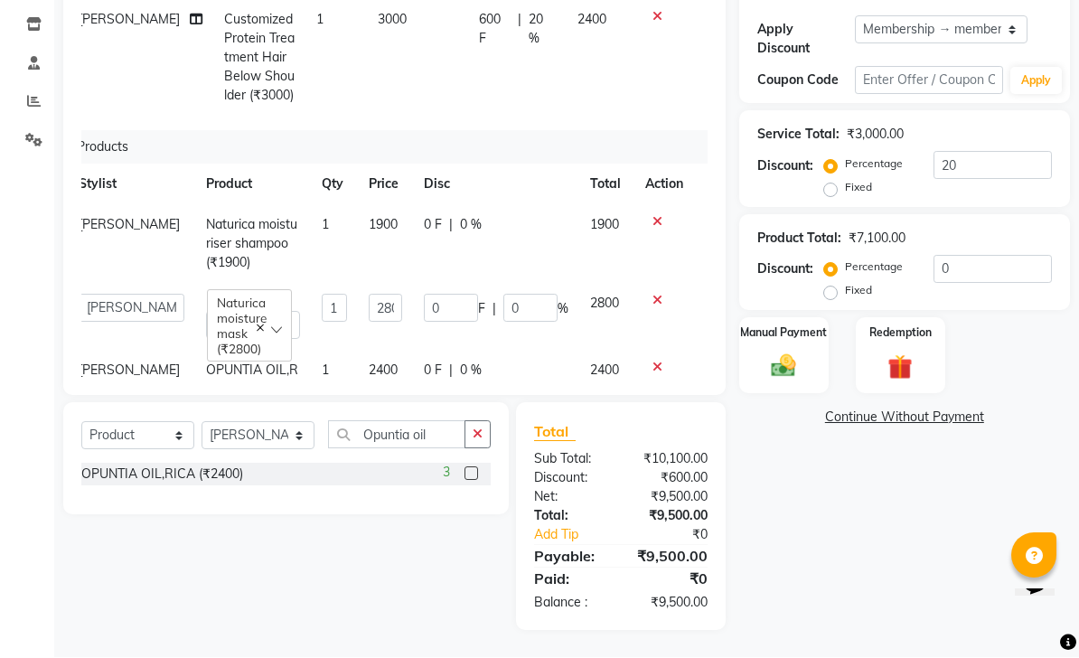
click at [323, 270] on td "1" at bounding box center [334, 244] width 47 height 79
select select "62368"
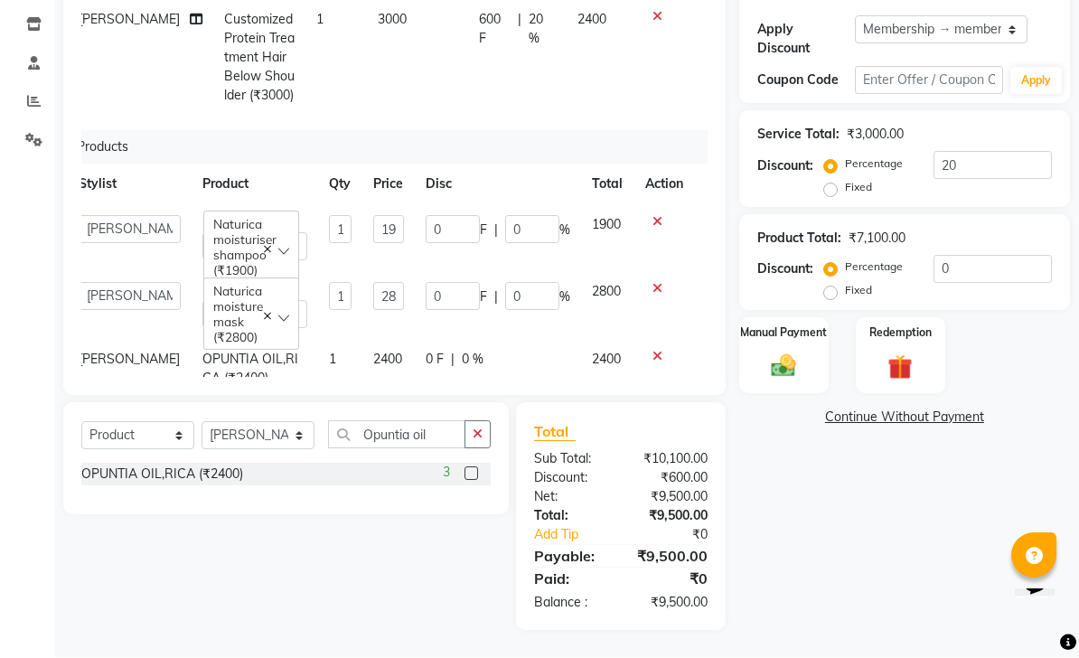
click at [228, 303] on span "Naturica moisture mask (₹2800)" at bounding box center [238, 314] width 50 height 61
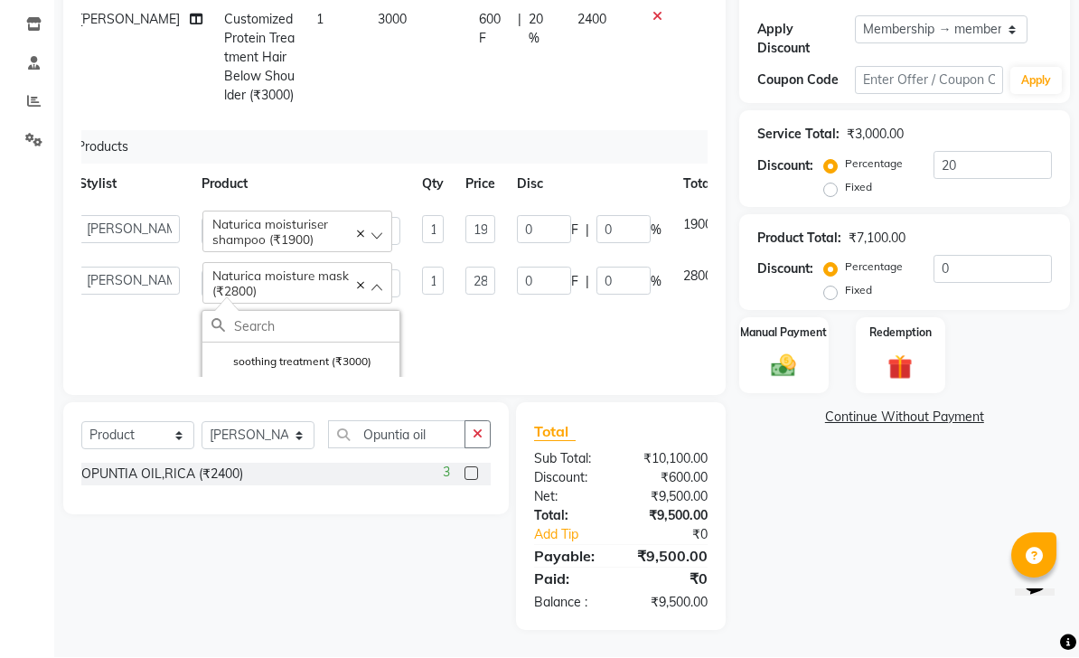
click at [217, 297] on span "Naturica moisture mask (₹2800)" at bounding box center [297, 284] width 170 height 31
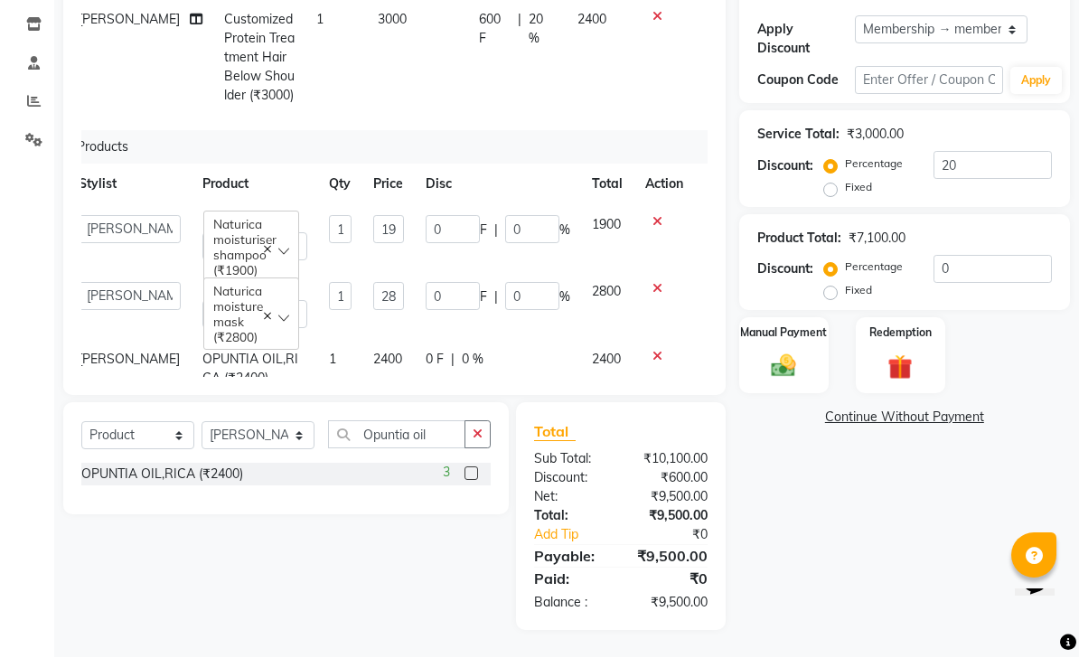
click at [249, 303] on span "Naturica moisture mask (₹2800)" at bounding box center [238, 314] width 50 height 61
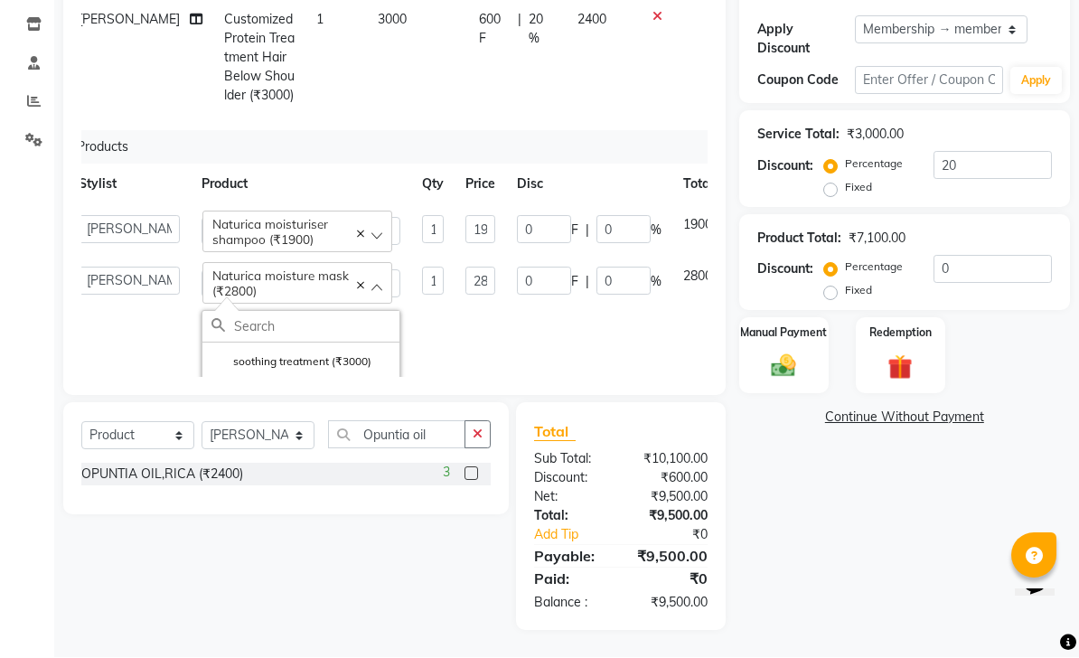
click at [212, 276] on span "Naturica moisture mask (₹2800)" at bounding box center [280, 284] width 137 height 31
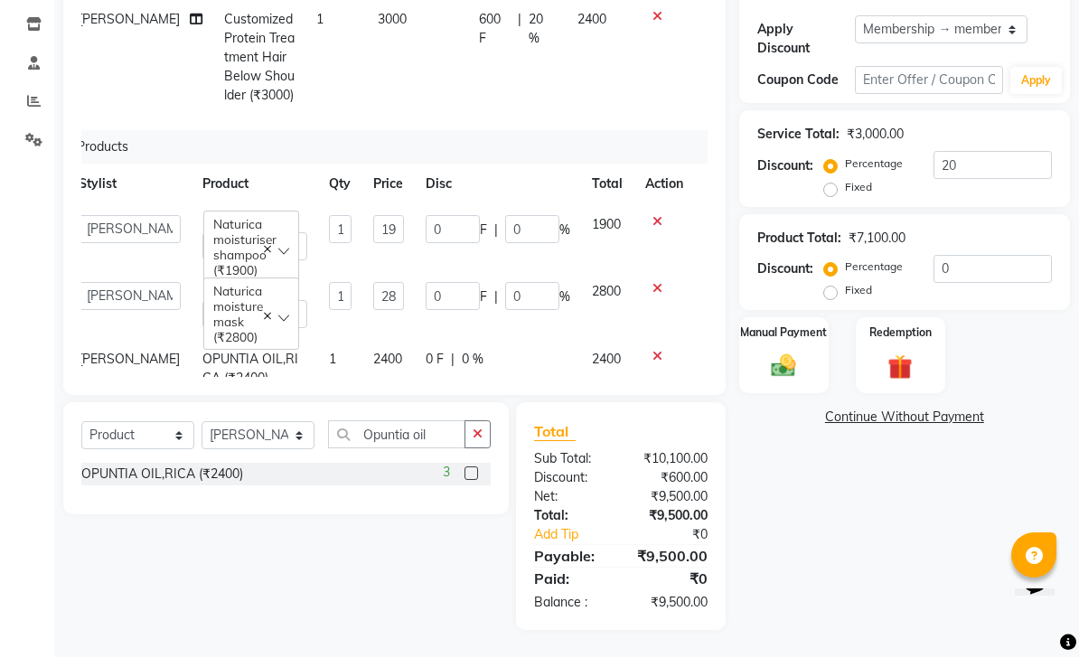
click at [231, 283] on div "Naturica moisture mask (₹2800)" at bounding box center [250, 314] width 95 height 72
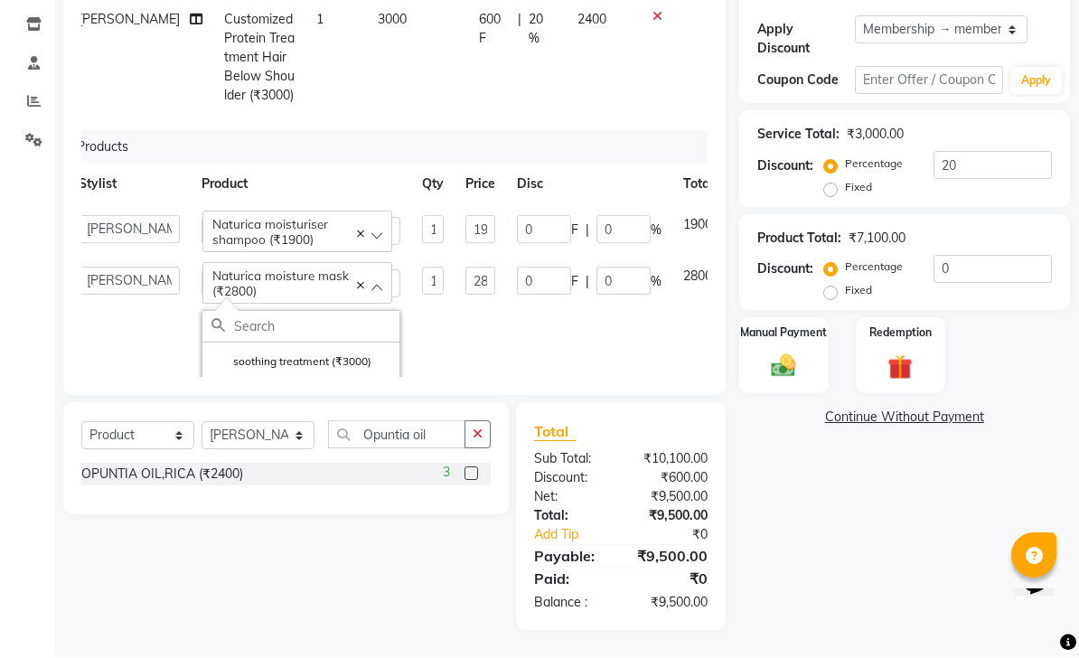
click at [212, 273] on span "Naturica moisture mask (₹2800)" at bounding box center [280, 284] width 137 height 31
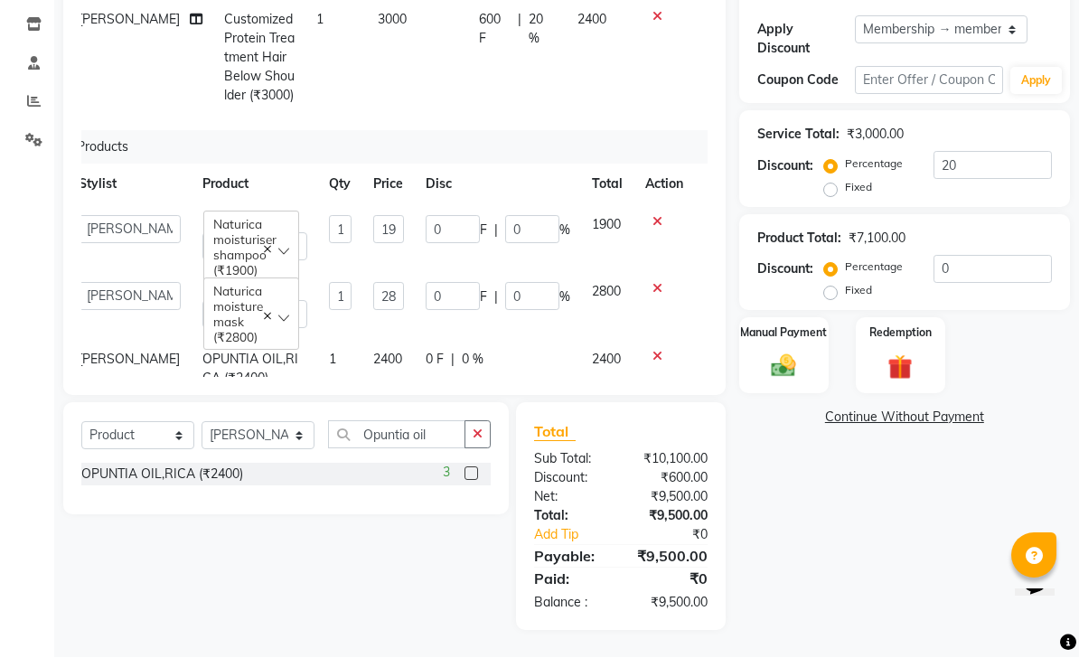
click at [238, 290] on span "Naturica moisture mask (₹2800)" at bounding box center [250, 314] width 75 height 61
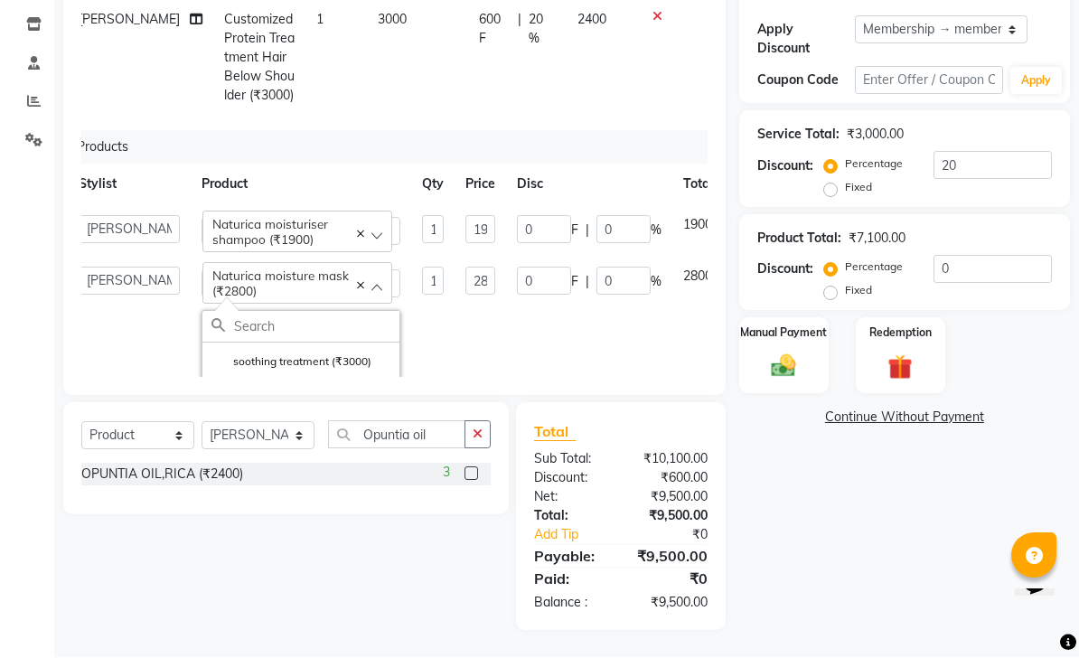
click at [357, 286] on icon at bounding box center [360, 286] width 7 height 7
click at [250, 281] on div "Select" at bounding box center [298, 282] width 190 height 27
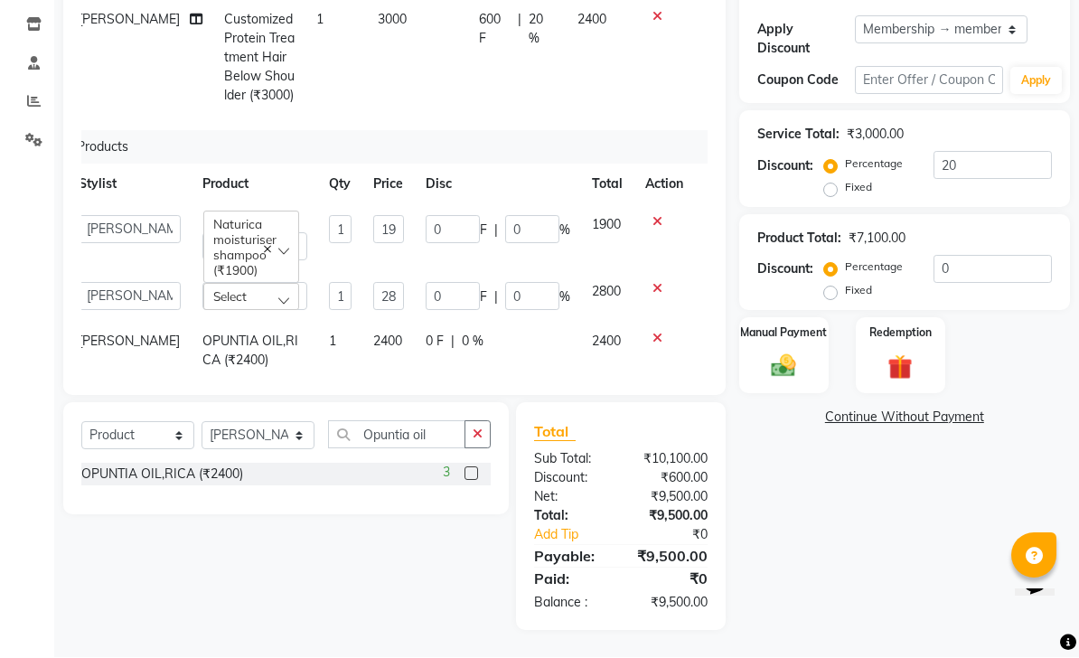
click at [216, 279] on div "Naturica moisturiser shampoo (₹1900)" at bounding box center [250, 248] width 95 height 72
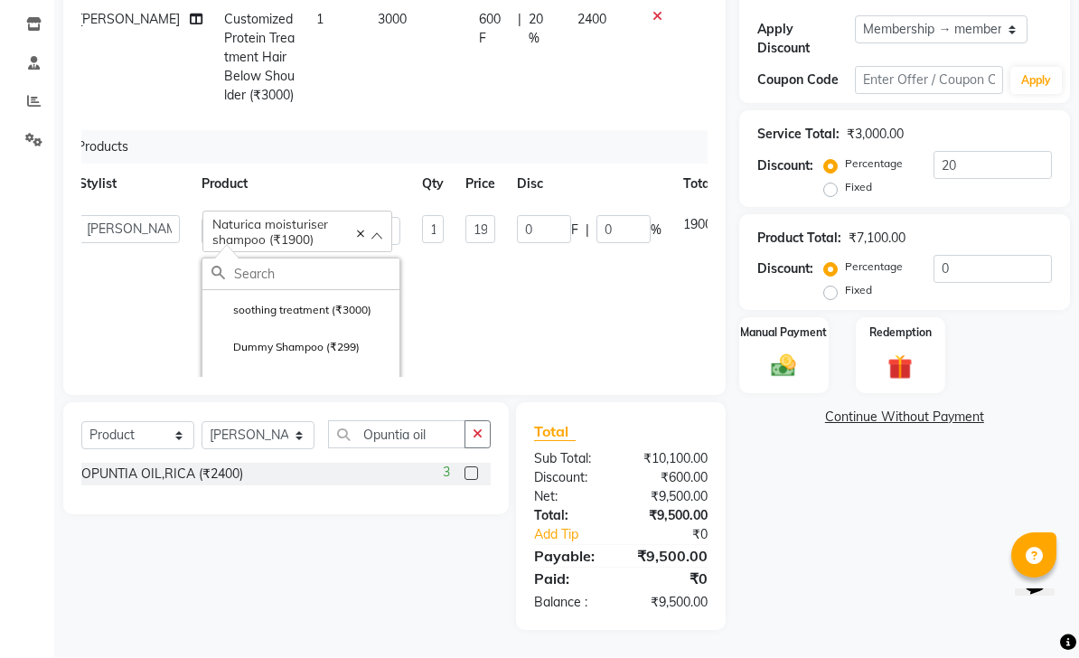
click at [252, 274] on input "text" at bounding box center [316, 274] width 165 height 31
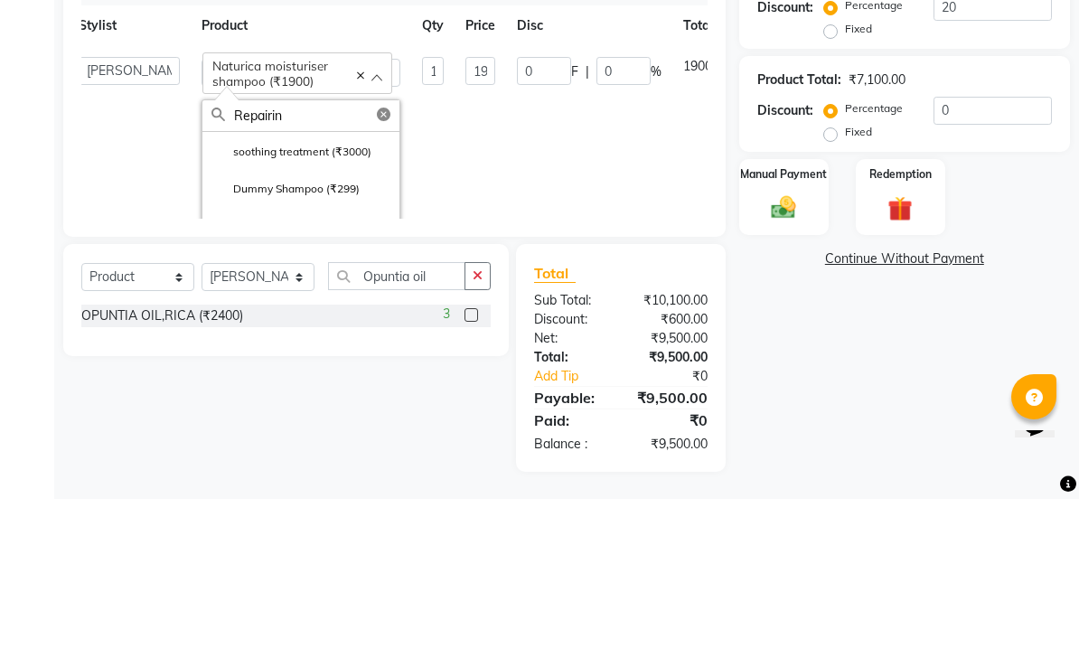
type input "Repairing"
click at [239, 303] on label "Repairing mask (₹2800)" at bounding box center [283, 311] width 142 height 16
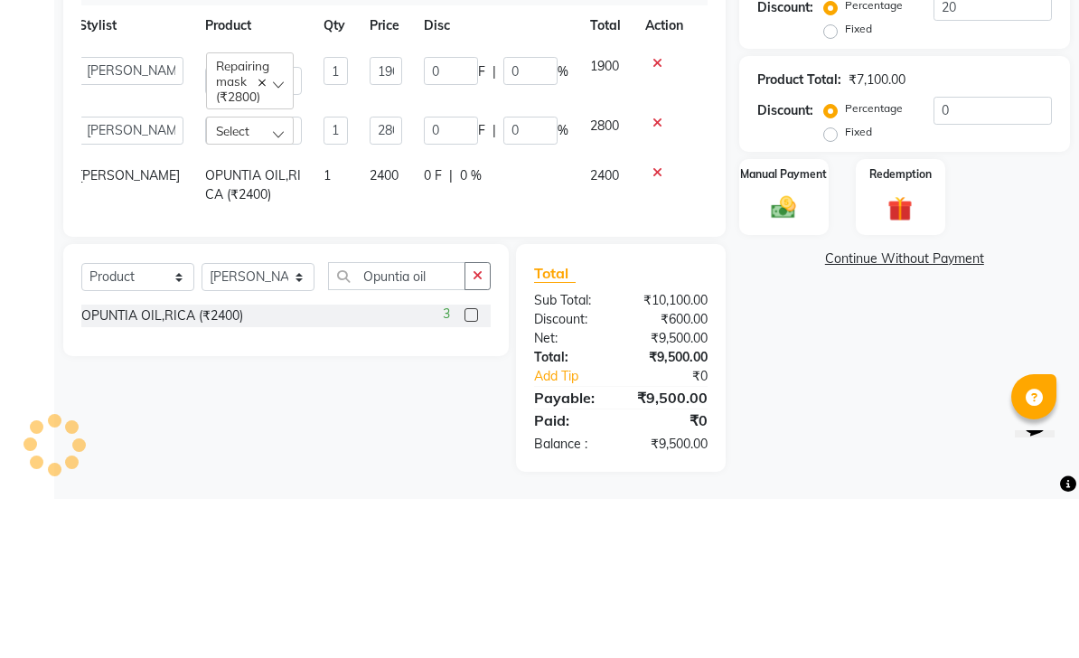
type input "2800"
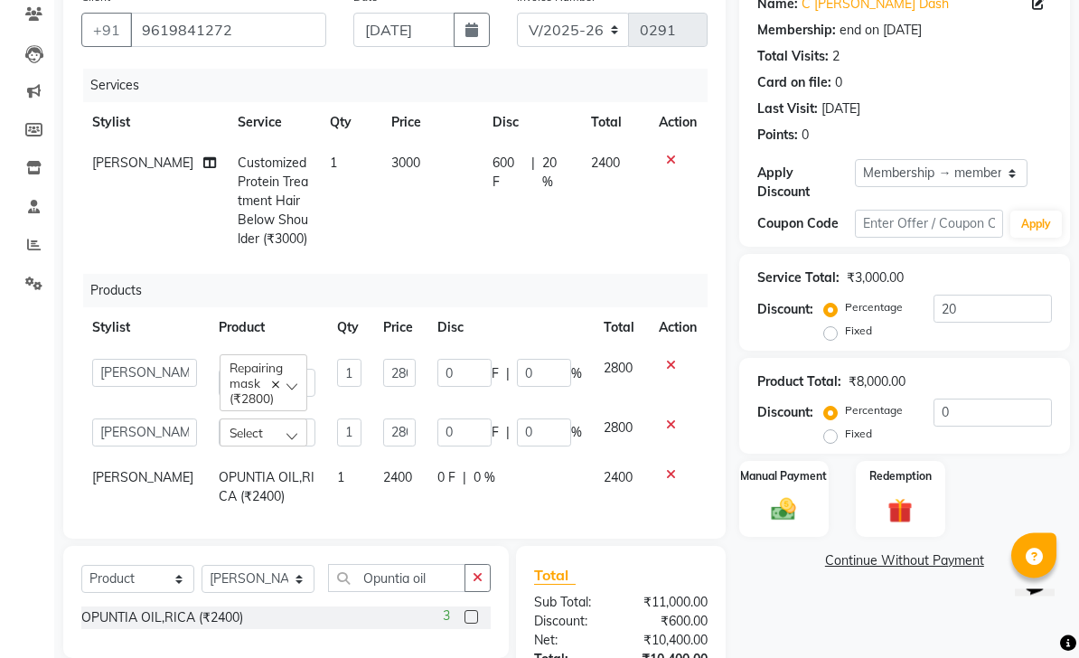
scroll to position [0, 0]
click at [673, 419] on icon at bounding box center [671, 425] width 10 height 13
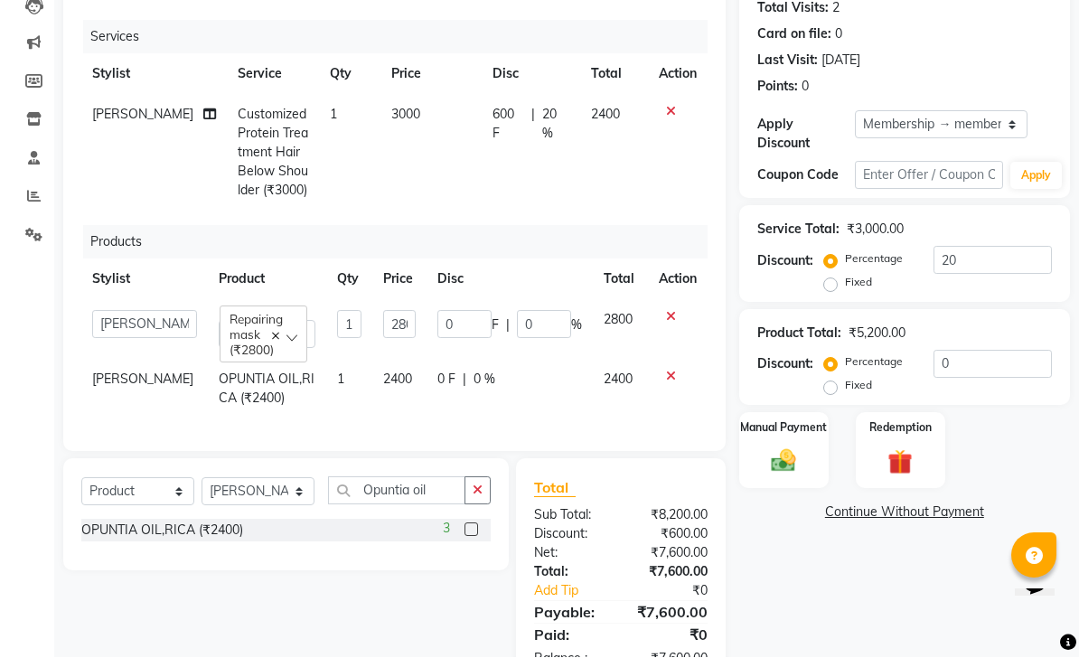
scroll to position [204, 0]
click at [208, 280] on th "Product" at bounding box center [267, 279] width 118 height 41
click at [437, 479] on input "Opuntia oil" at bounding box center [396, 490] width 137 height 28
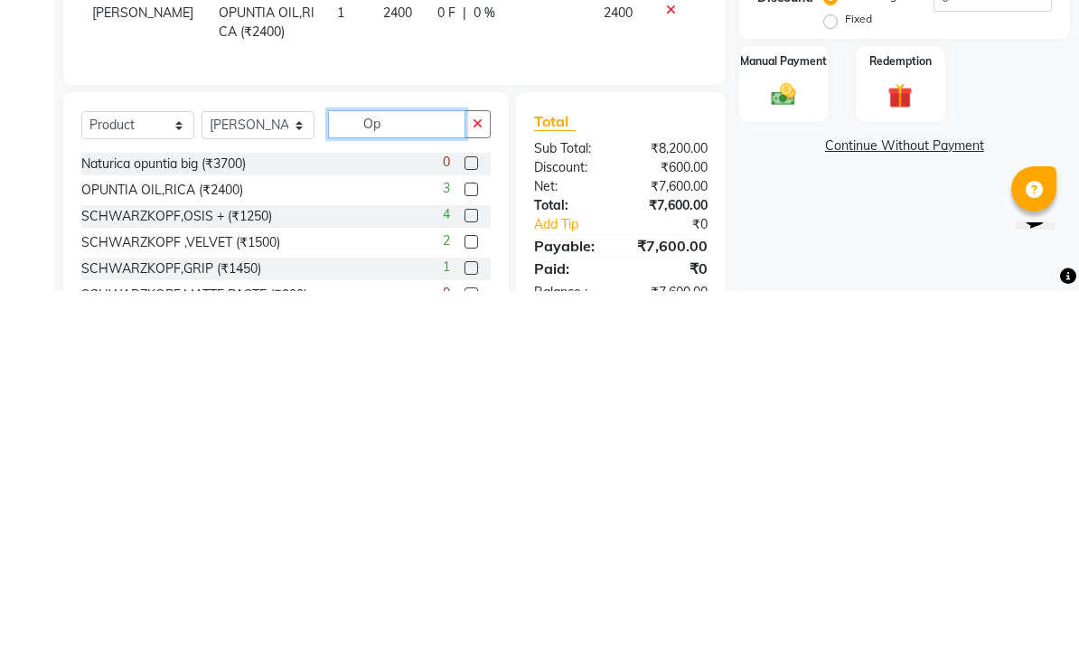
type input "O"
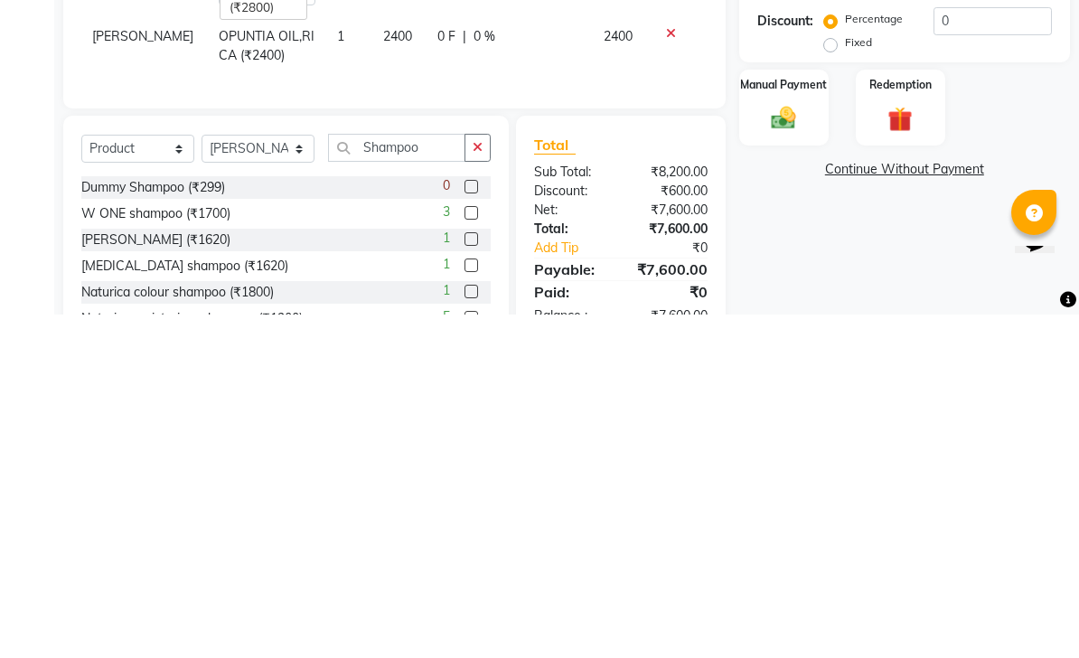
scroll to position [269, 0]
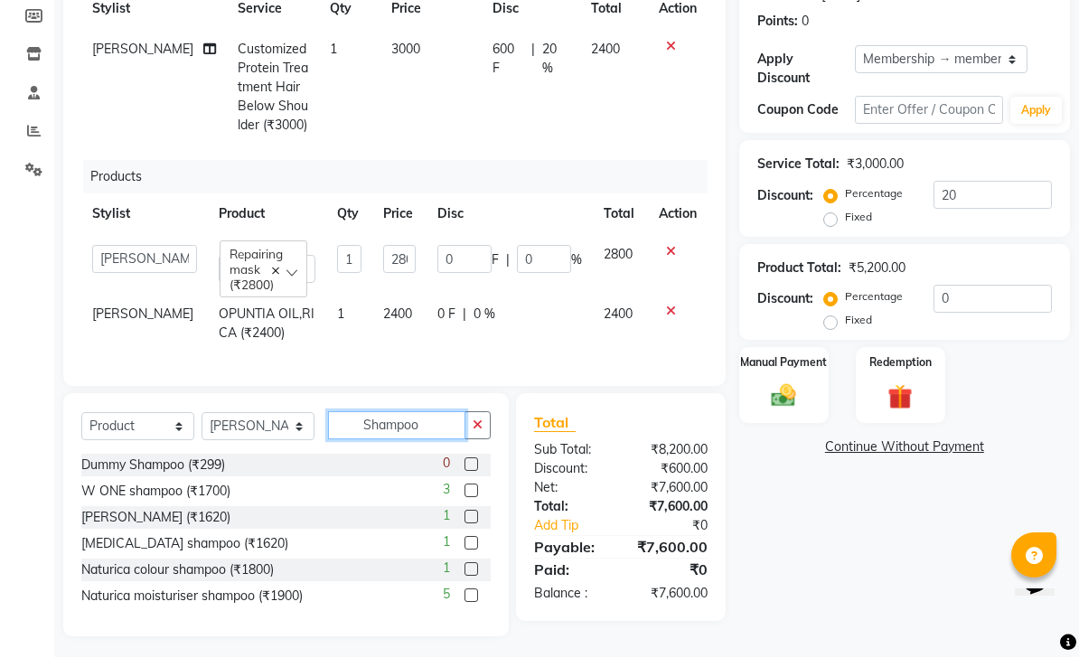
type input "Shampoo"
click at [467, 593] on label at bounding box center [472, 596] width 14 height 14
click at [467, 593] on input "checkbox" at bounding box center [471, 597] width 12 height 12
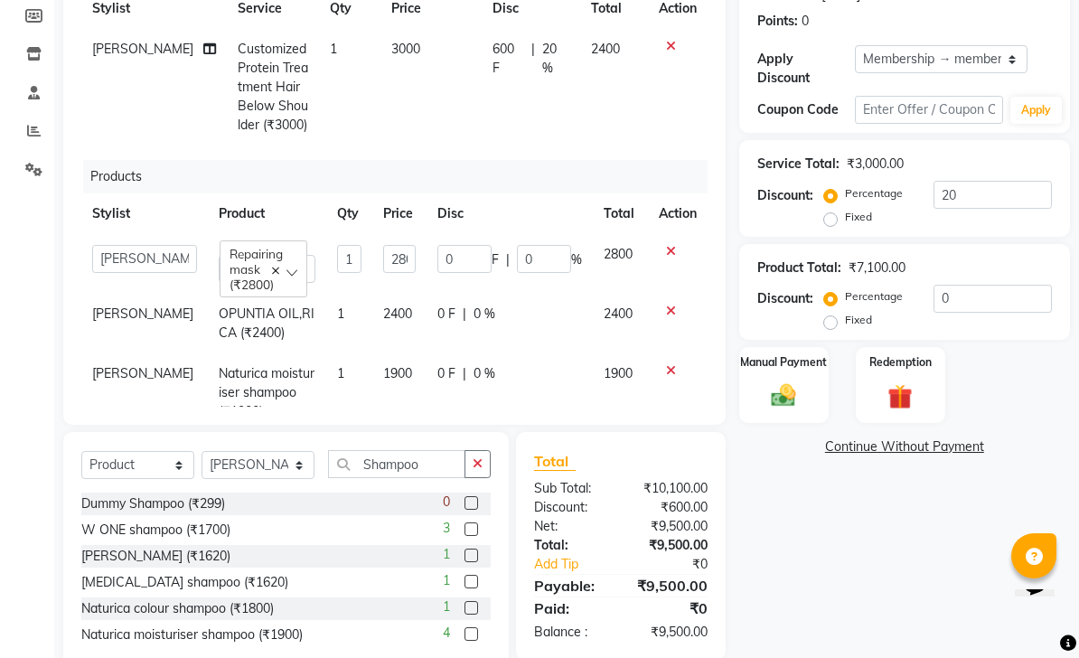
checkbox input "false"
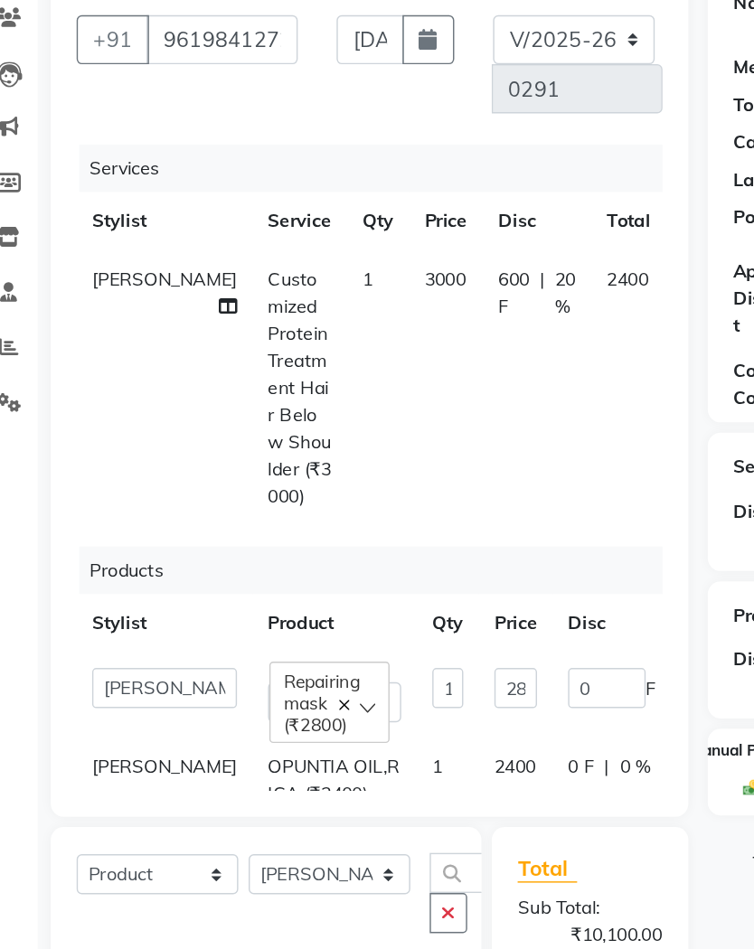
scroll to position [0, 0]
click at [181, 208] on icon at bounding box center [187, 214] width 13 height 13
select select "62368"
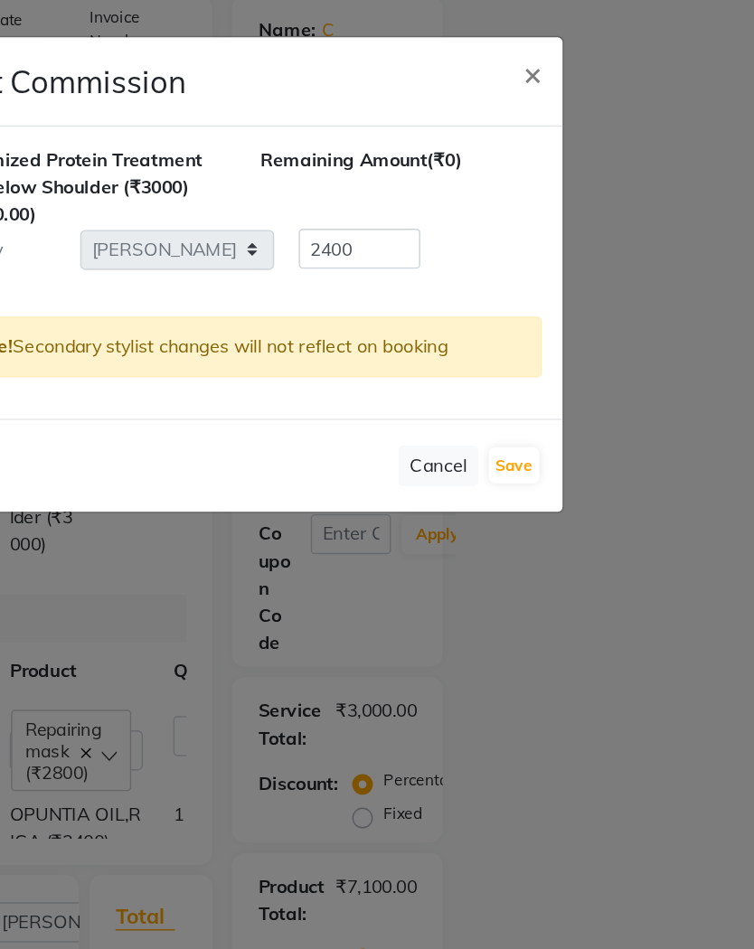
click at [575, 46] on span "×" at bounding box center [581, 51] width 13 height 27
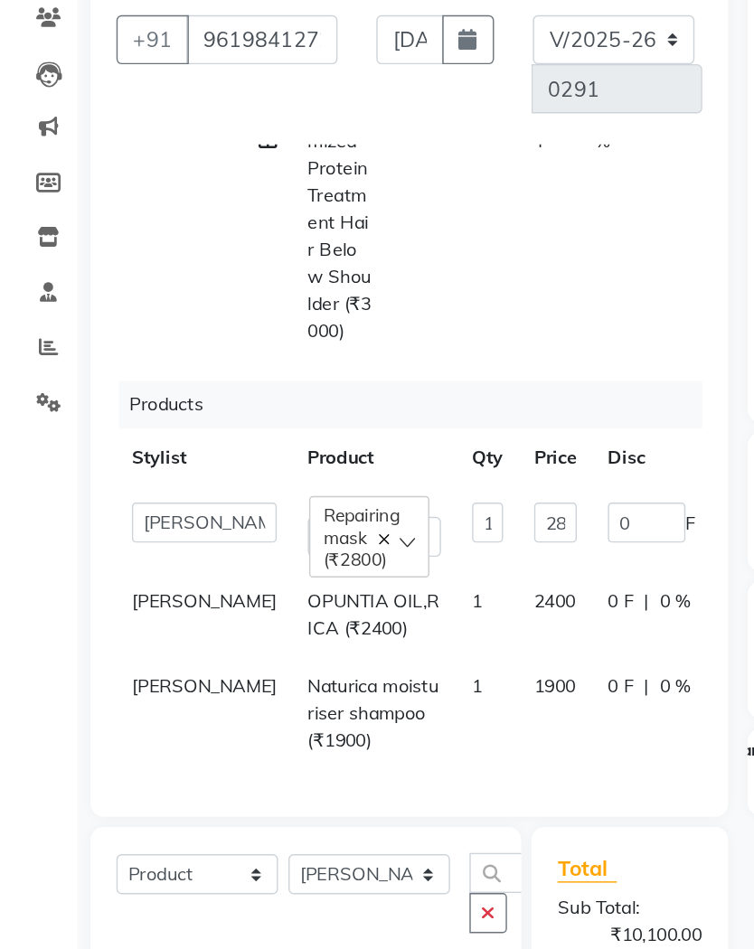
scroll to position [117, 0]
click at [117, 361] on select "Aarti Aasma [PERSON_NAME] [PERSON_NAME] [PERSON_NAME] [PERSON_NAME] [PERSON_NAM…" at bounding box center [142, 366] width 101 height 28
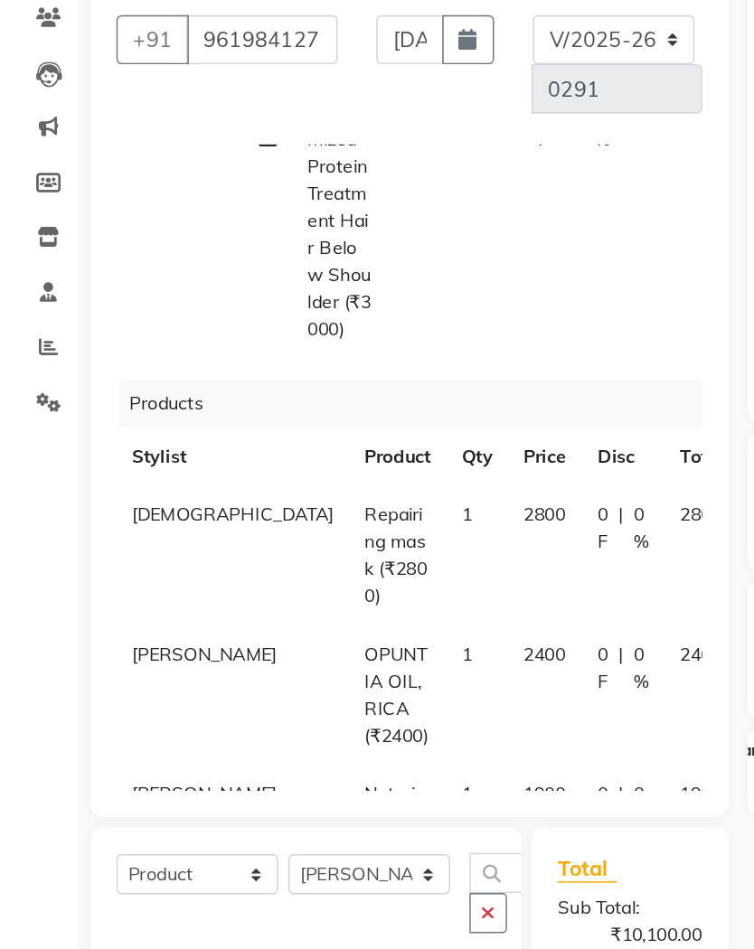
click at [125, 449] on span "[PERSON_NAME]" at bounding box center [142, 457] width 101 height 16
select select "62368"
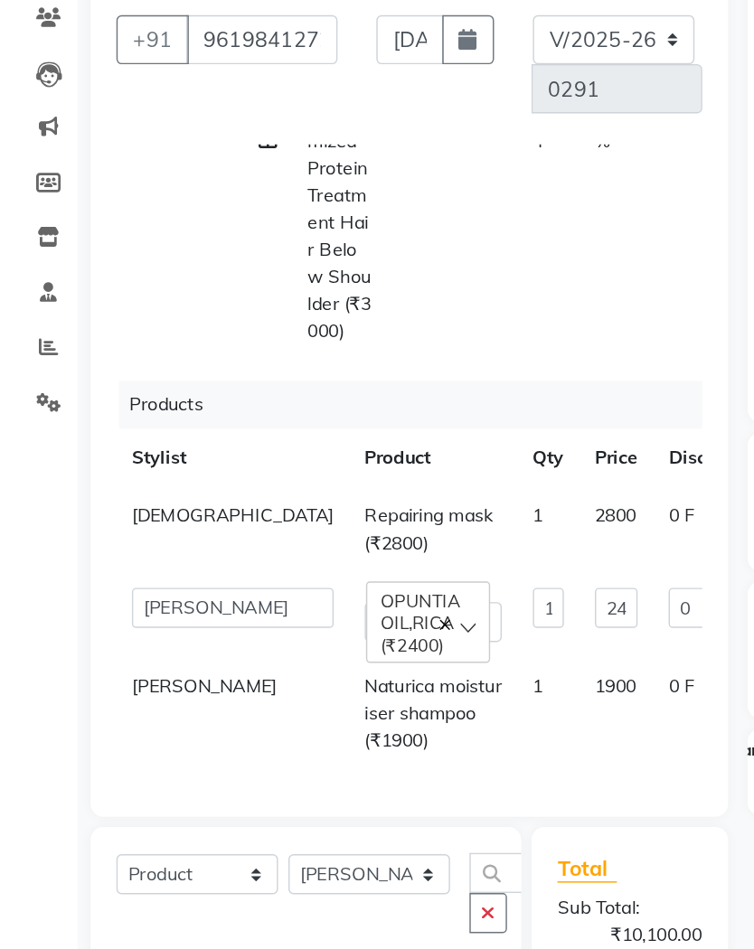
scroll to position [87, 0]
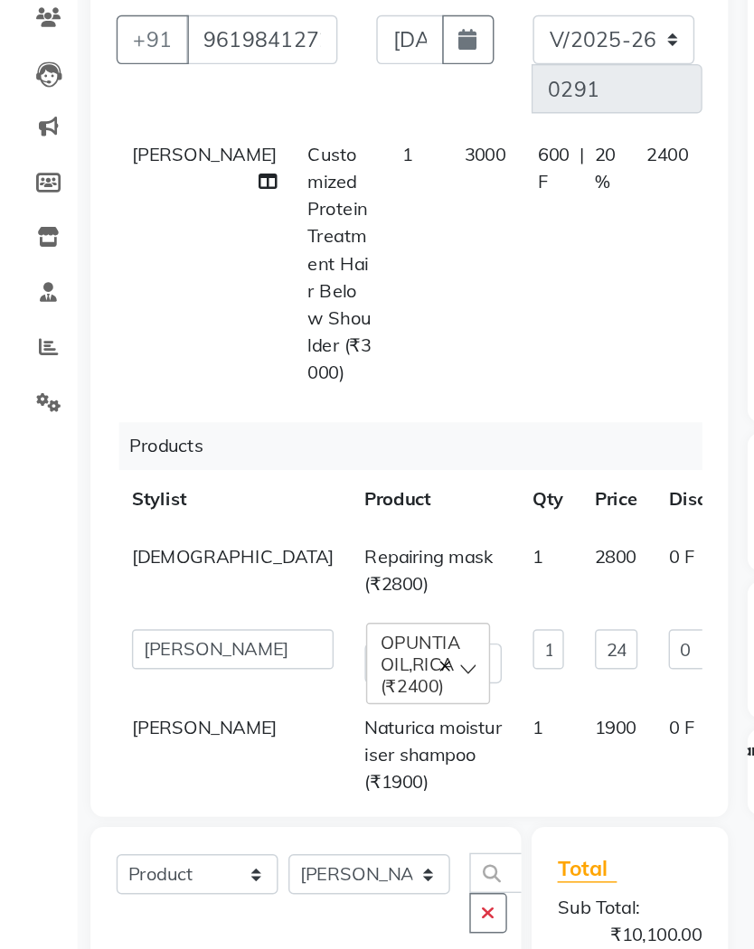
click at [266, 468] on span "OPUNTIA OIL,RICA (₹2400)" at bounding box center [299, 464] width 67 height 46
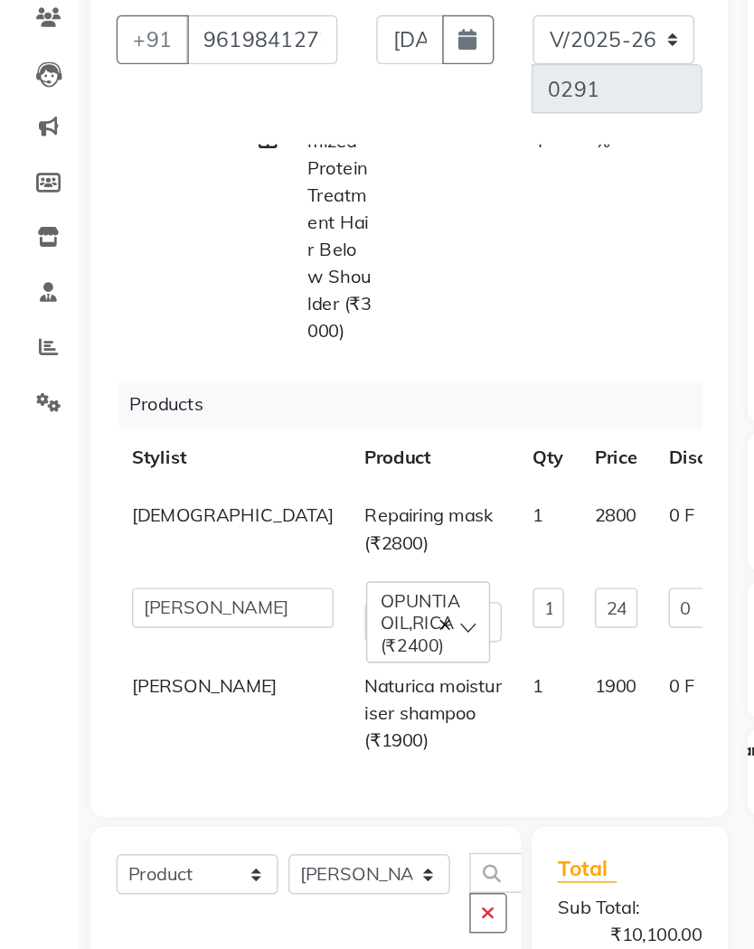
scroll to position [117, 0]
click at [117, 424] on select "Aarti Aasma [PERSON_NAME] [PERSON_NAME] [PERSON_NAME] [PERSON_NAME] [PERSON_NAM…" at bounding box center [162, 425] width 141 height 28
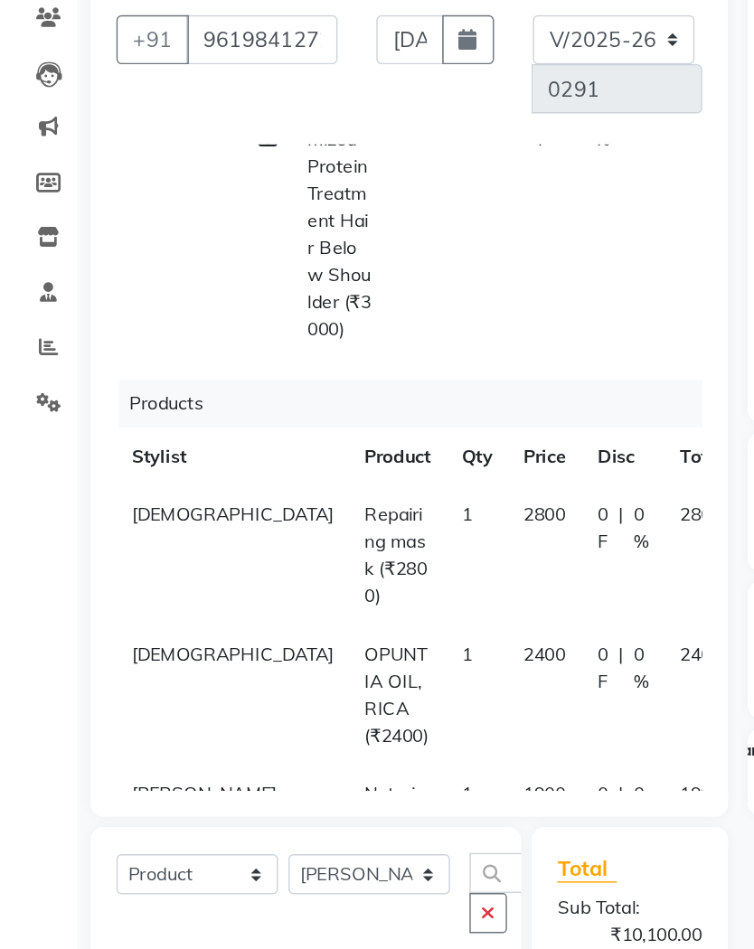
click at [109, 547] on span "[PERSON_NAME]" at bounding box center [142, 555] width 101 height 16
select select "62368"
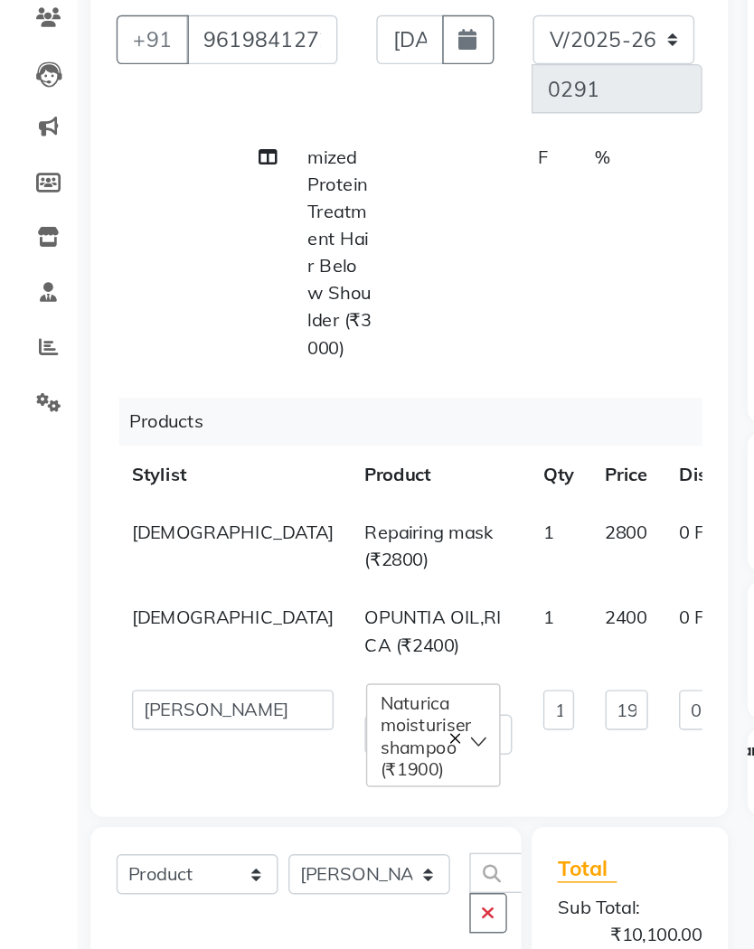
scroll to position [87, 0]
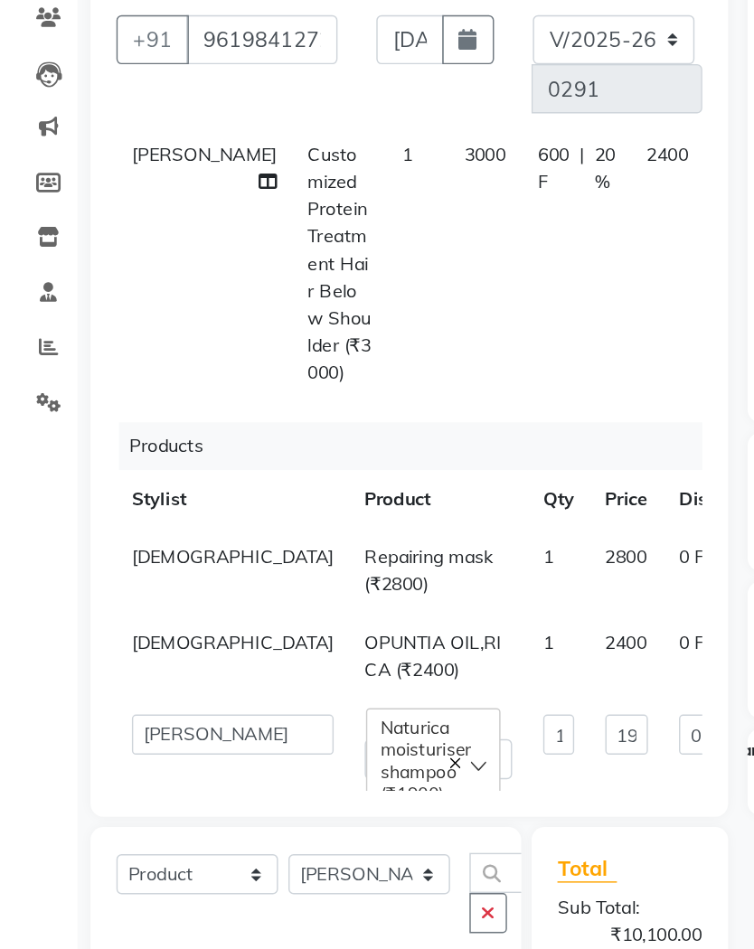
click at [124, 514] on select "Aarti Aasma [PERSON_NAME] [PERSON_NAME] [PERSON_NAME] [PERSON_NAME] [PERSON_NAM…" at bounding box center [162, 514] width 141 height 28
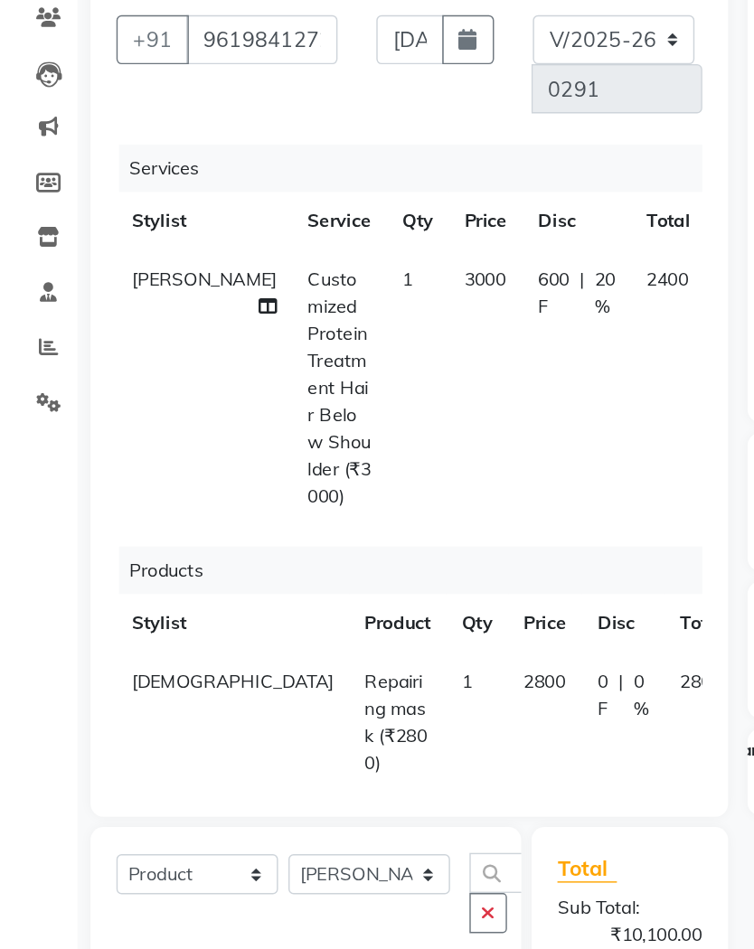
scroll to position [0, 0]
click at [123, 199] on span "[PERSON_NAME]" at bounding box center [142, 195] width 101 height 16
select select "62368"
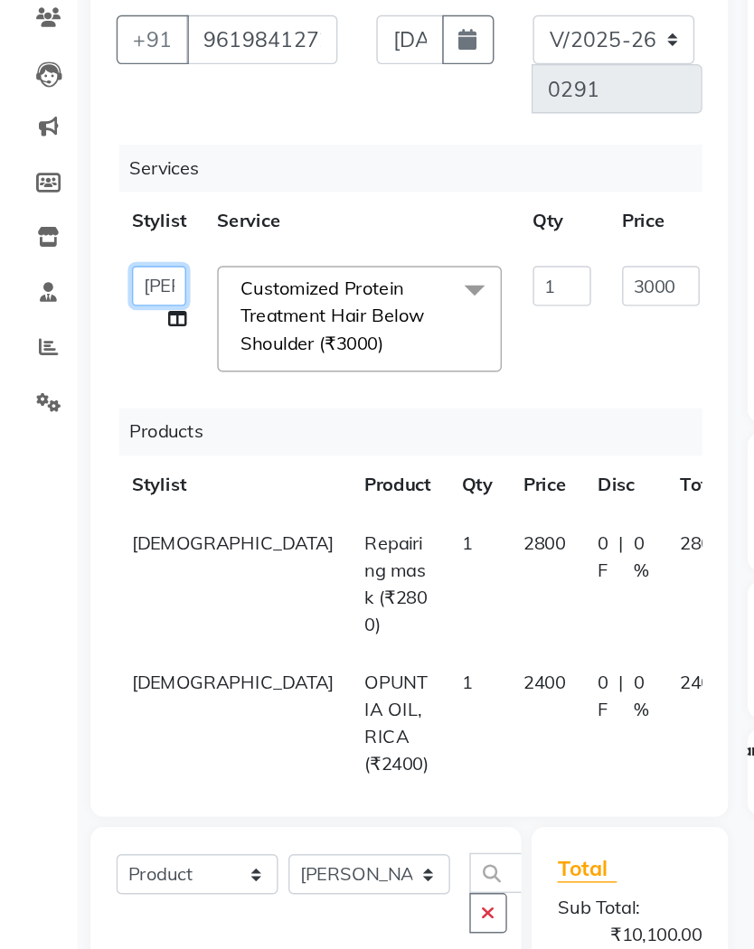
click at [107, 203] on select "Aarti Aasma [PERSON_NAME] [PERSON_NAME] [PERSON_NAME] [PERSON_NAME] [PERSON_NAM…" at bounding box center [111, 200] width 38 height 28
select select "62361"
click at [504, 259] on div "Client [PHONE_NUMBER] Date [DATE] Invoice Number V/2025 V/[PHONE_NUMBER] Servic…" at bounding box center [286, 274] width 446 height 593
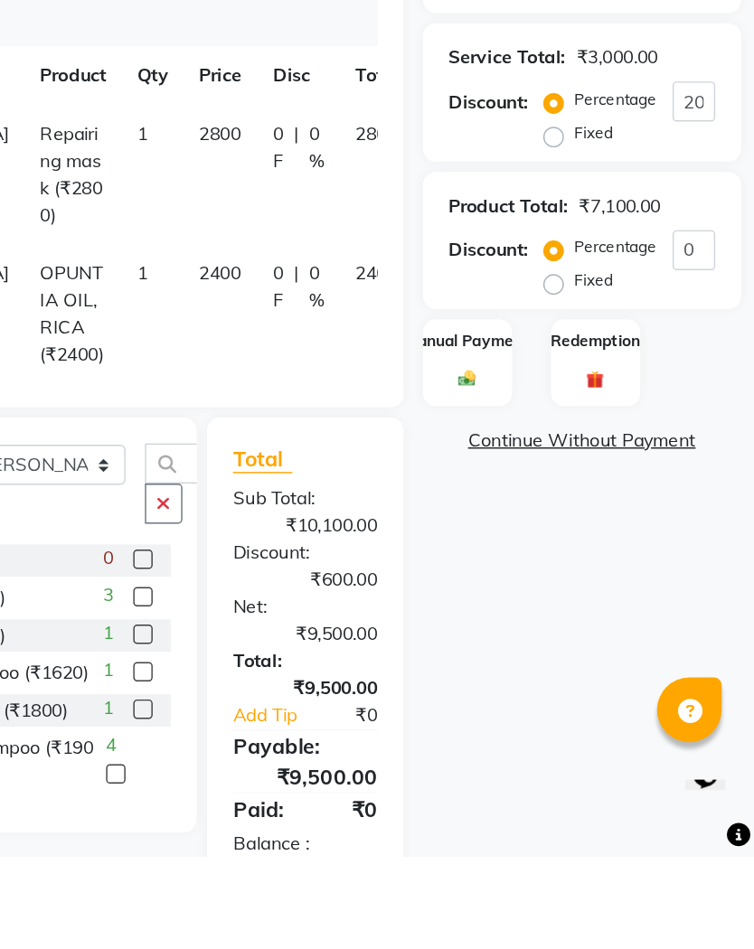
scroll to position [182, 0]
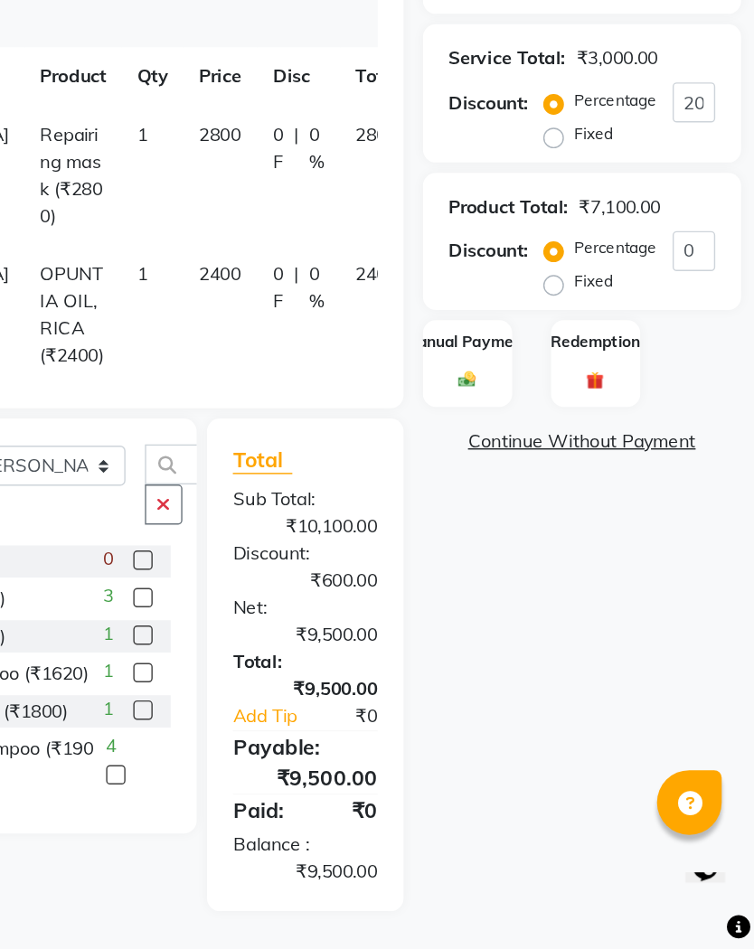
click at [543, 544] on img at bounding box center [553, 551] width 20 height 14
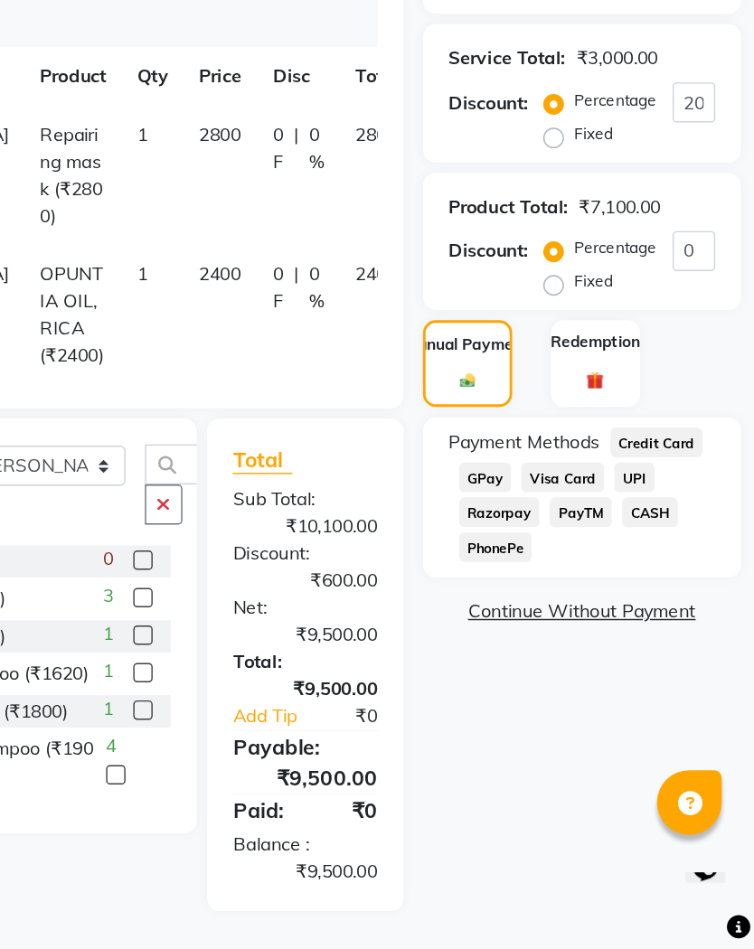
click at [548, 609] on span "GPay" at bounding box center [566, 619] width 37 height 21
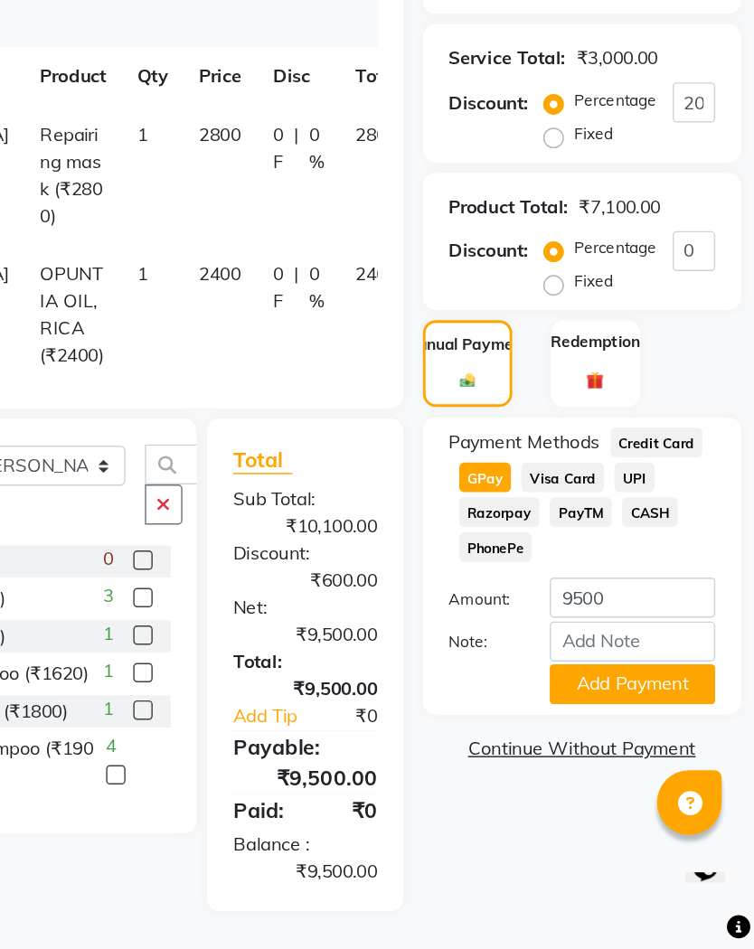
click at [611, 750] on button "Add Payment" at bounding box center [669, 764] width 116 height 28
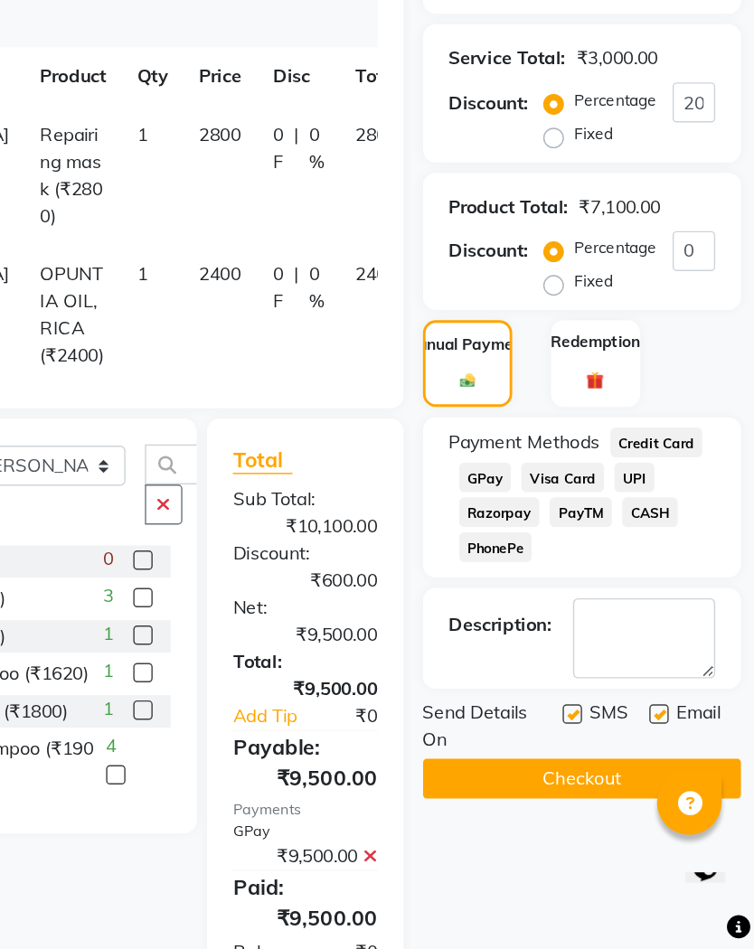
click at [523, 816] on button "Checkout" at bounding box center [634, 830] width 222 height 28
